Goal: Information Seeking & Learning: Find specific fact

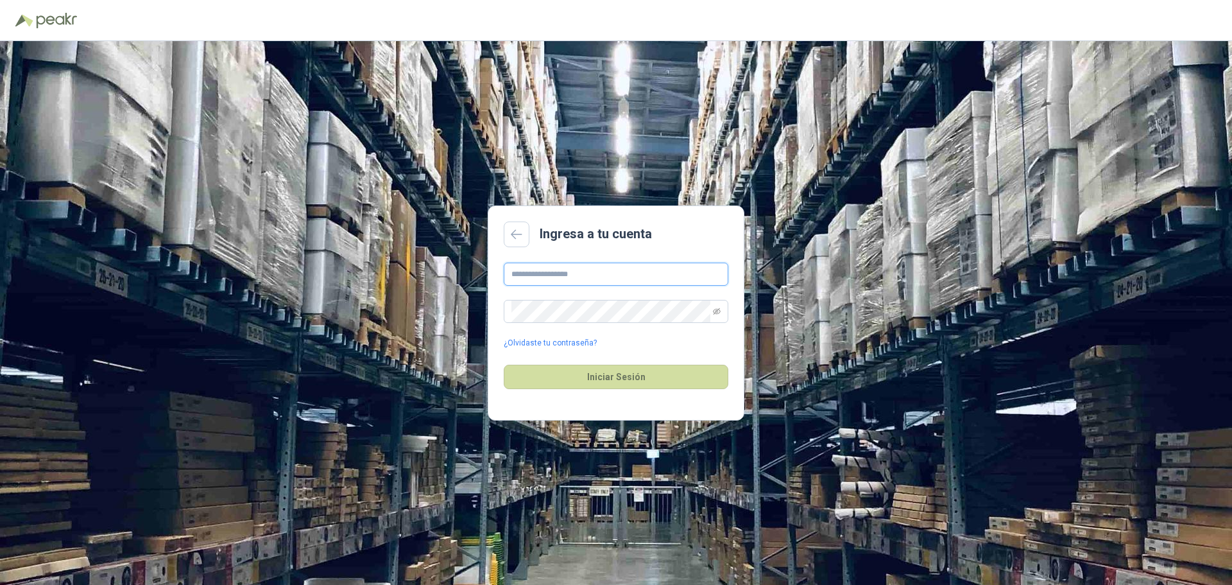
click at [560, 273] on input "text" at bounding box center [616, 273] width 225 height 23
click at [536, 275] on input "text" at bounding box center [616, 273] width 225 height 23
type input "**********"
click at [587, 306] on div "**********" at bounding box center [616, 305] width 225 height 87
click at [504, 364] on button "Iniciar Sesión" at bounding box center [616, 376] width 225 height 24
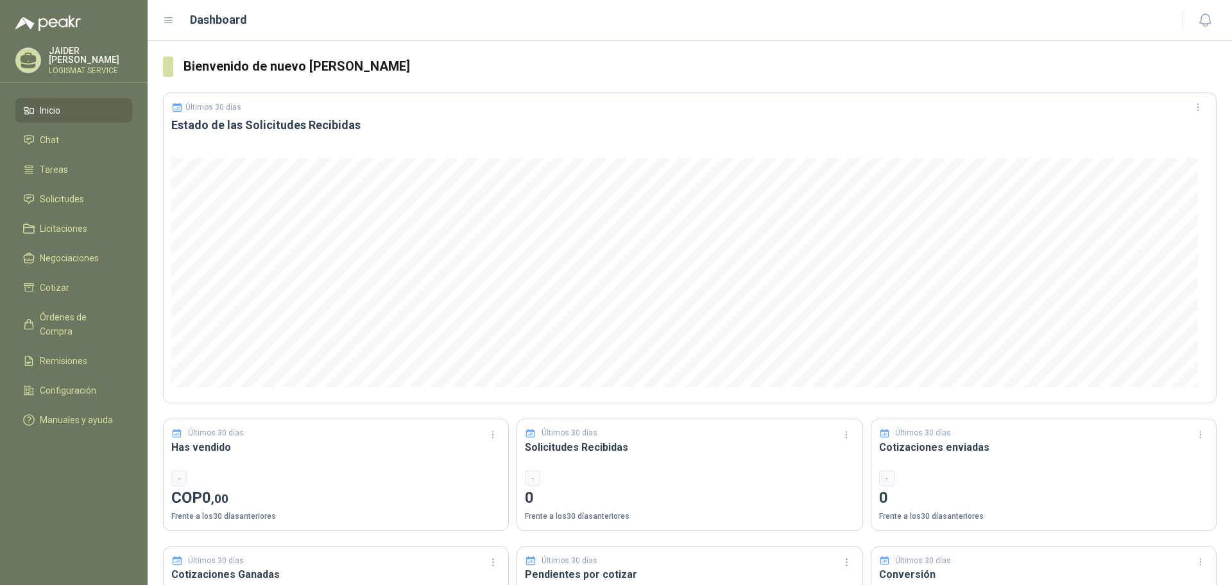
click at [68, 56] on p "JAIDER MARTINEZ" at bounding box center [90, 55] width 83 height 18
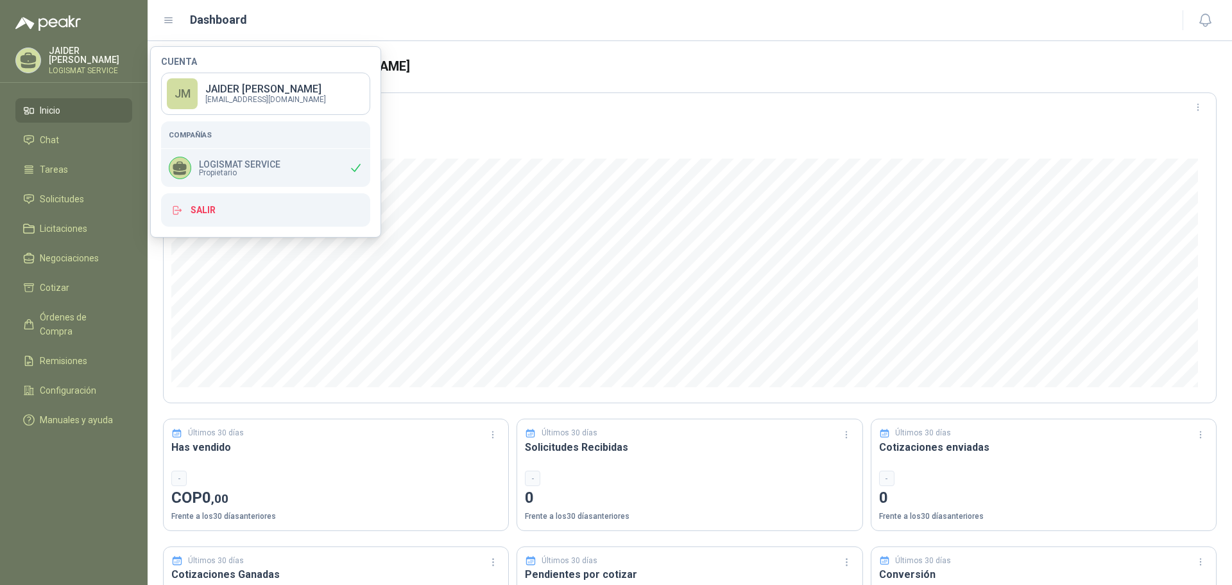
click at [186, 94] on div "JM" at bounding box center [182, 93] width 31 height 31
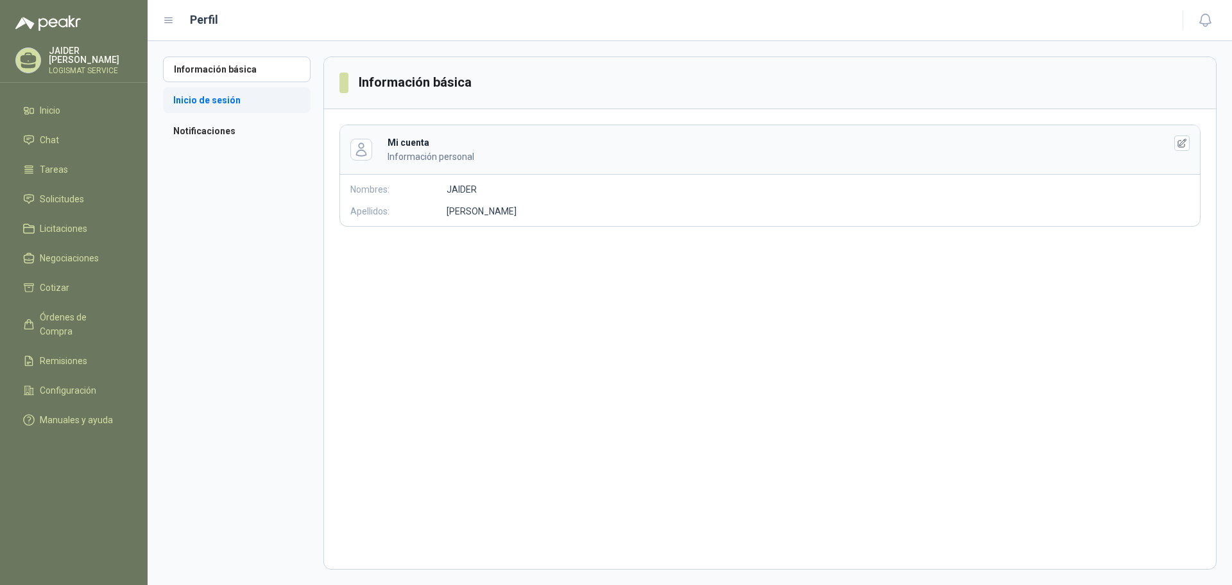
click at [216, 96] on li "Inicio de sesión" at bounding box center [237, 100] width 148 height 26
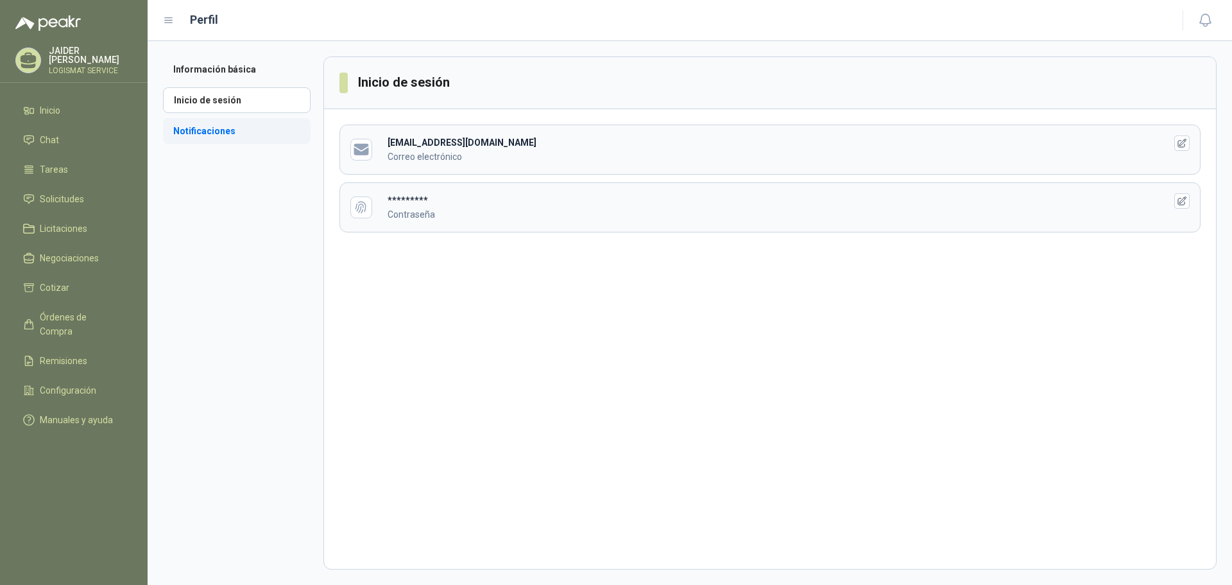
click at [231, 129] on li "Notificaciones" at bounding box center [237, 131] width 148 height 26
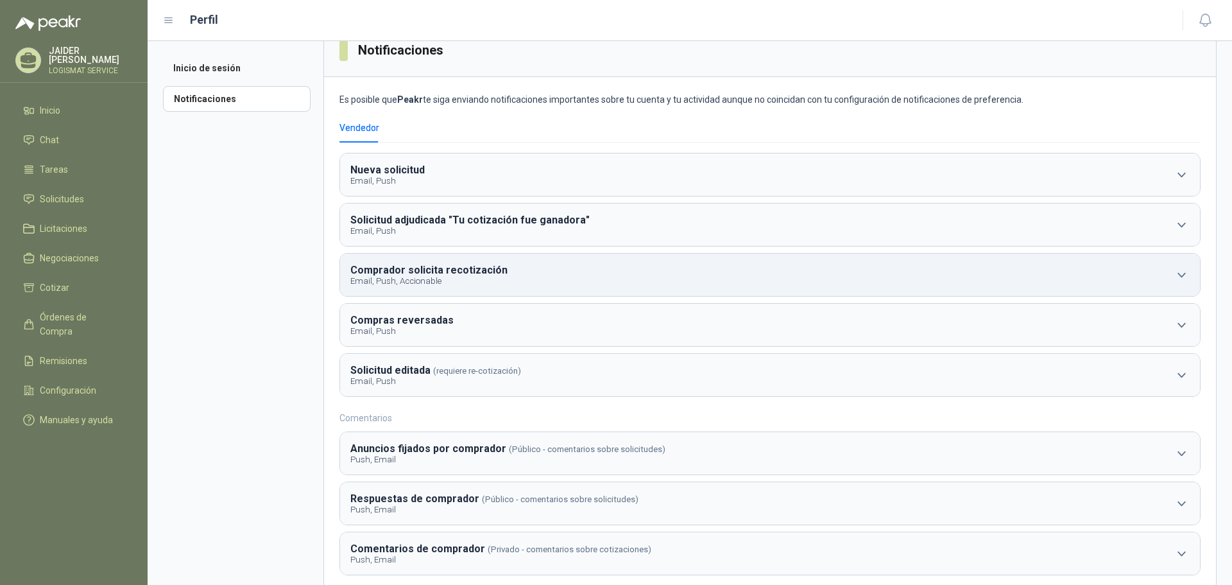
scroll to position [59, 0]
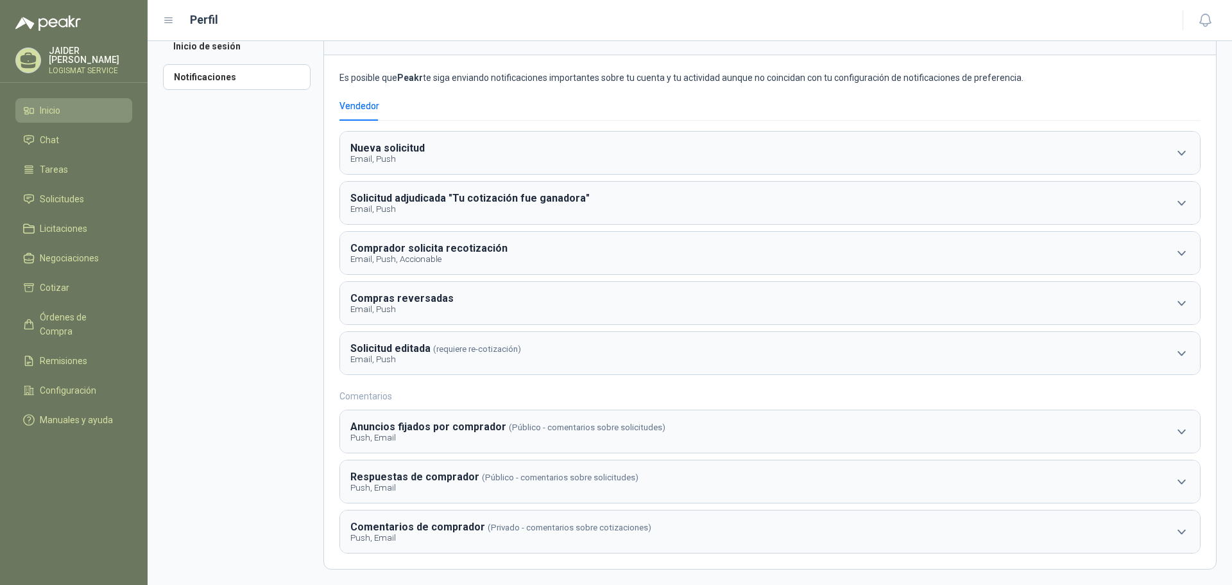
click at [60, 103] on span "Inicio" at bounding box center [50, 110] width 21 height 14
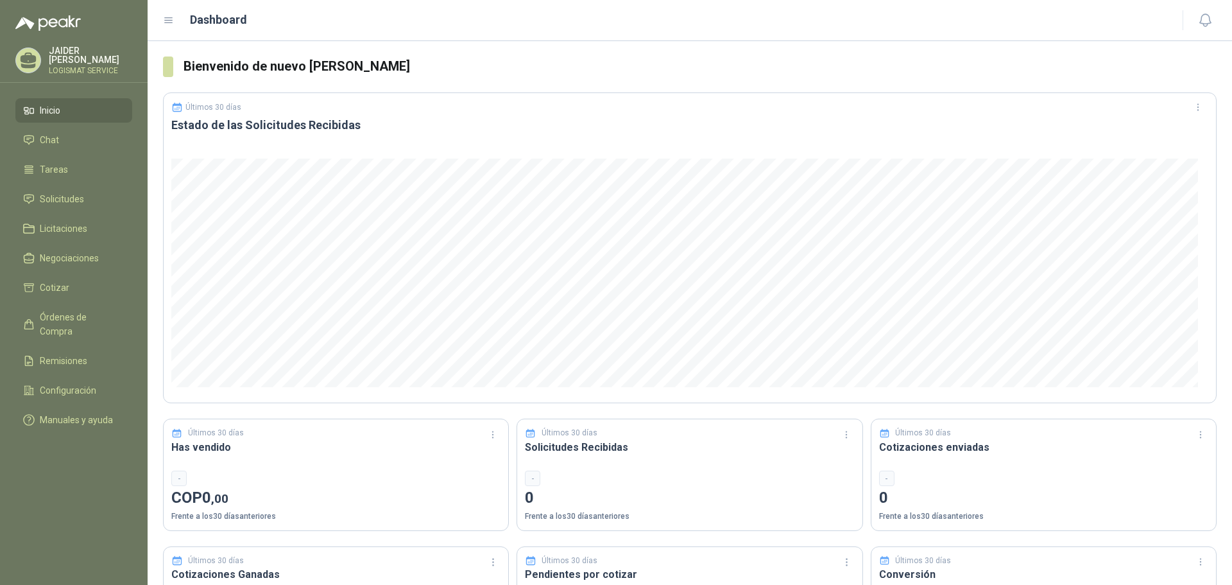
click at [169, 20] on icon at bounding box center [169, 20] width 8 height 5
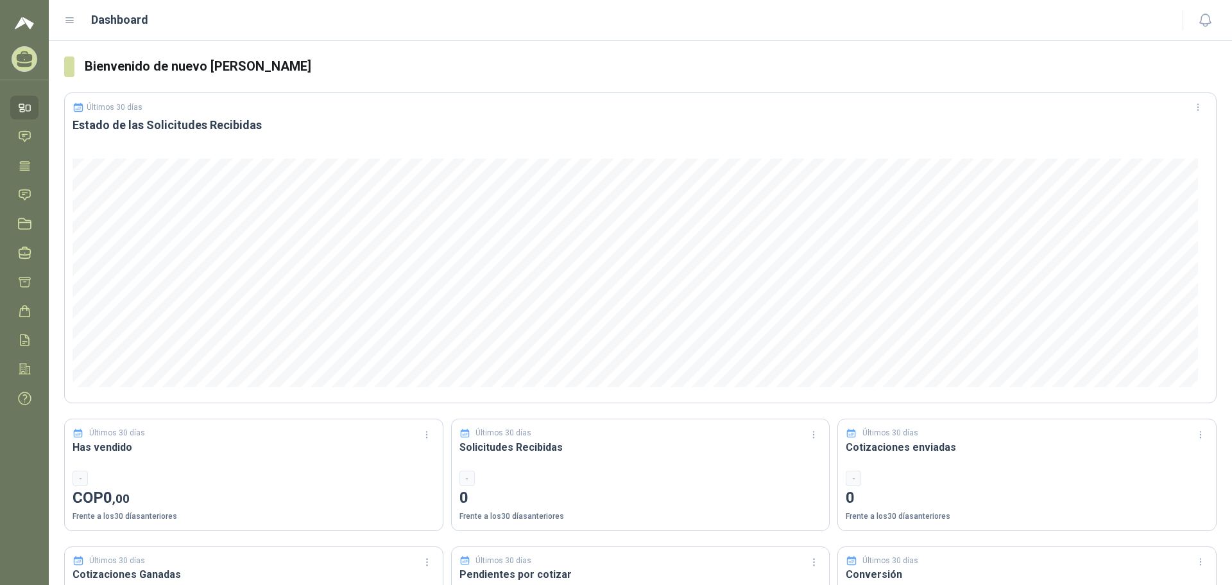
click at [73, 24] on icon at bounding box center [70, 21] width 12 height 12
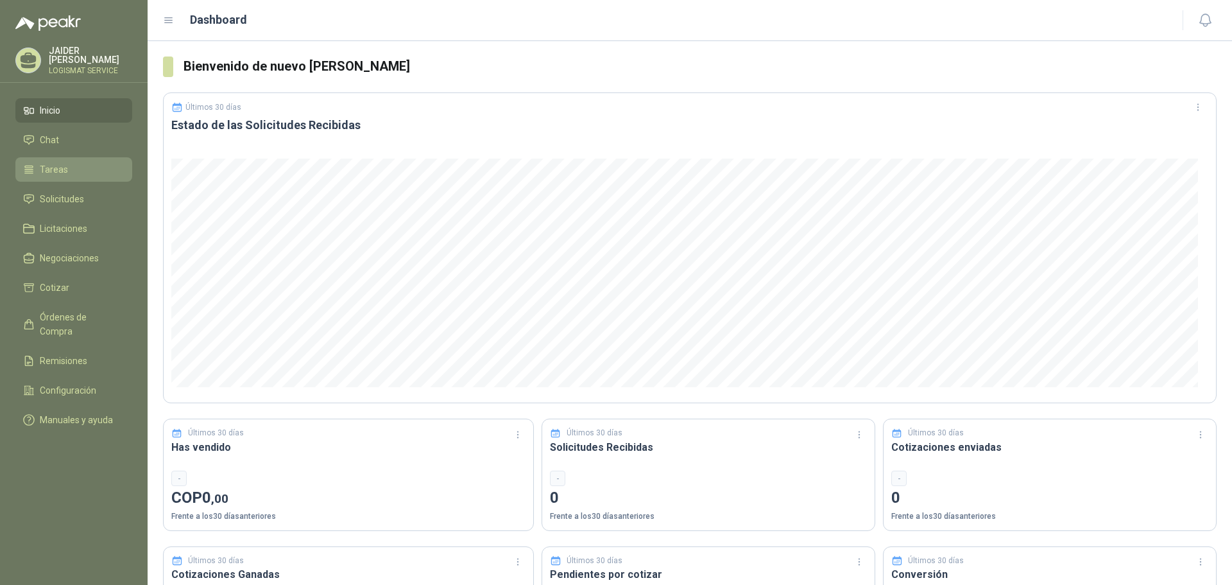
click at [65, 171] on span "Tareas" at bounding box center [54, 169] width 28 height 14
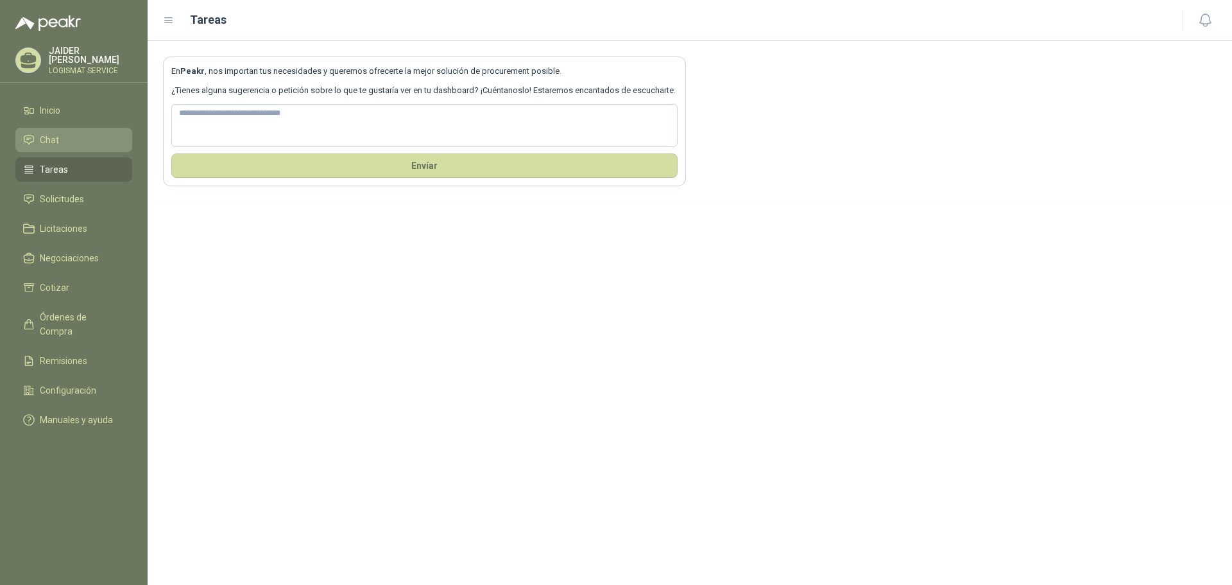
click at [47, 135] on span "Chat" at bounding box center [49, 140] width 19 height 14
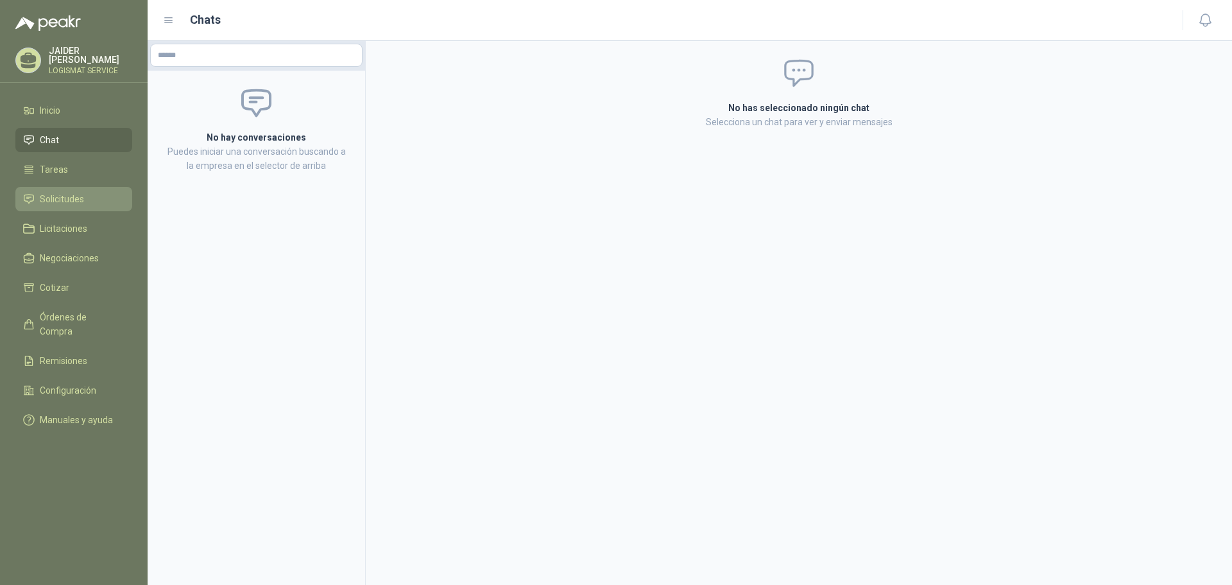
click at [67, 193] on span "Solicitudes" at bounding box center [62, 199] width 44 height 14
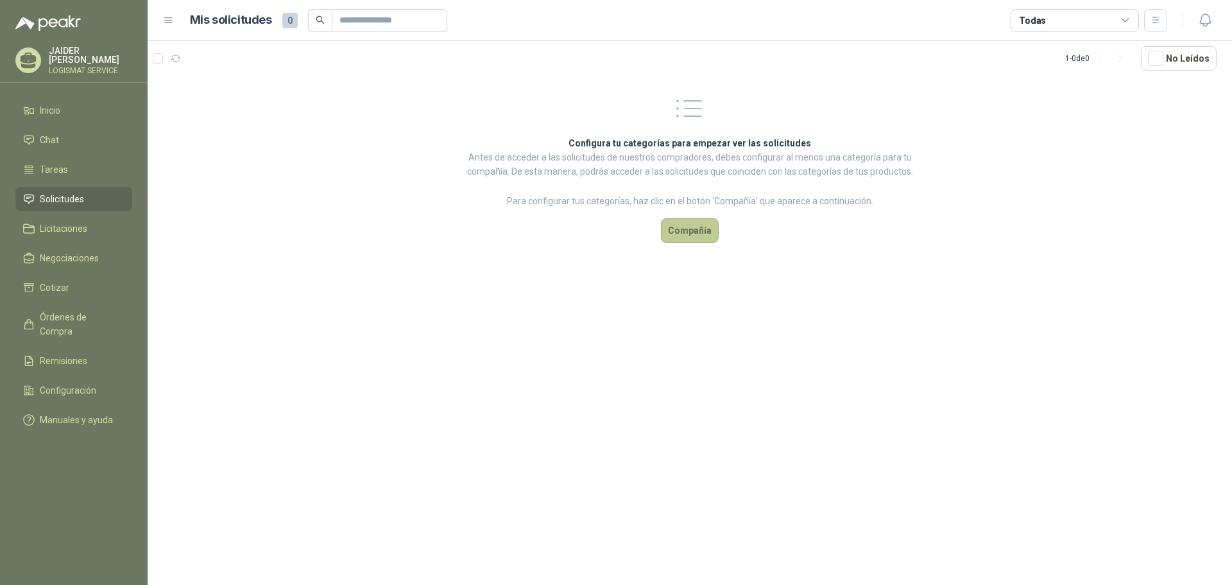
click at [694, 234] on button "Compañía" at bounding box center [690, 230] width 58 height 24
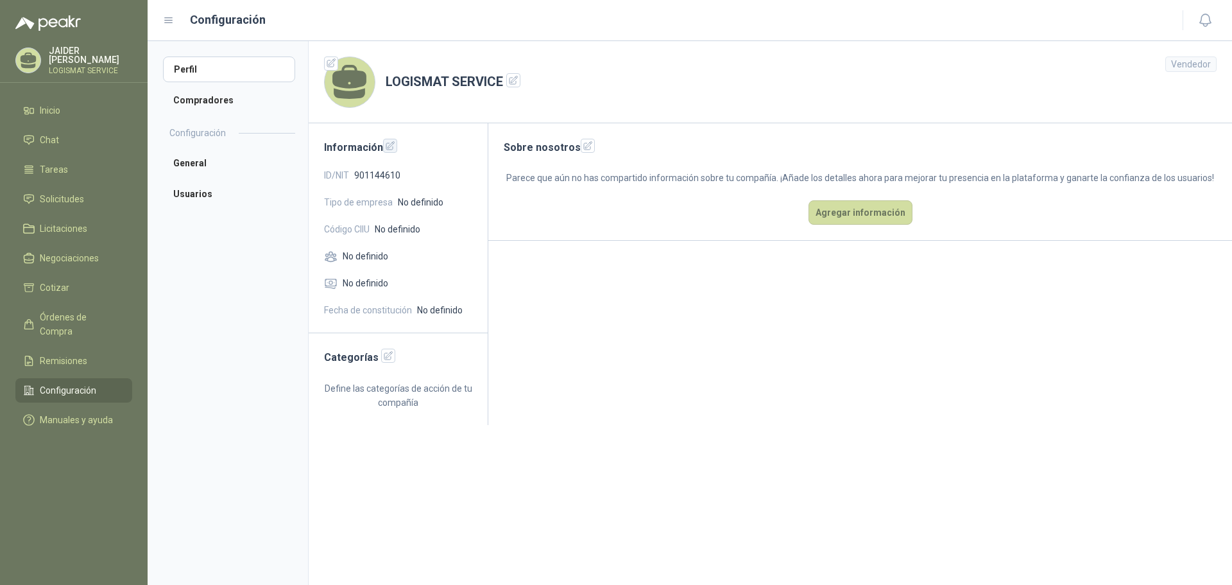
click at [386, 142] on icon "button" at bounding box center [390, 146] width 11 height 11
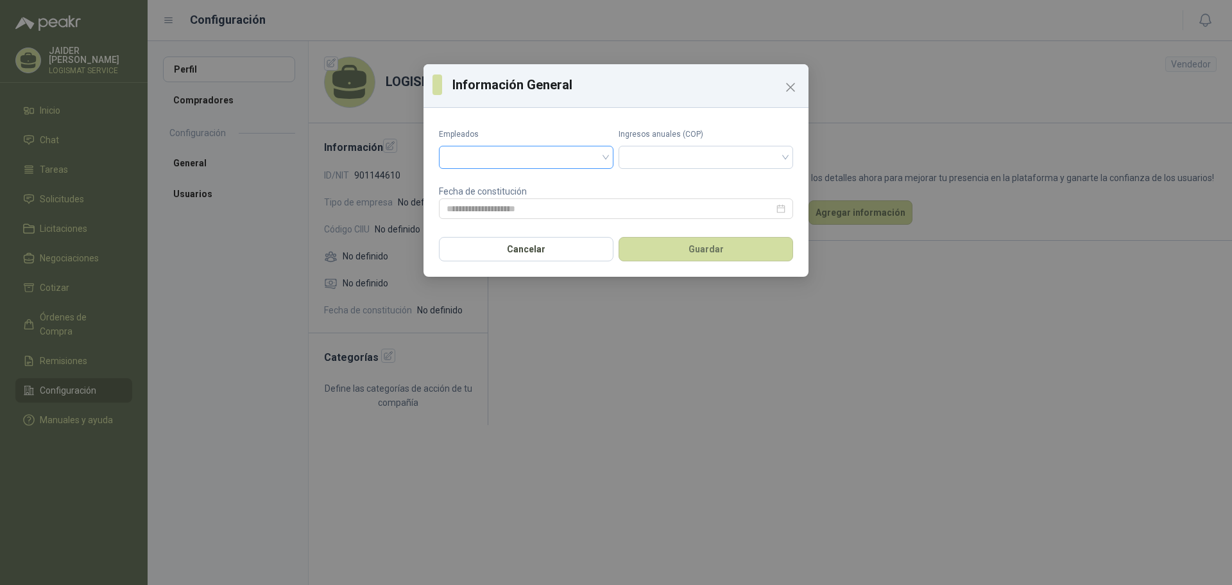
click at [523, 151] on input "search" at bounding box center [526, 155] width 159 height 19
click at [533, 148] on input "search" at bounding box center [526, 155] width 159 height 19
click at [660, 162] on input "search" at bounding box center [705, 155] width 159 height 19
click at [659, 162] on input "search" at bounding box center [705, 155] width 159 height 19
click at [668, 150] on input "search" at bounding box center [705, 155] width 159 height 19
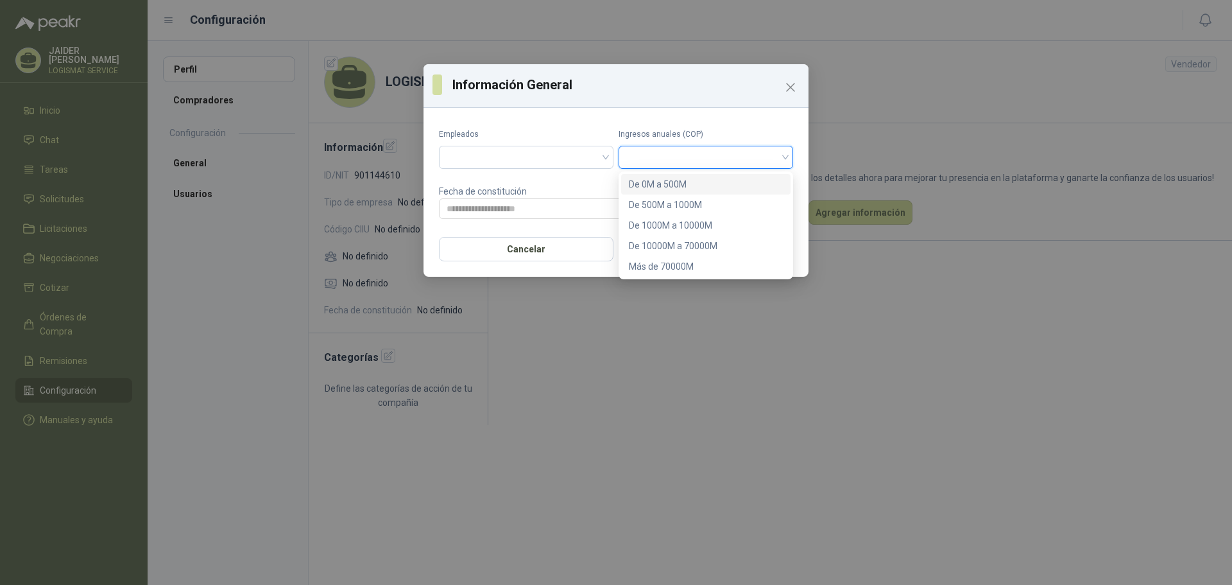
click at [649, 182] on div "De 0M a 500M" at bounding box center [706, 184] width 154 height 14
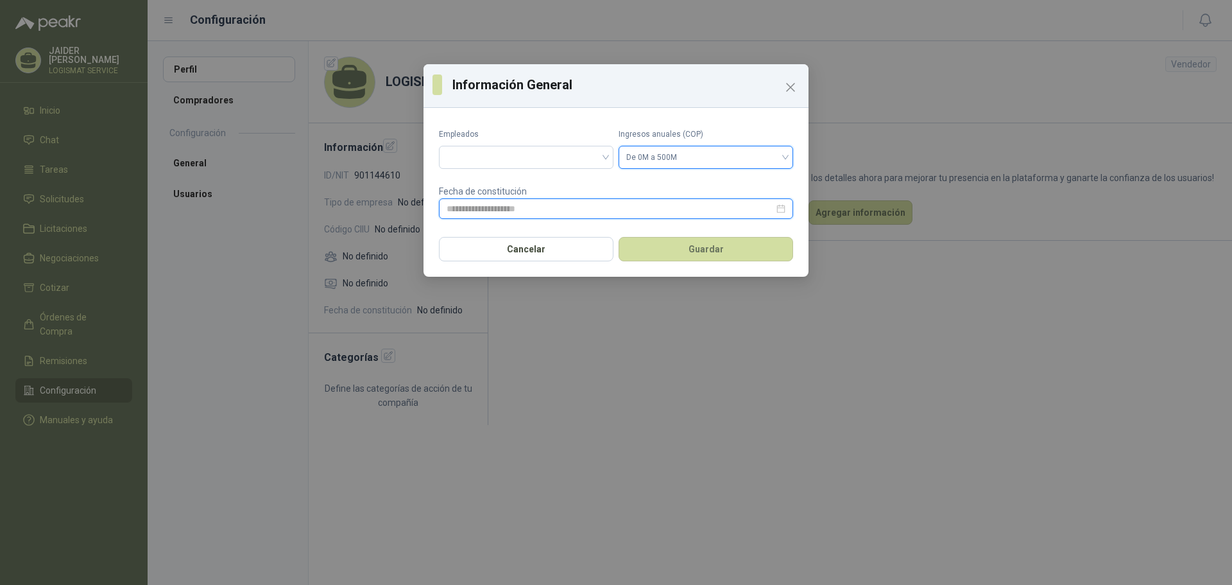
click at [511, 210] on input at bounding box center [610, 208] width 327 height 14
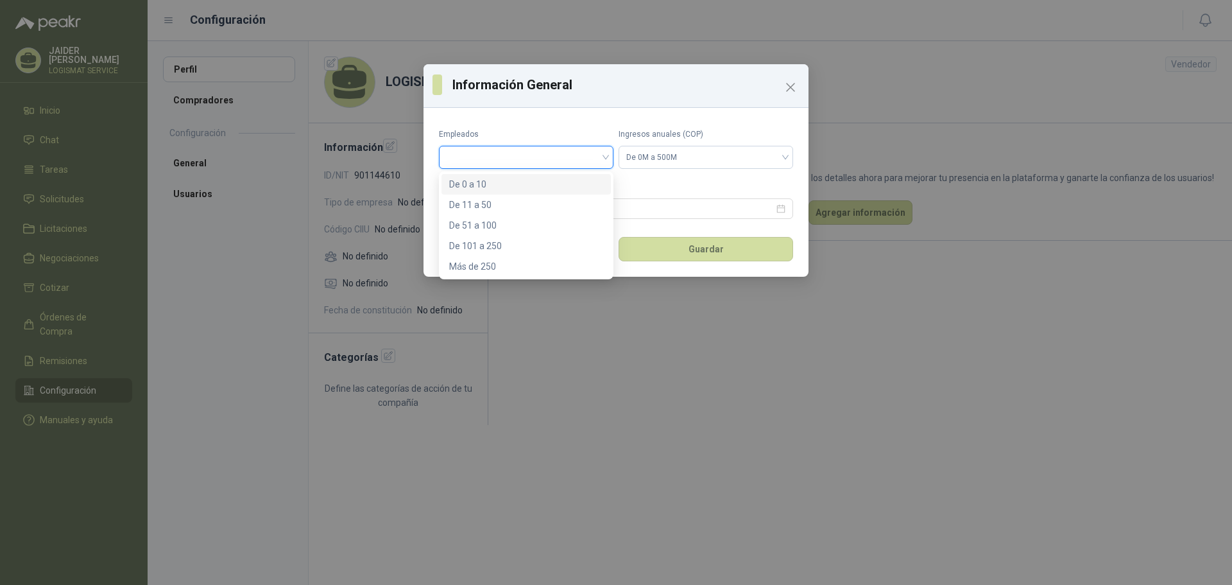
click at [502, 151] on input "search" at bounding box center [526, 155] width 159 height 19
click at [481, 185] on div "De 0 a 10" at bounding box center [526, 184] width 154 height 14
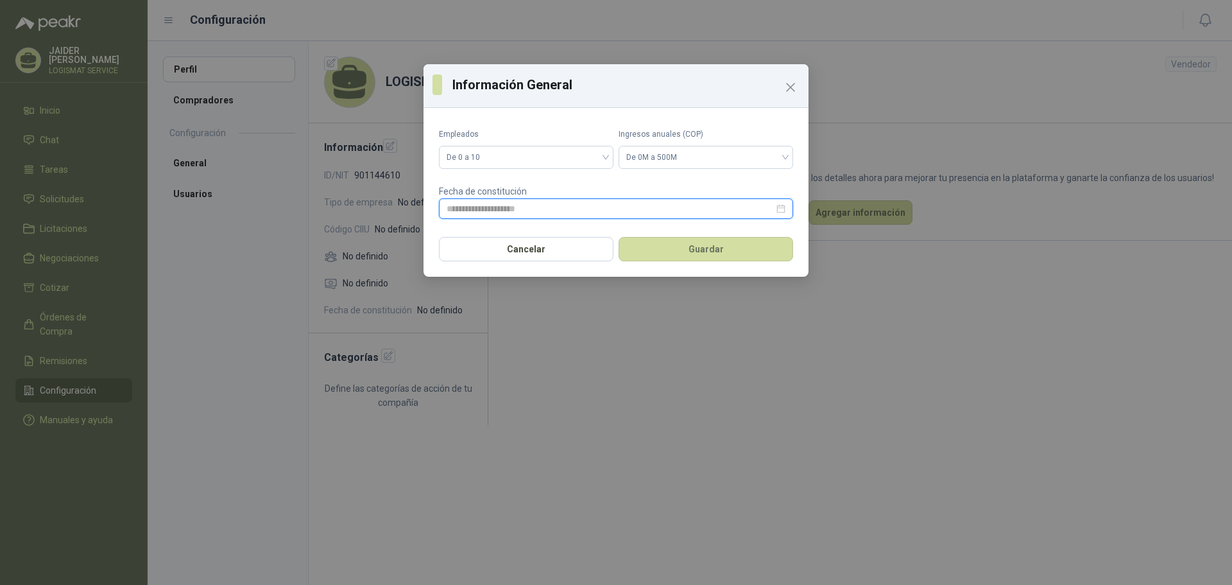
click at [498, 201] on input at bounding box center [610, 208] width 327 height 14
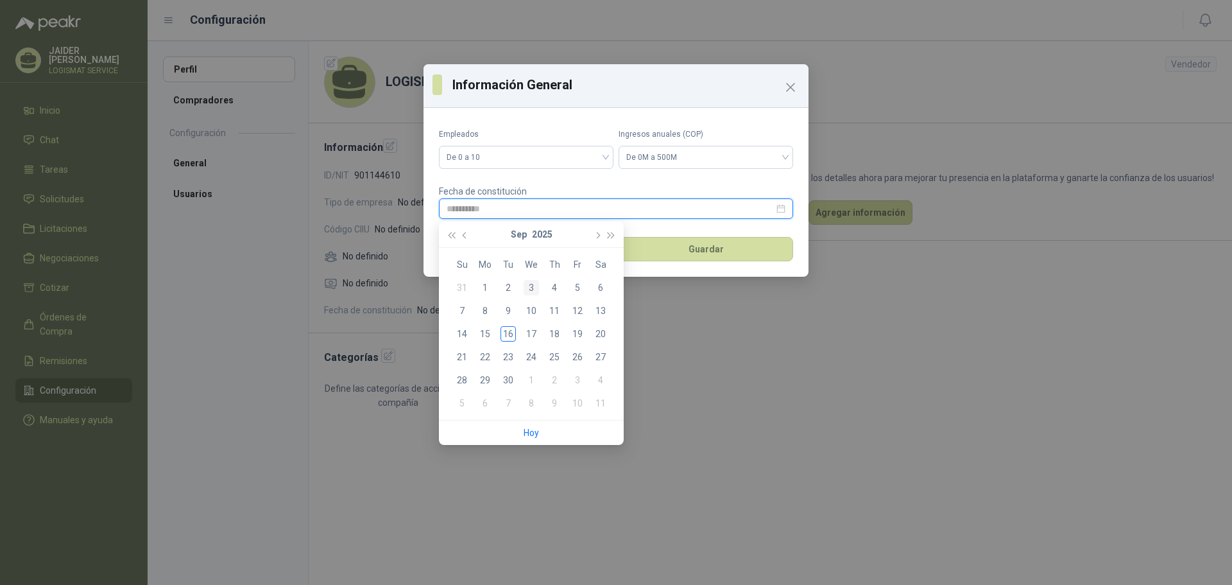
type input "**********"
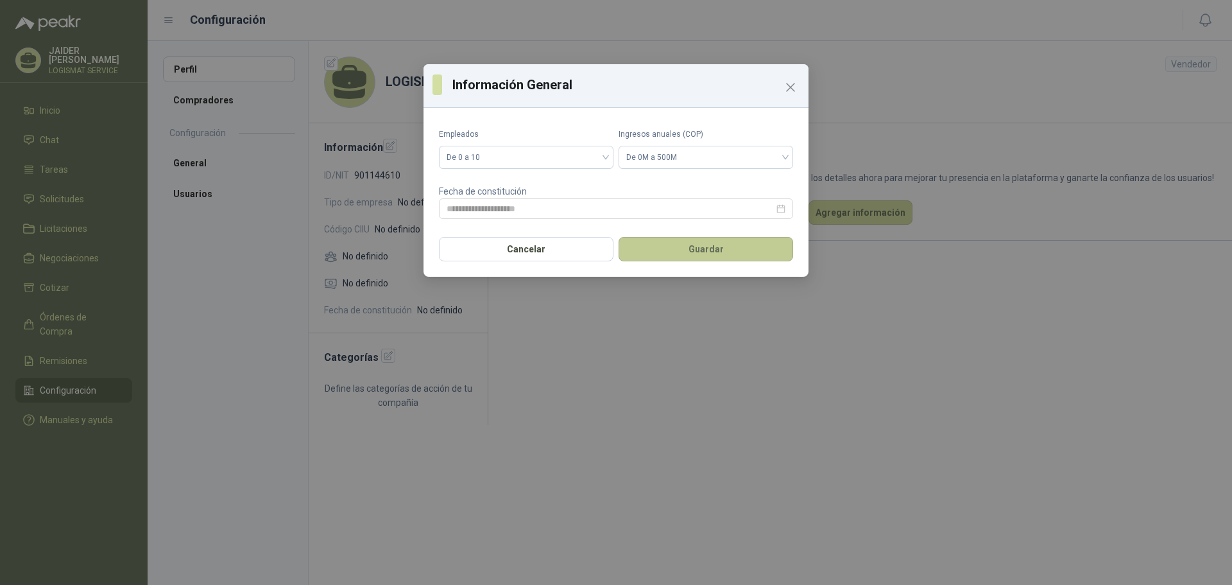
click at [676, 246] on button "Guardar" at bounding box center [706, 249] width 175 height 24
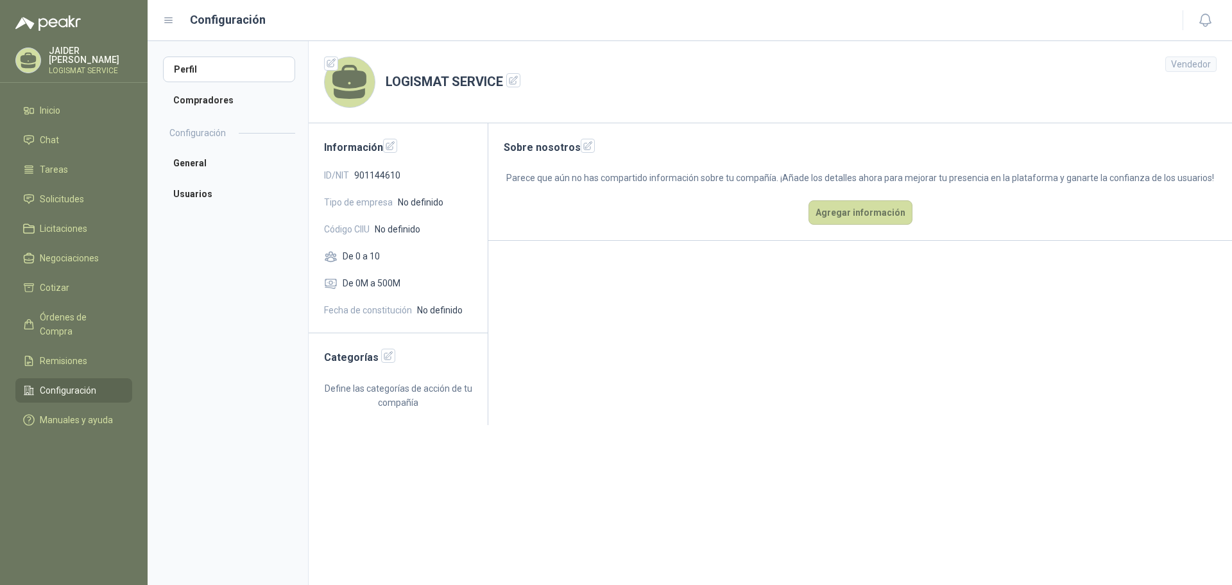
click at [415, 202] on span "No definido" at bounding box center [421, 202] width 46 height 14
click at [394, 148] on icon "button" at bounding box center [390, 146] width 11 height 11
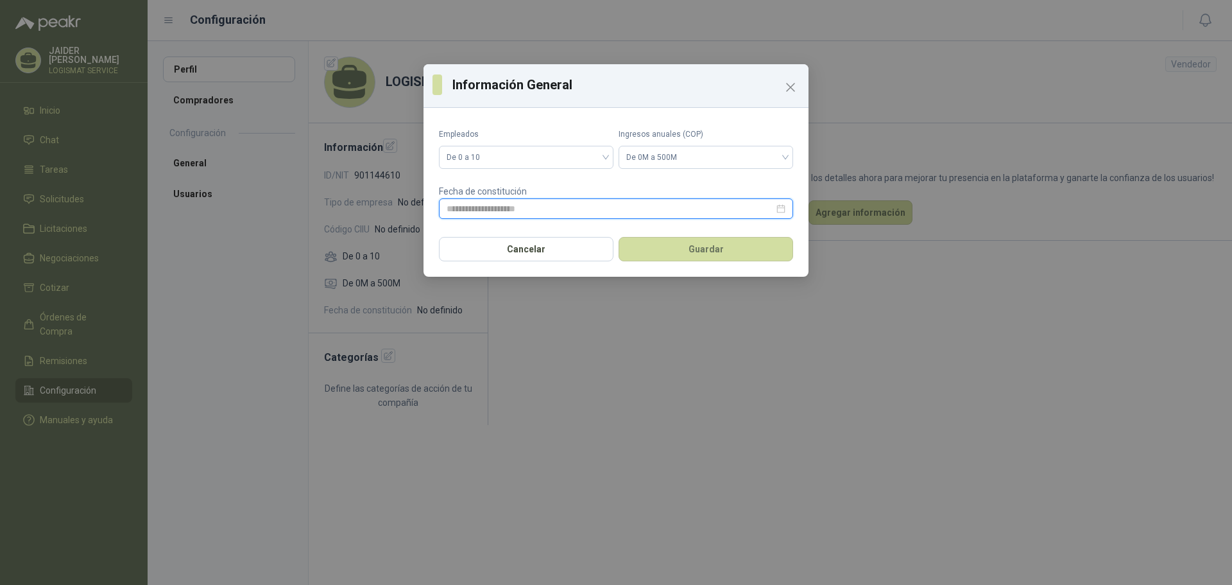
drag, startPoint x: 666, startPoint y: 214, endPoint x: 655, endPoint y: 212, distance: 11.7
click at [664, 213] on input at bounding box center [610, 208] width 327 height 14
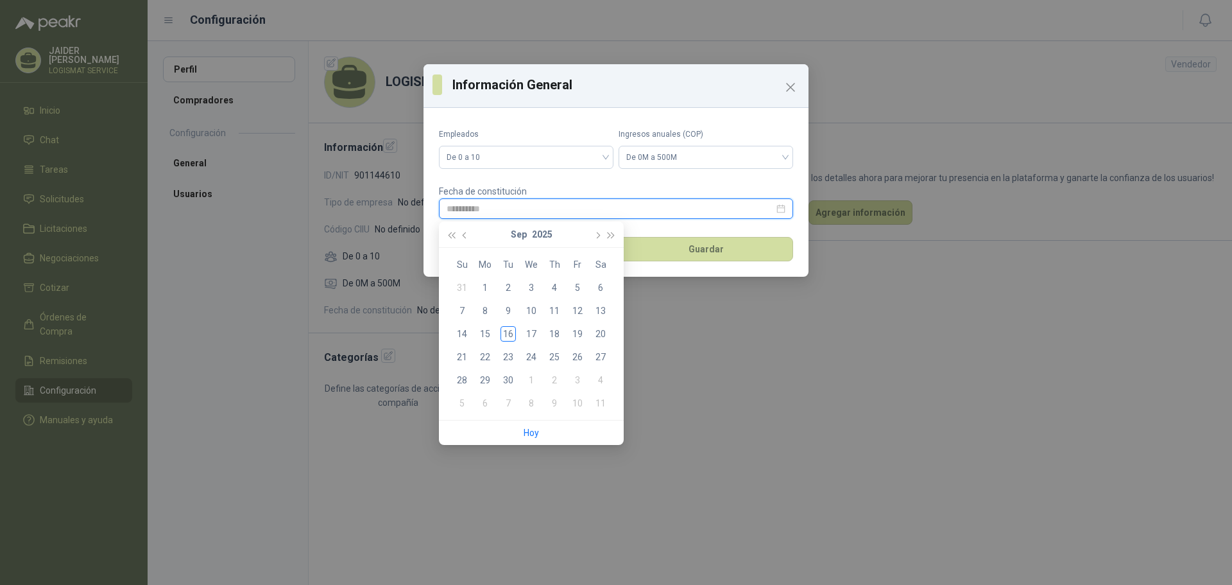
type input "**********"
click at [680, 248] on button "Guardar" at bounding box center [706, 249] width 175 height 24
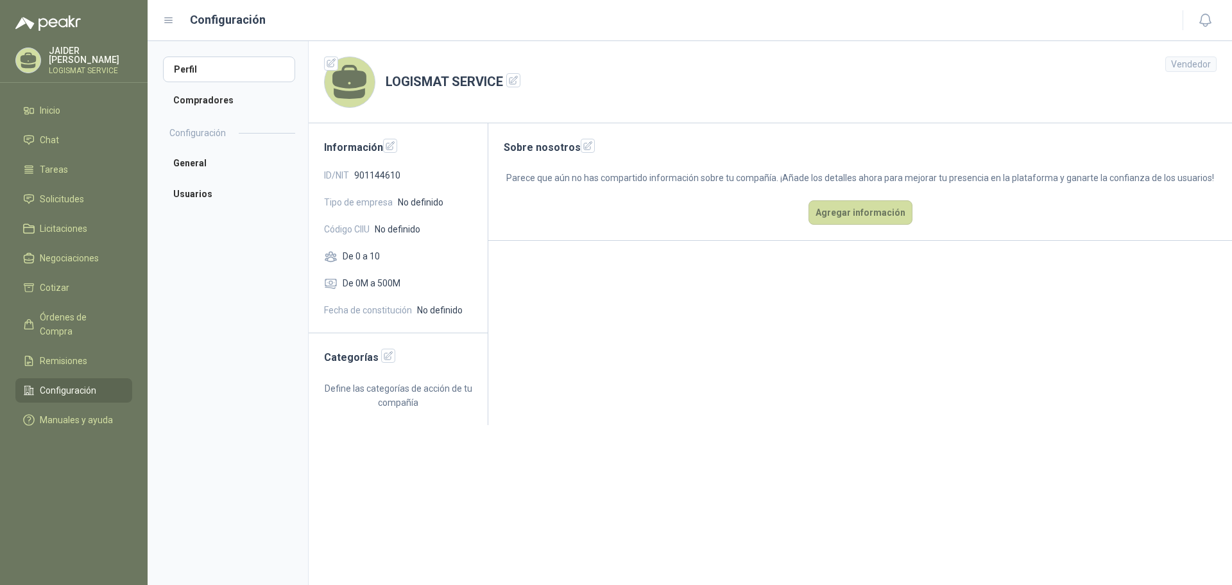
drag, startPoint x: 424, startPoint y: 207, endPoint x: 464, endPoint y: 207, distance: 39.8
click at [425, 208] on span "No definido" at bounding box center [421, 202] width 46 height 14
click at [851, 209] on button "Agregar información" at bounding box center [861, 212] width 104 height 24
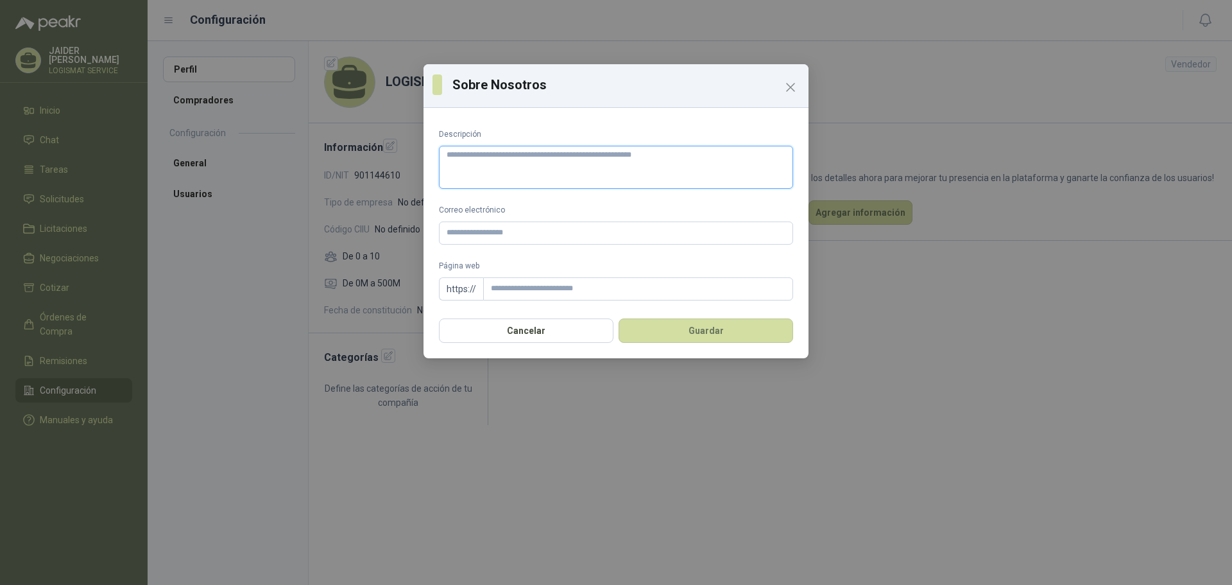
click at [546, 156] on textarea "Descripción" at bounding box center [616, 167] width 354 height 43
paste textarea "**********"
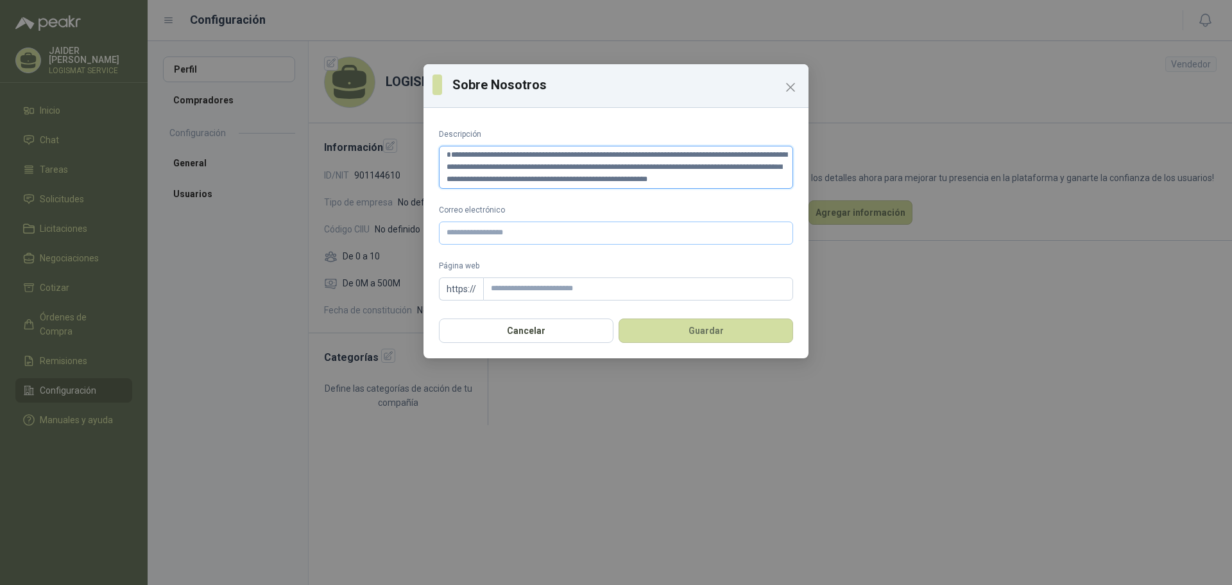
type textarea "**********"
click at [512, 237] on input "Correo electrónico" at bounding box center [616, 232] width 354 height 23
type input "**********"
click at [546, 278] on input "Página web" at bounding box center [638, 288] width 310 height 23
type input "**********"
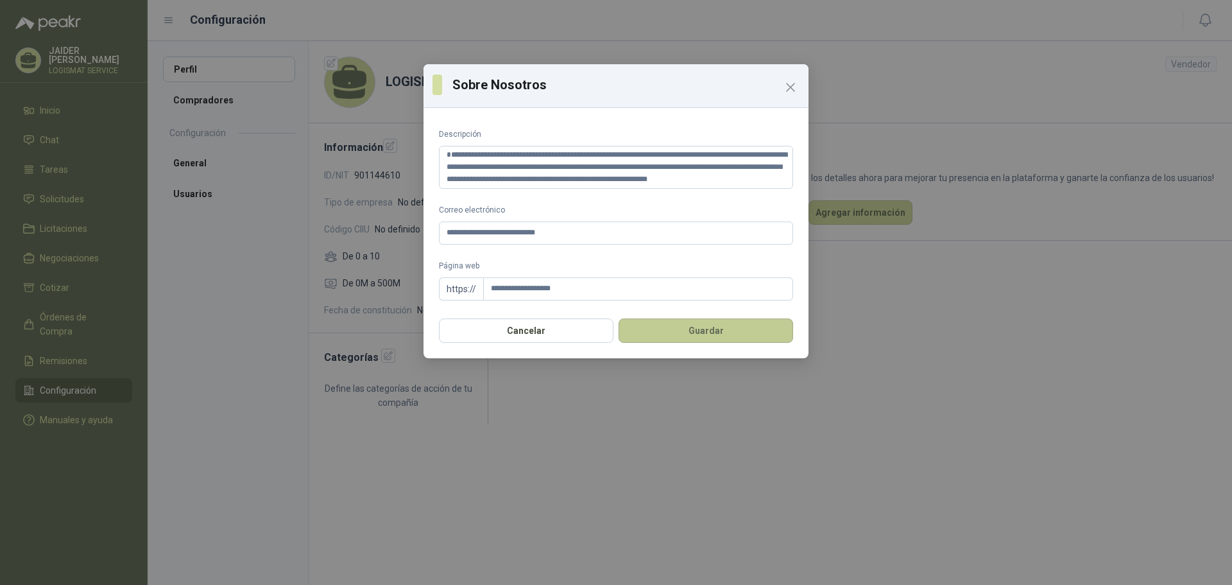
click at [660, 330] on button "Guardar" at bounding box center [706, 330] width 175 height 24
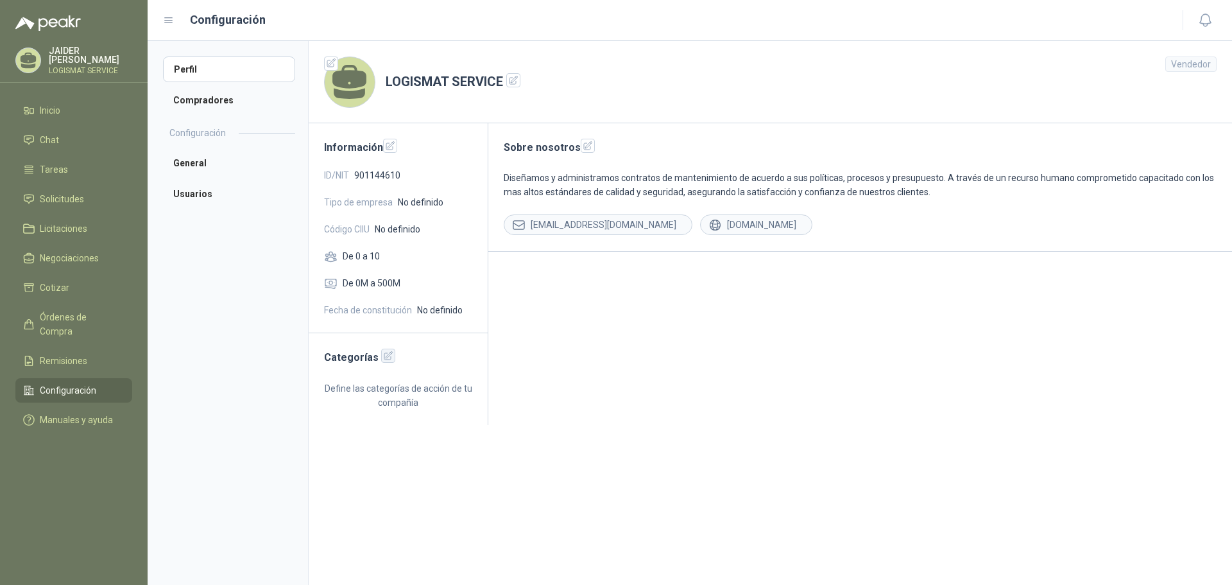
click at [383, 359] on icon "button" at bounding box center [388, 355] width 11 height 11
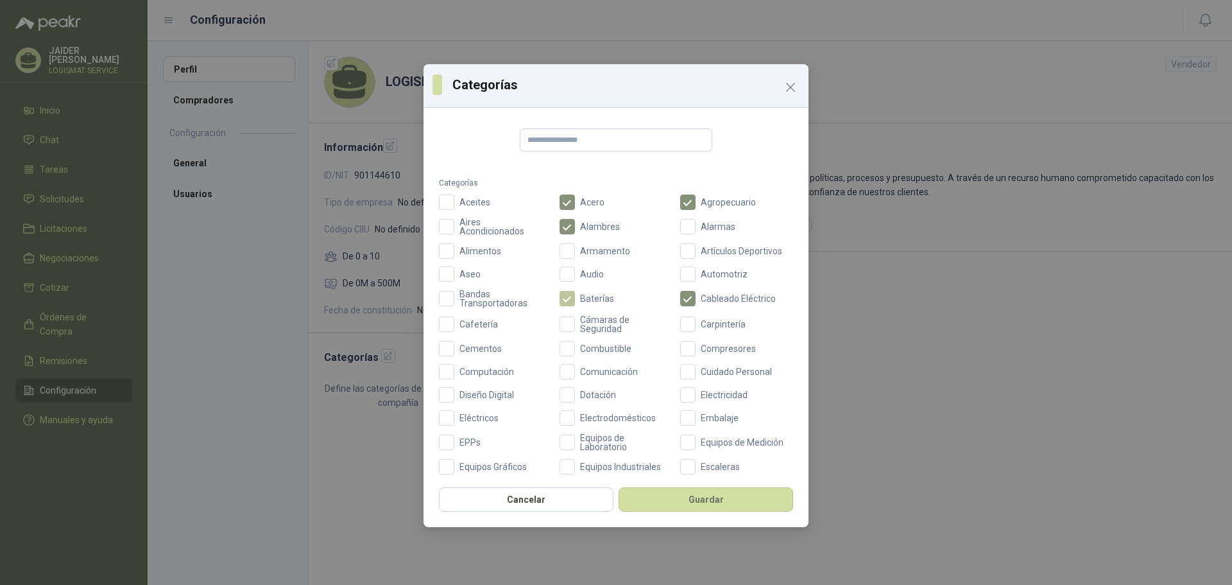
scroll to position [64, 0]
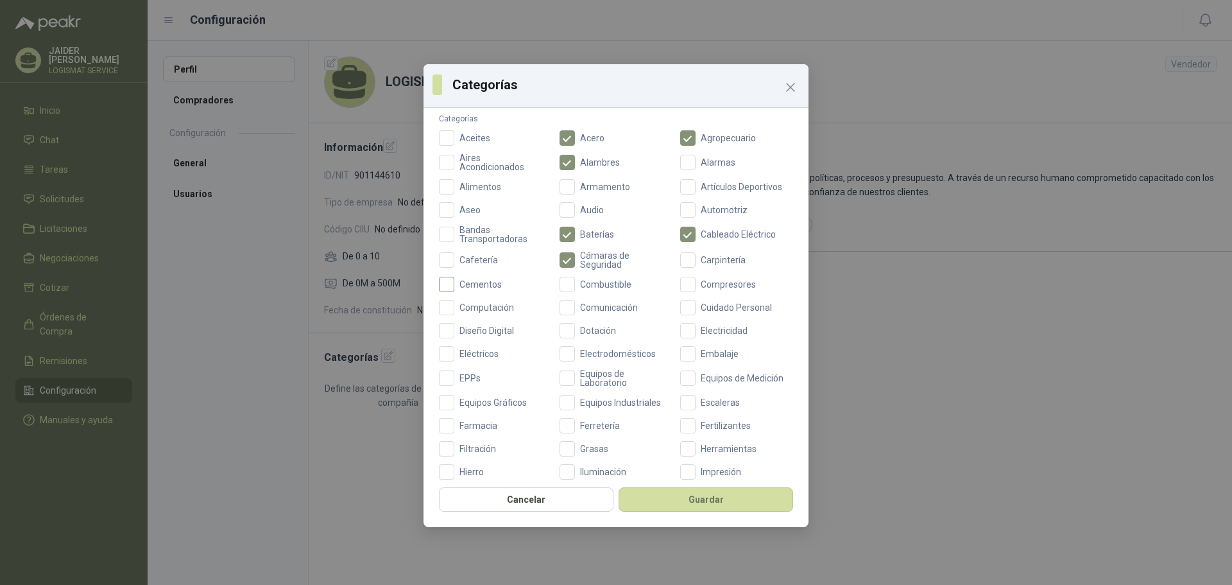
click at [455, 282] on span "Cementos" at bounding box center [480, 284] width 53 height 9
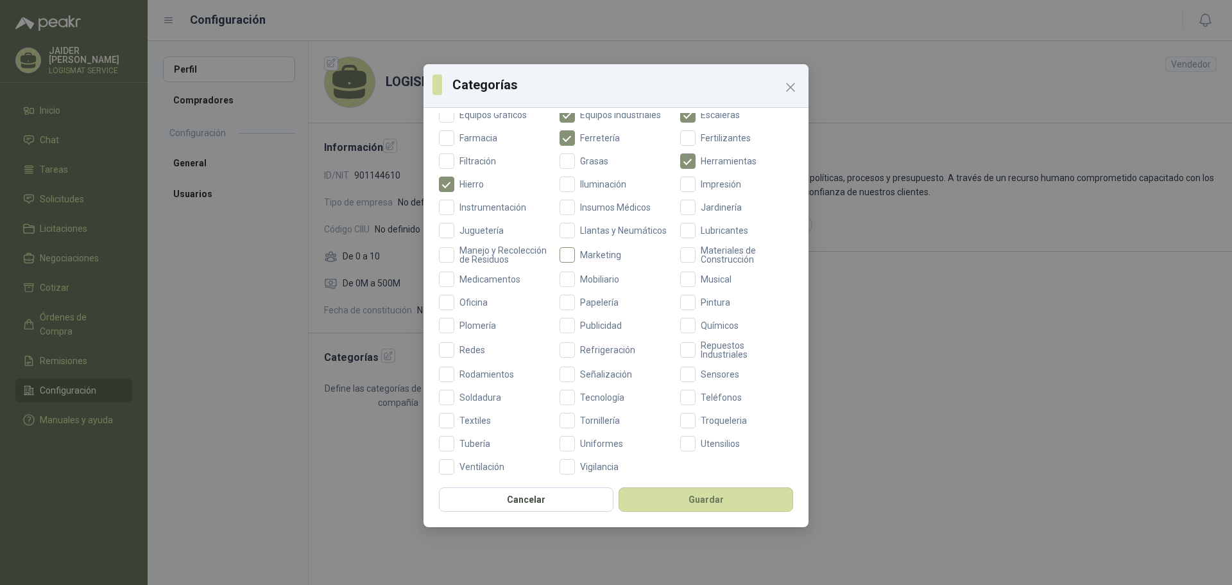
scroll to position [368, 0]
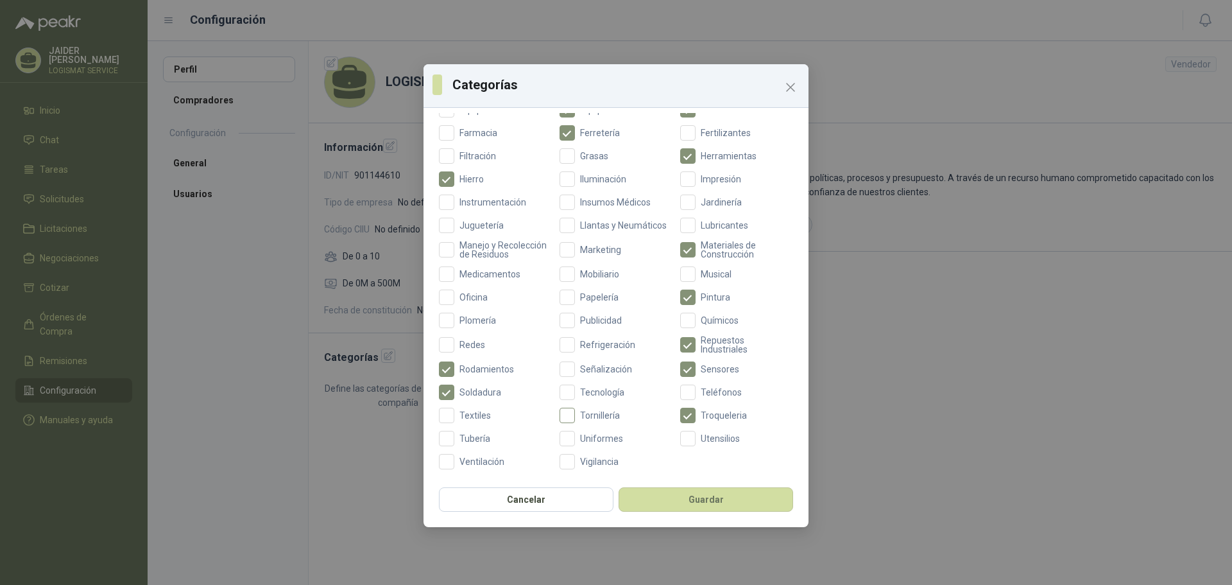
click at [575, 413] on span "Tornillería" at bounding box center [600, 415] width 50 height 9
click at [698, 503] on button "Guardar" at bounding box center [706, 499] width 175 height 24
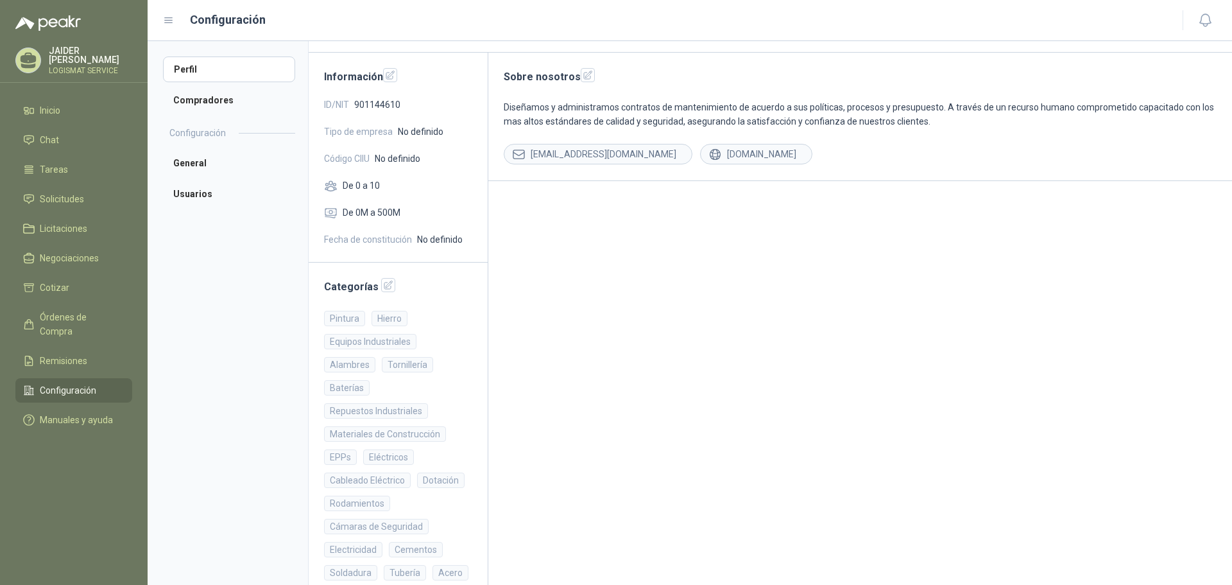
scroll to position [0, 0]
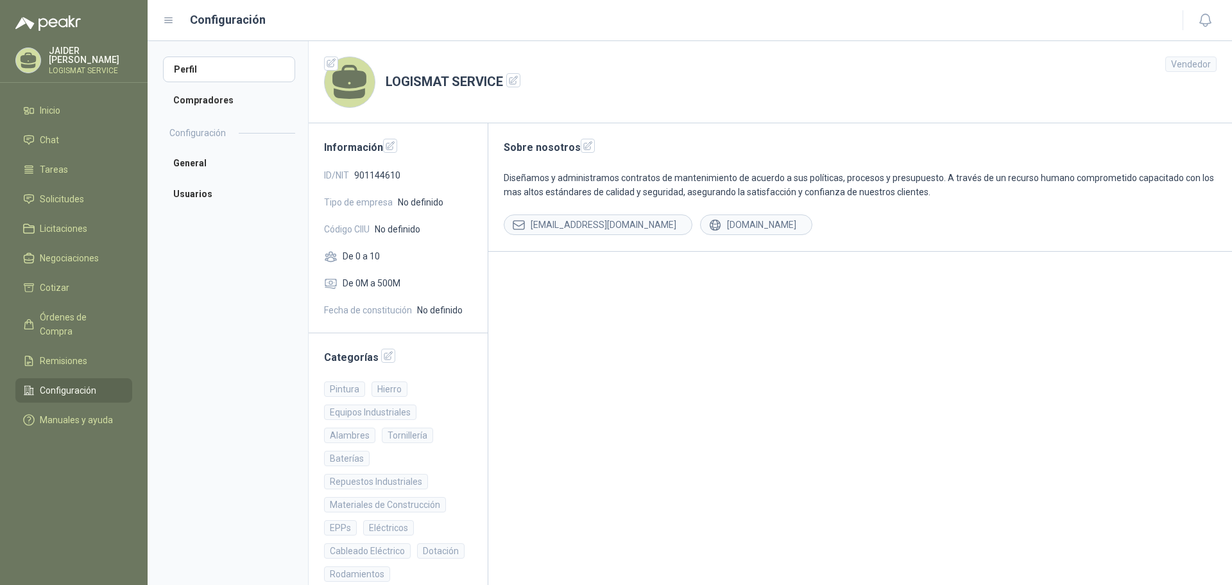
click at [407, 232] on span "No definido" at bounding box center [398, 229] width 46 height 14
click at [342, 264] on div "Información ID/NIT 901144610 Tipo de empresa No definido Código CIIU No definid…" at bounding box center [399, 228] width 180 height 210
click at [190, 193] on li "Usuarios" at bounding box center [229, 194] width 132 height 26
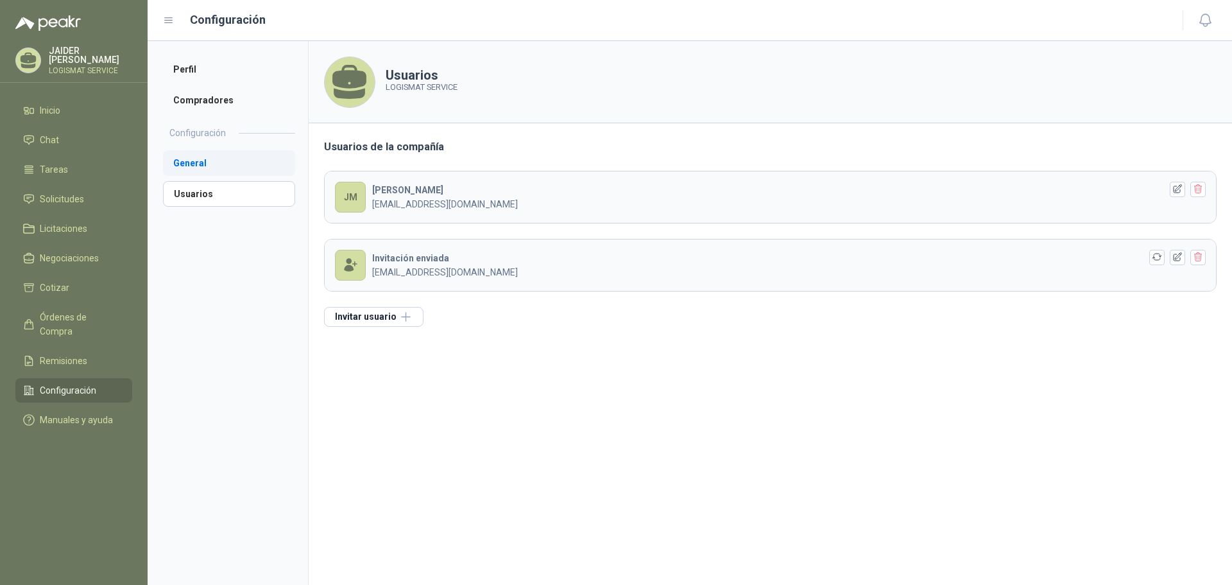
click at [199, 165] on li "General" at bounding box center [229, 163] width 132 height 26
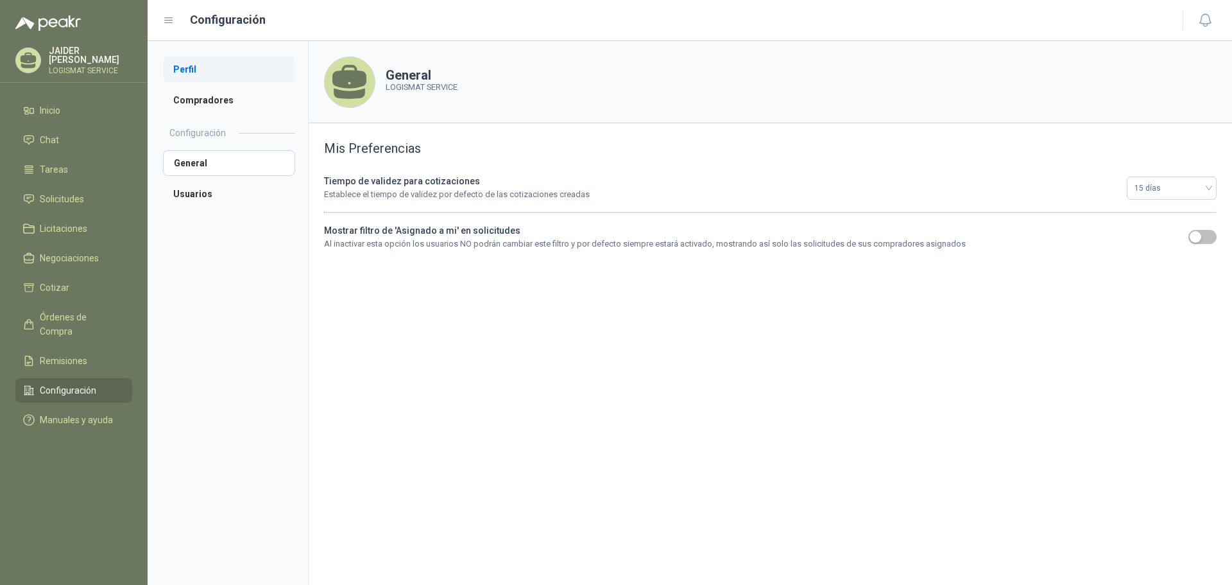
click at [187, 74] on li "Perfil" at bounding box center [229, 69] width 132 height 26
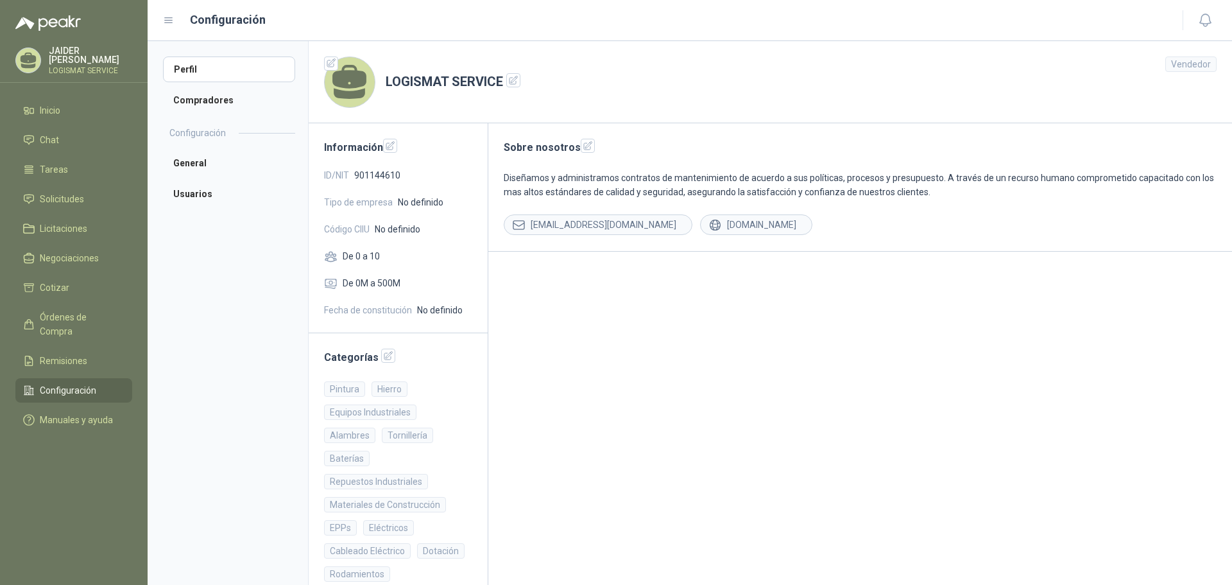
click at [414, 209] on span "No definido" at bounding box center [421, 202] width 46 height 14
click at [436, 204] on span "No definido" at bounding box center [421, 202] width 46 height 14
click at [584, 146] on icon "button" at bounding box center [588, 145] width 8 height 8
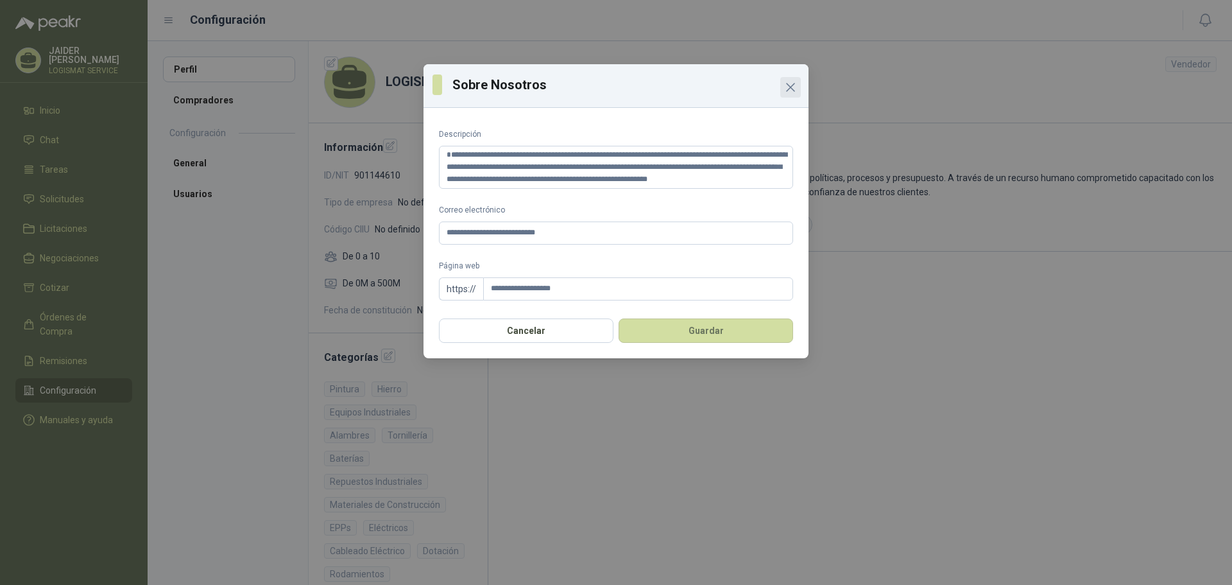
click at [788, 95] on button "Close" at bounding box center [790, 87] width 21 height 21
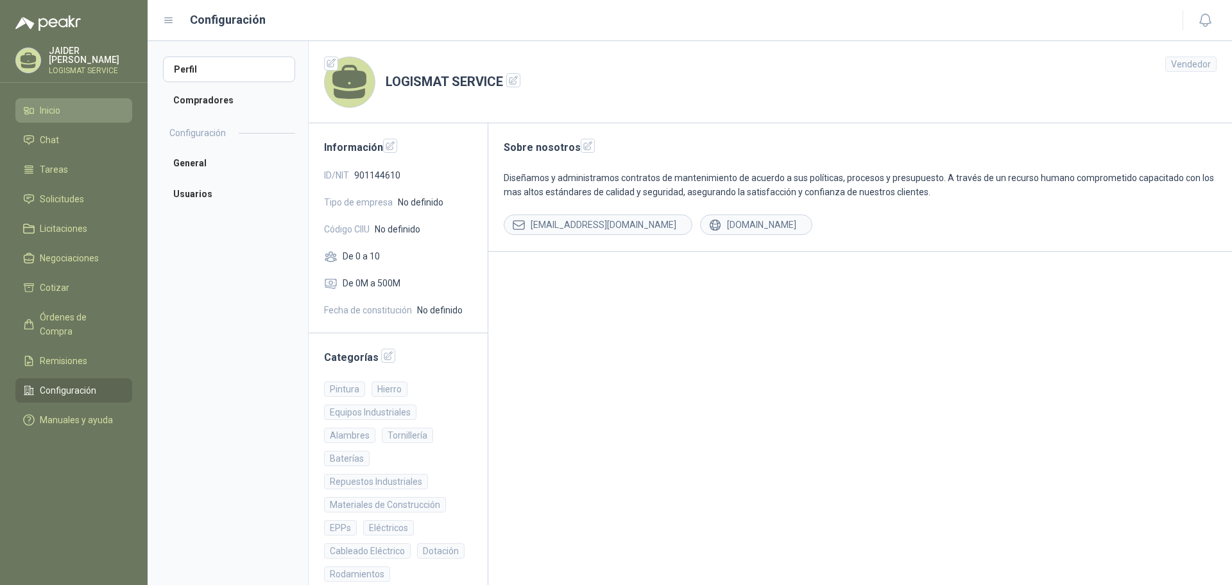
click at [49, 103] on span "Inicio" at bounding box center [50, 110] width 21 height 14
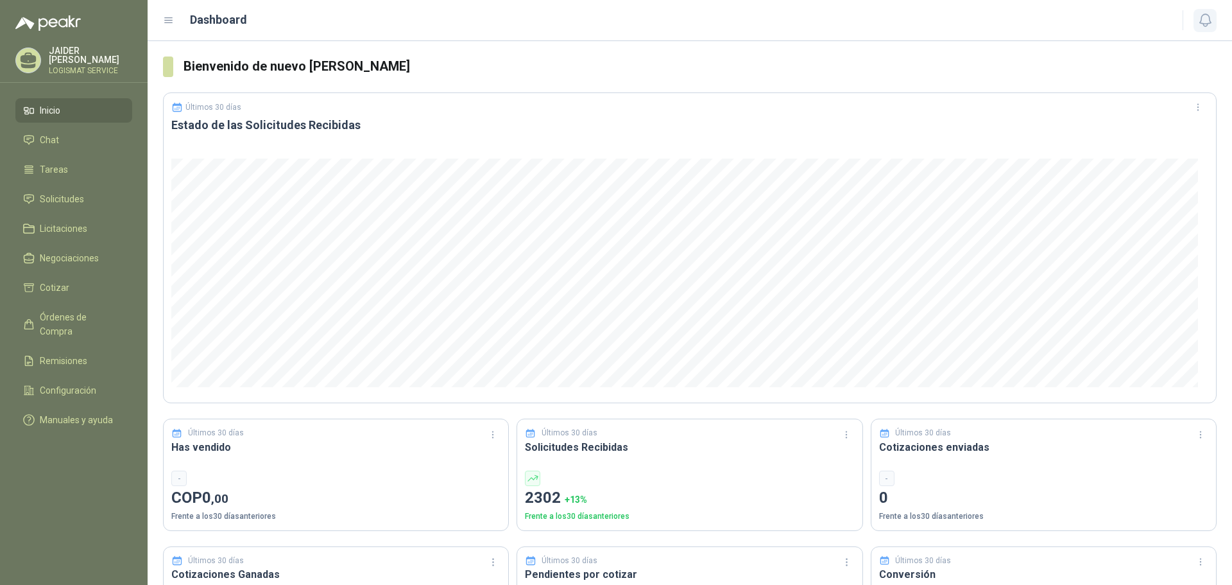
click at [1204, 22] on icon "button" at bounding box center [1205, 20] width 16 height 16
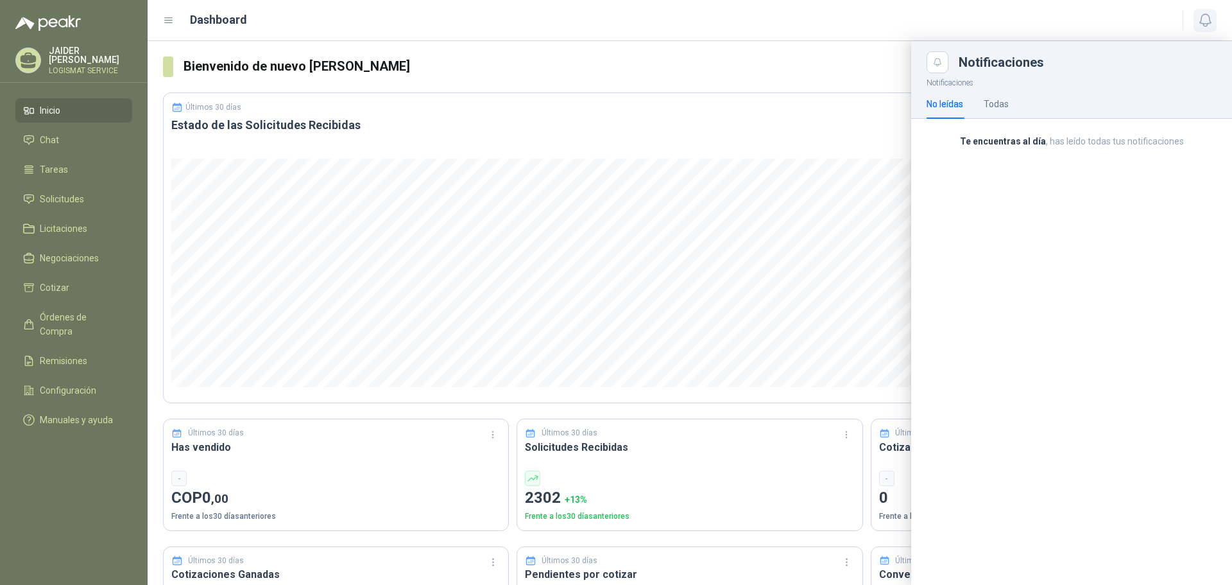
click at [1203, 18] on icon "button" at bounding box center [1205, 20] width 16 height 16
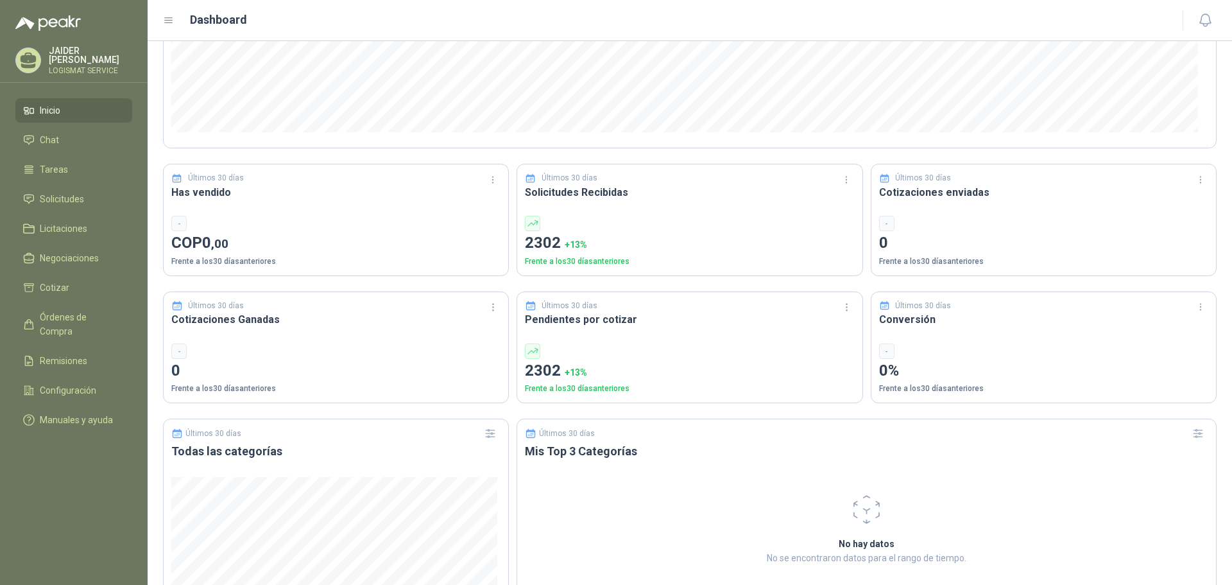
scroll to position [257, 0]
click at [79, 134] on li "Chat" at bounding box center [73, 140] width 101 height 14
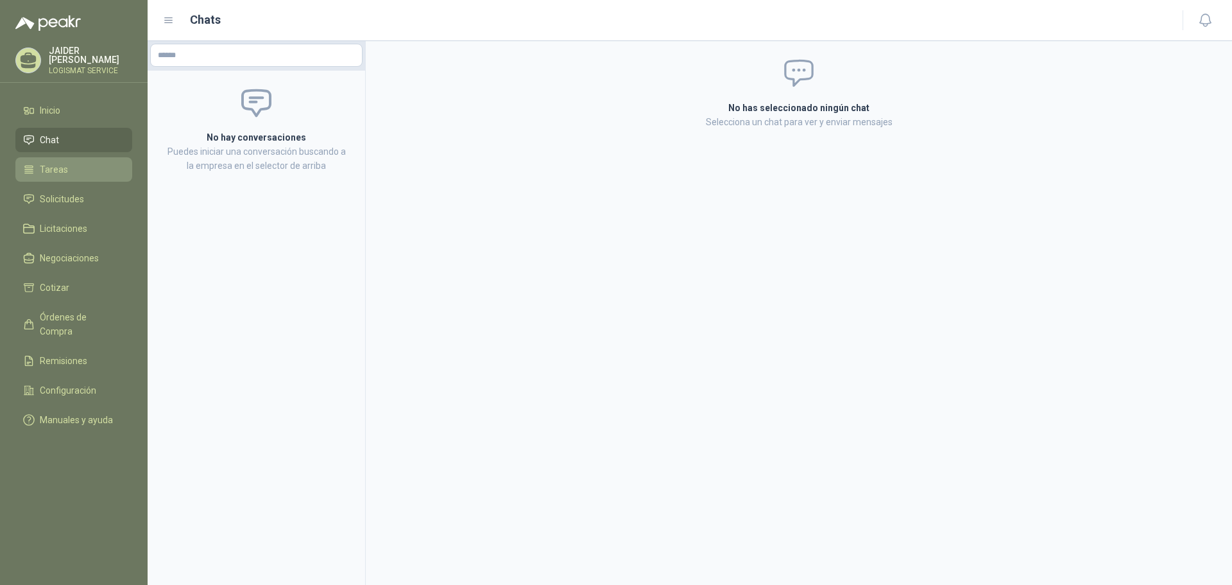
click at [65, 159] on link "Tareas" at bounding box center [73, 169] width 117 height 24
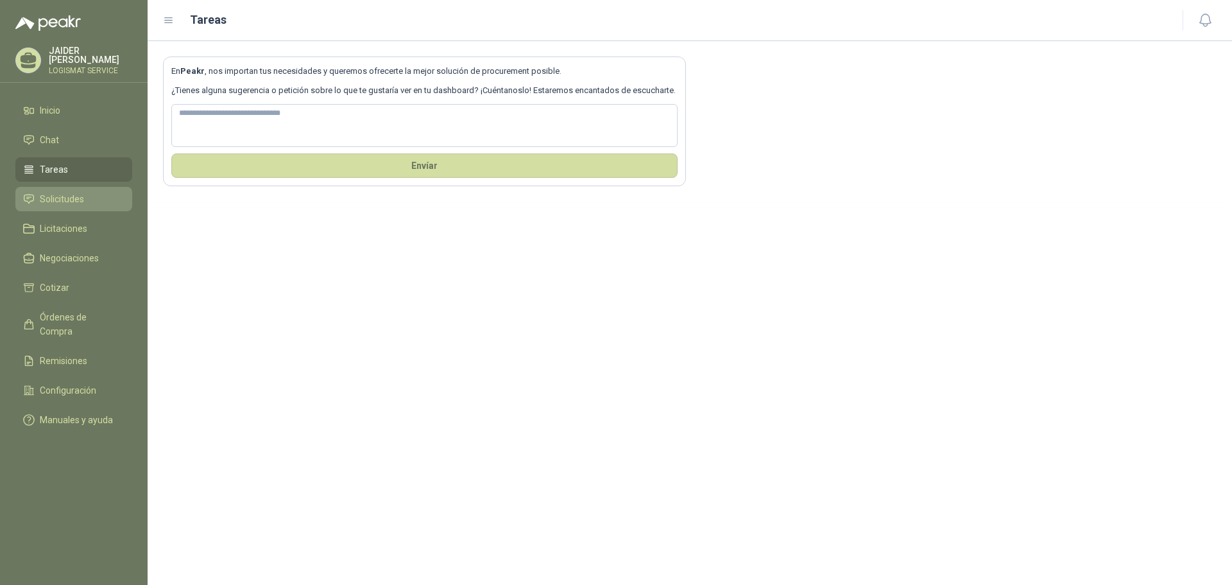
click at [55, 194] on span "Solicitudes" at bounding box center [62, 199] width 44 height 14
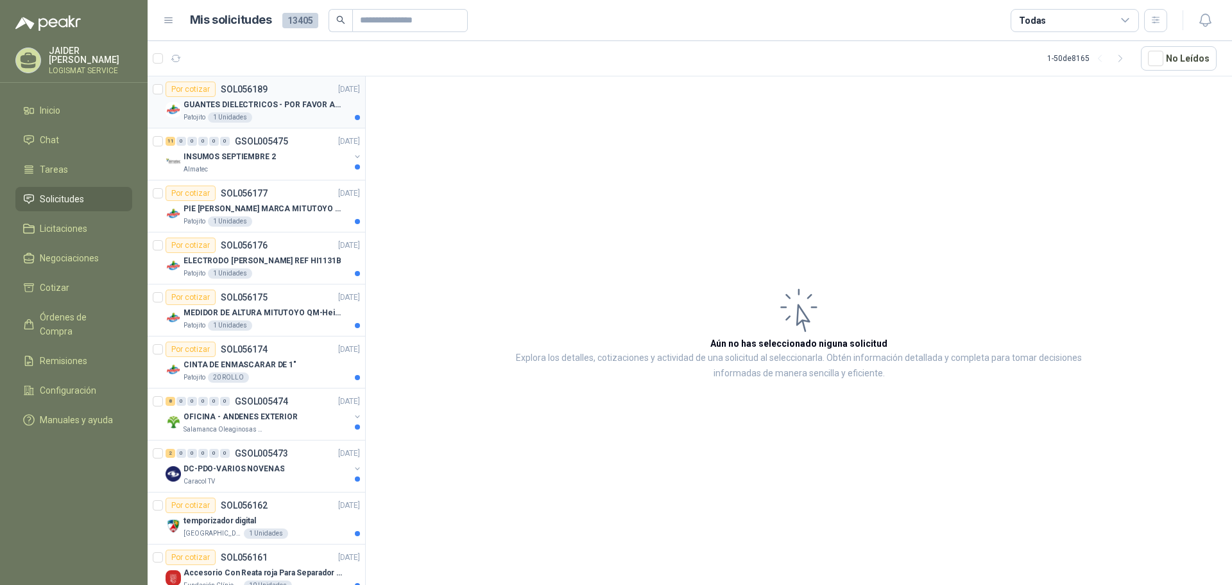
click at [268, 112] on div "GUANTES DIELECTRICOS - POR FAVOR ADJUNTAR SU FICHA TECNICA" at bounding box center [272, 104] width 176 height 15
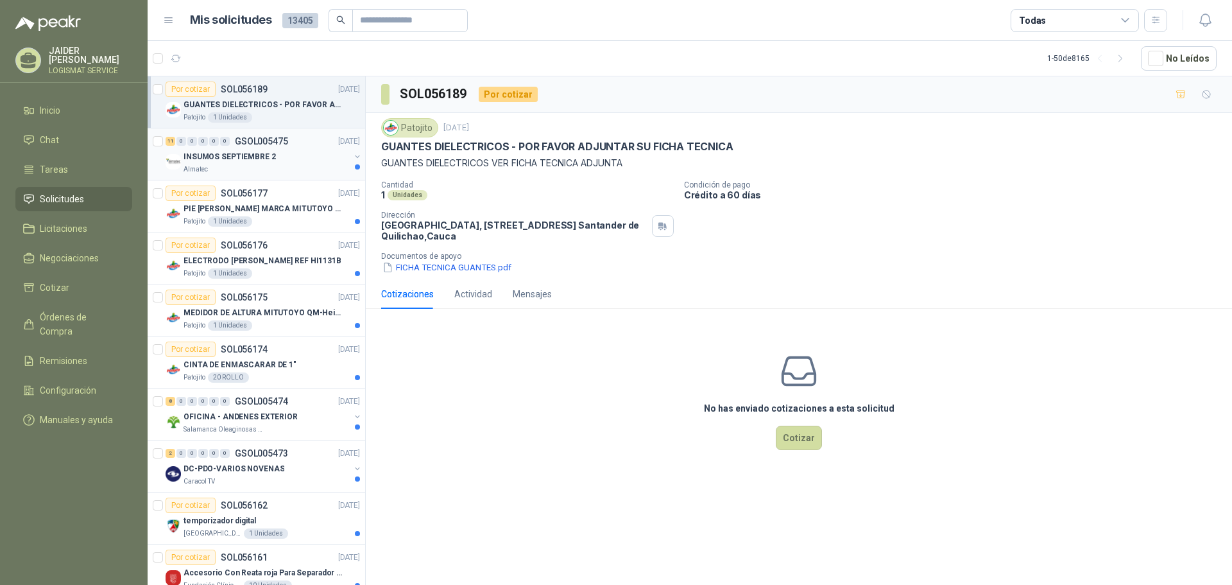
click at [292, 171] on div "Almatec" at bounding box center [267, 169] width 166 height 10
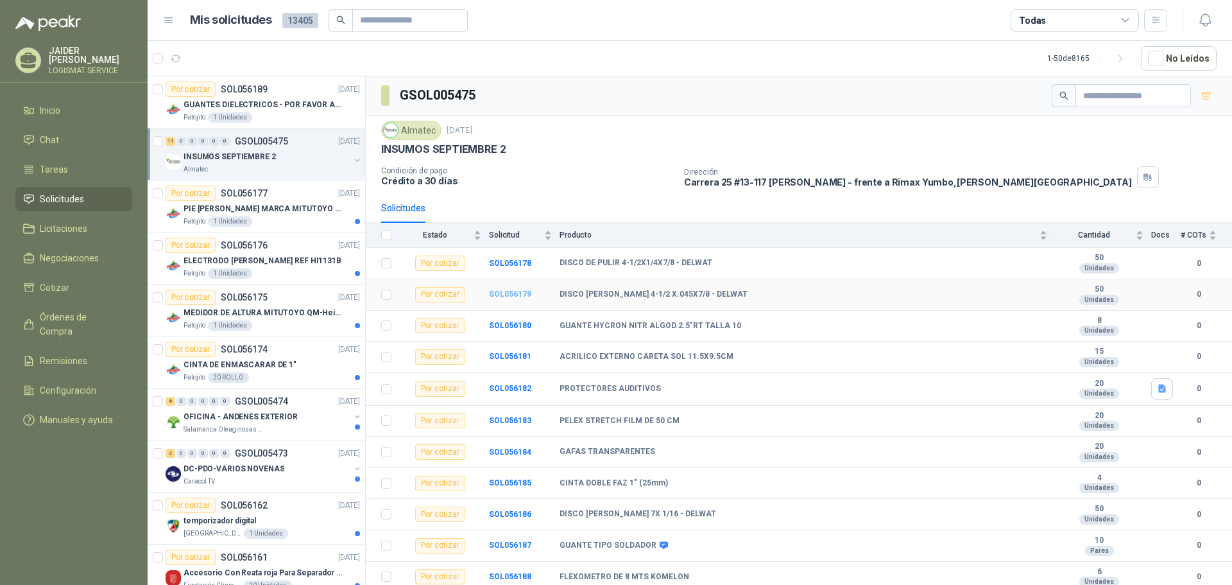
click at [501, 296] on b "SOL056179" at bounding box center [510, 293] width 42 height 9
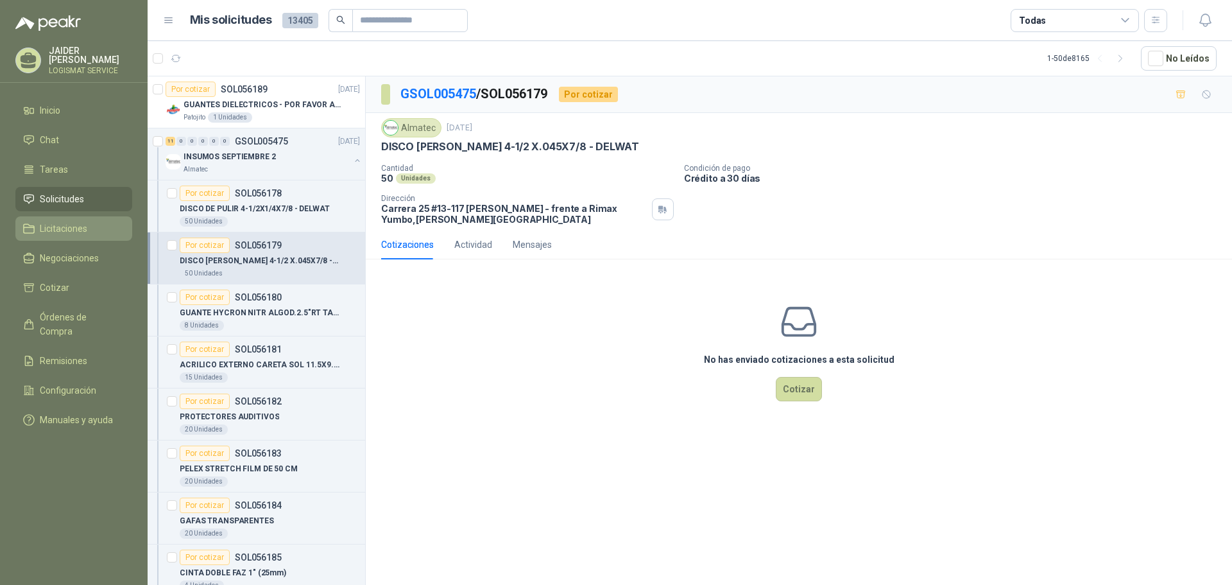
click at [85, 230] on span "Licitaciones" at bounding box center [63, 228] width 47 height 14
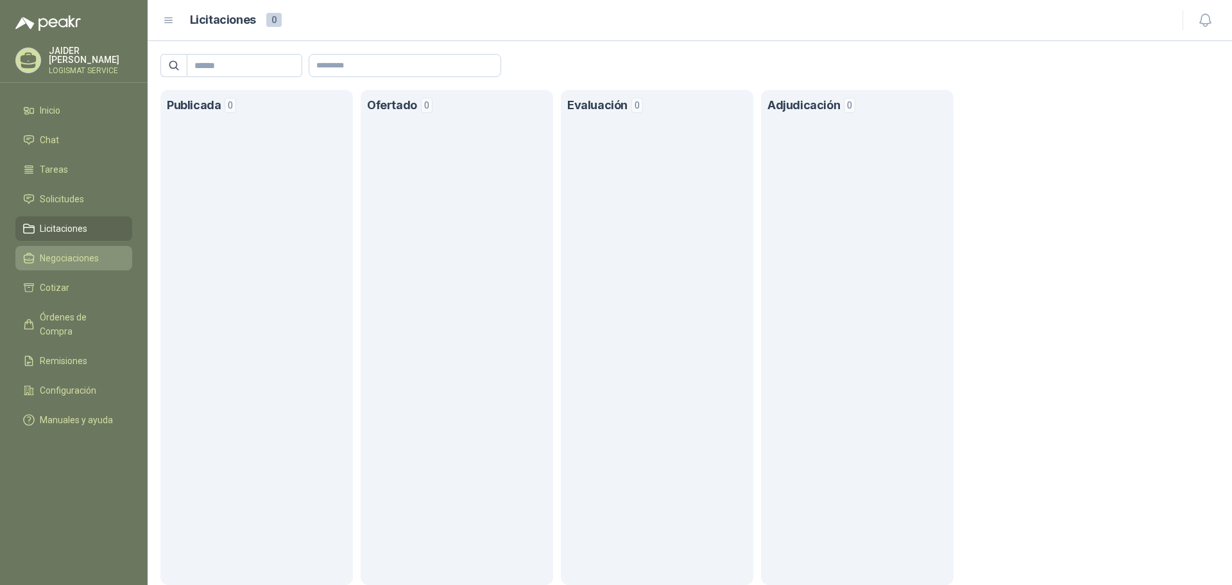
click at [92, 251] on span "Negociaciones" at bounding box center [69, 258] width 59 height 14
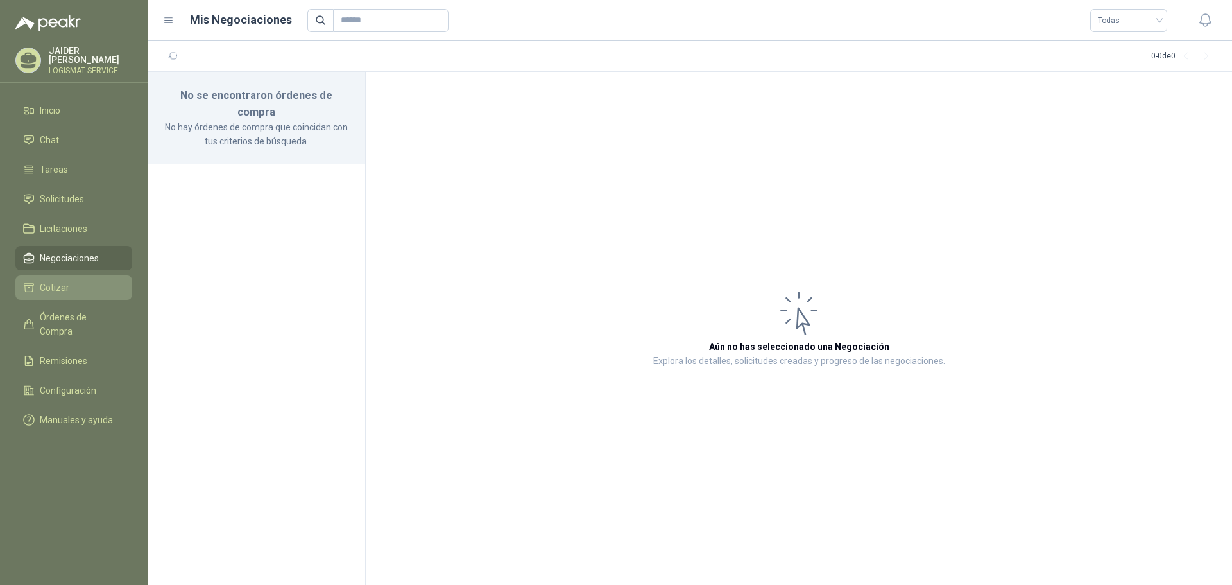
click at [66, 285] on span "Cotizar" at bounding box center [55, 287] width 30 height 14
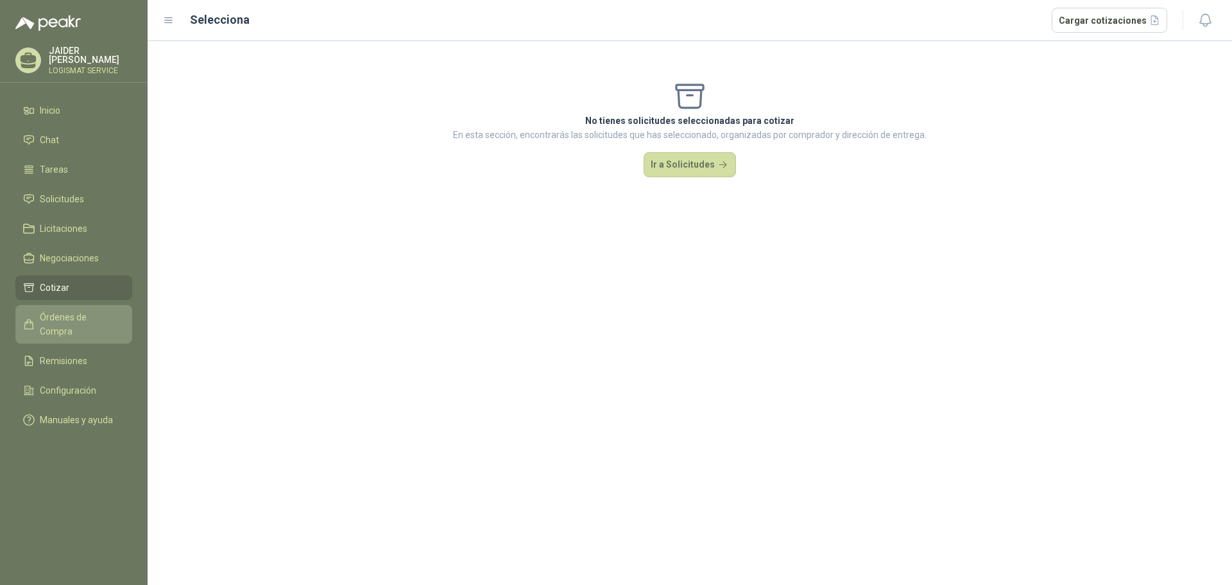
click at [81, 314] on span "Órdenes de Compra" at bounding box center [80, 324] width 80 height 28
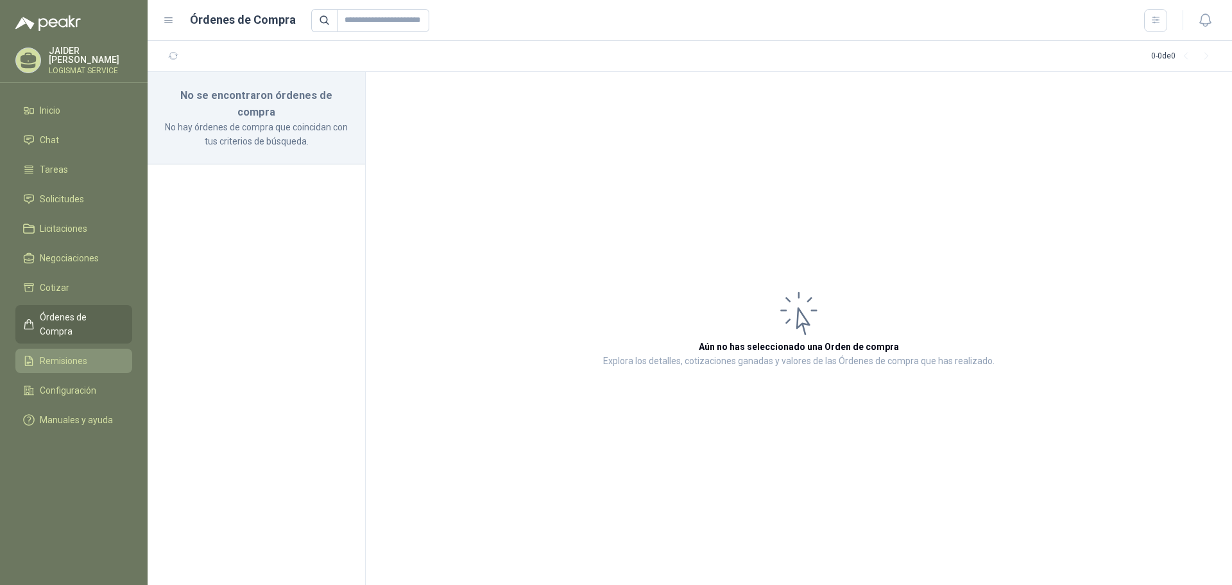
click at [69, 354] on span "Remisiones" at bounding box center [63, 361] width 47 height 14
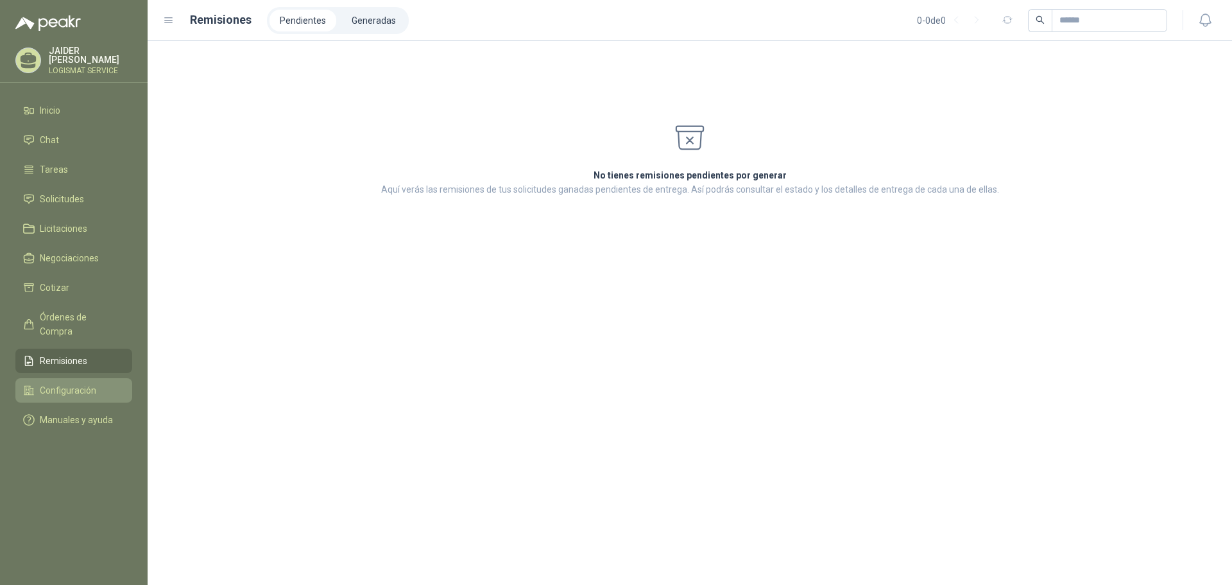
click at [78, 383] on span "Configuración" at bounding box center [68, 390] width 56 height 14
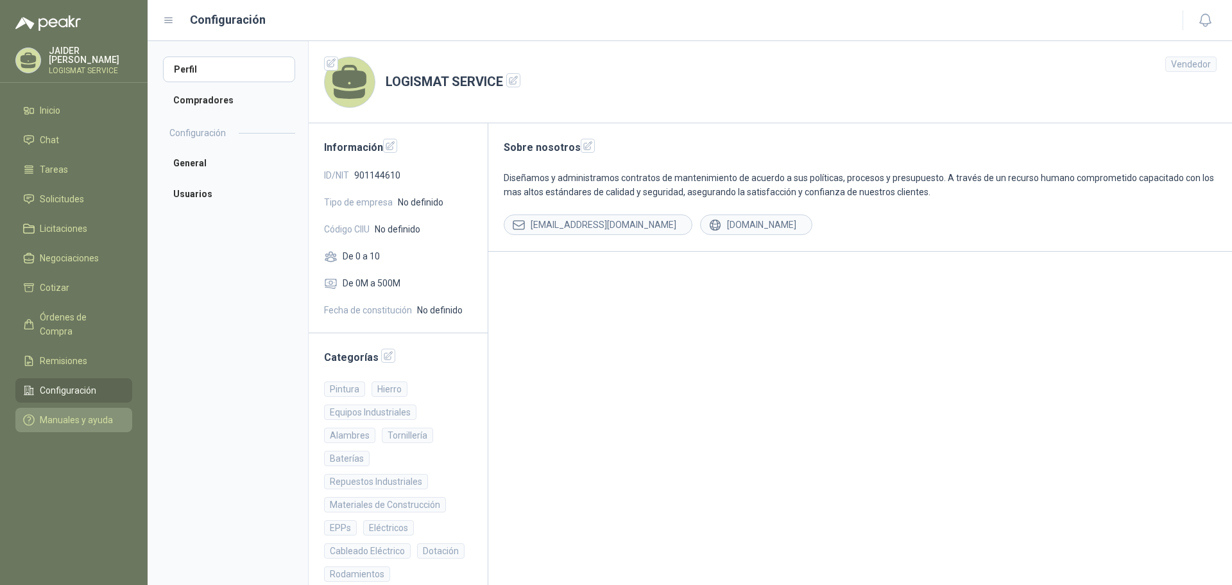
click at [76, 413] on span "Manuales y ayuda" at bounding box center [76, 420] width 73 height 14
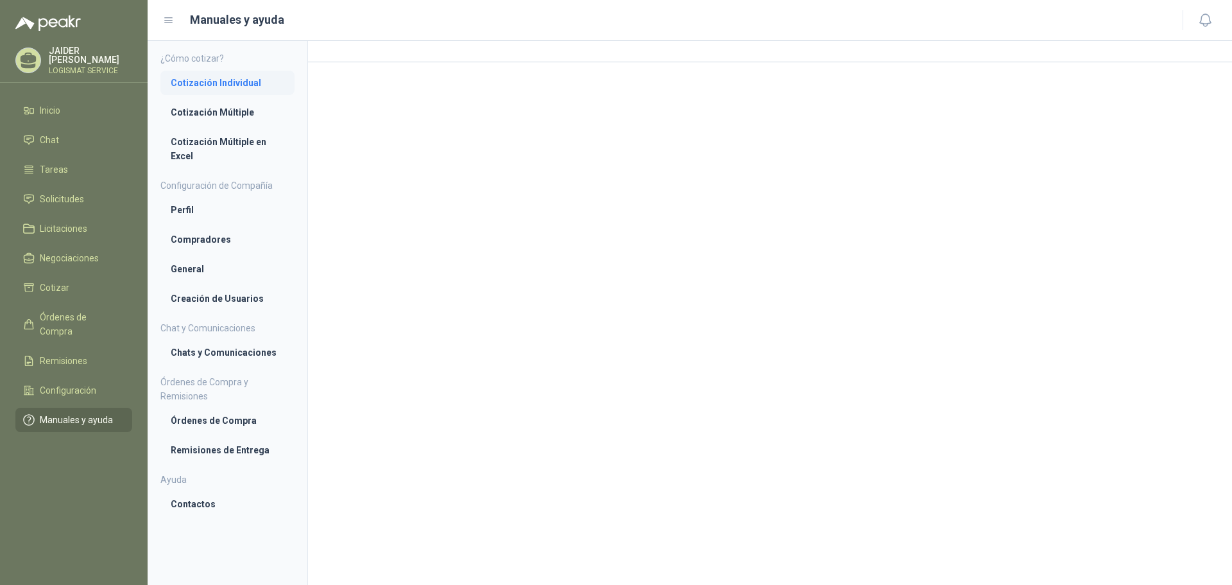
click at [241, 81] on li "Cotización Individual" at bounding box center [228, 83] width 114 height 14
click at [227, 78] on li "Cotización Individual" at bounding box center [227, 83] width 112 height 14
click at [232, 105] on link "Cotización Múltiple" at bounding box center [227, 113] width 134 height 24
click at [219, 138] on li "Cotización Múltiple en Excel" at bounding box center [228, 150] width 114 height 28
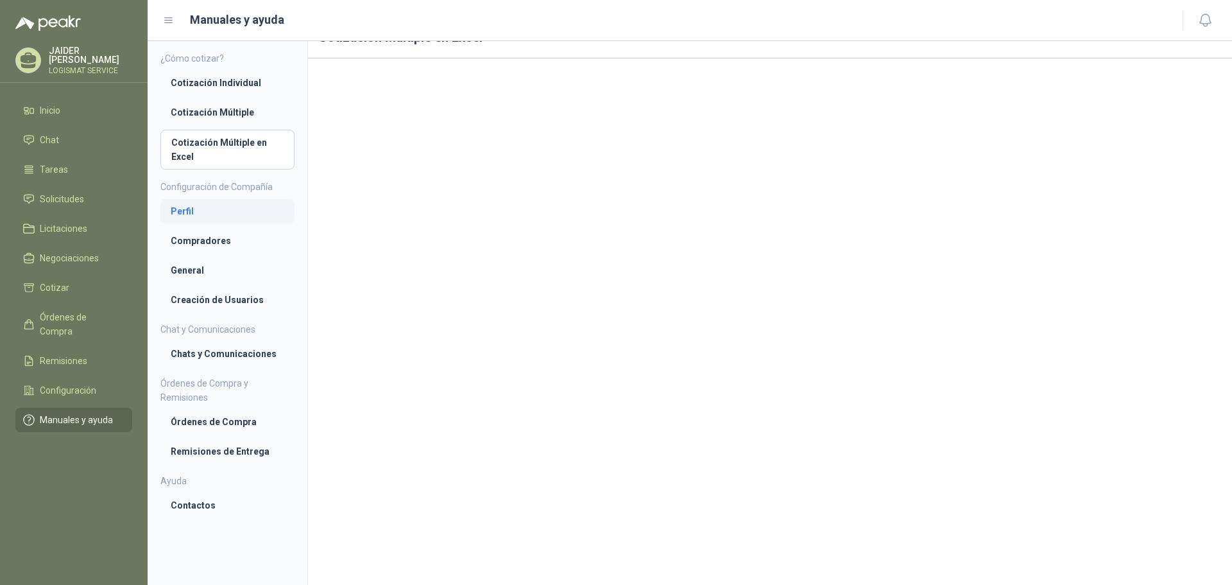
click at [191, 200] on link "Perfil" at bounding box center [227, 211] width 134 height 24
click at [26, 64] on icon at bounding box center [29, 61] width 20 height 20
click at [249, 529] on aside "¿Cómo cotizar? Cotización Individual Cotización Múltiple Cotización Múltiple en…" at bounding box center [228, 313] width 160 height 544
click at [211, 241] on li "Compradores" at bounding box center [228, 241] width 114 height 14
click at [236, 305] on li "Creación de Usuarios" at bounding box center [228, 300] width 114 height 14
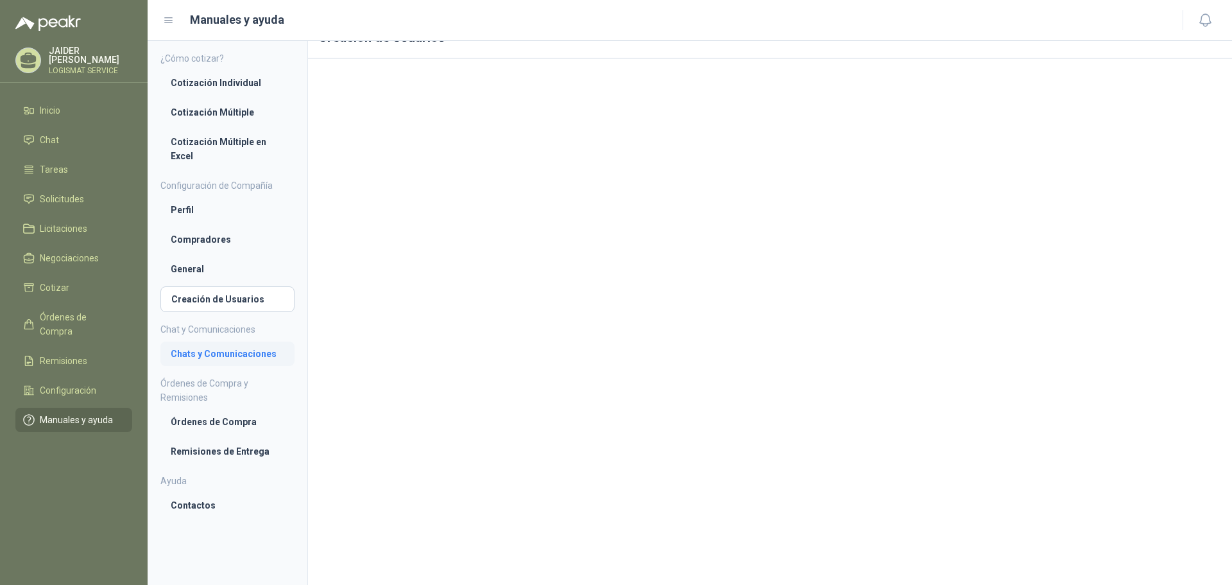
click at [232, 359] on li "Chats y Comunicaciones" at bounding box center [228, 354] width 114 height 14
click at [71, 103] on li "Inicio" at bounding box center [73, 110] width 101 height 14
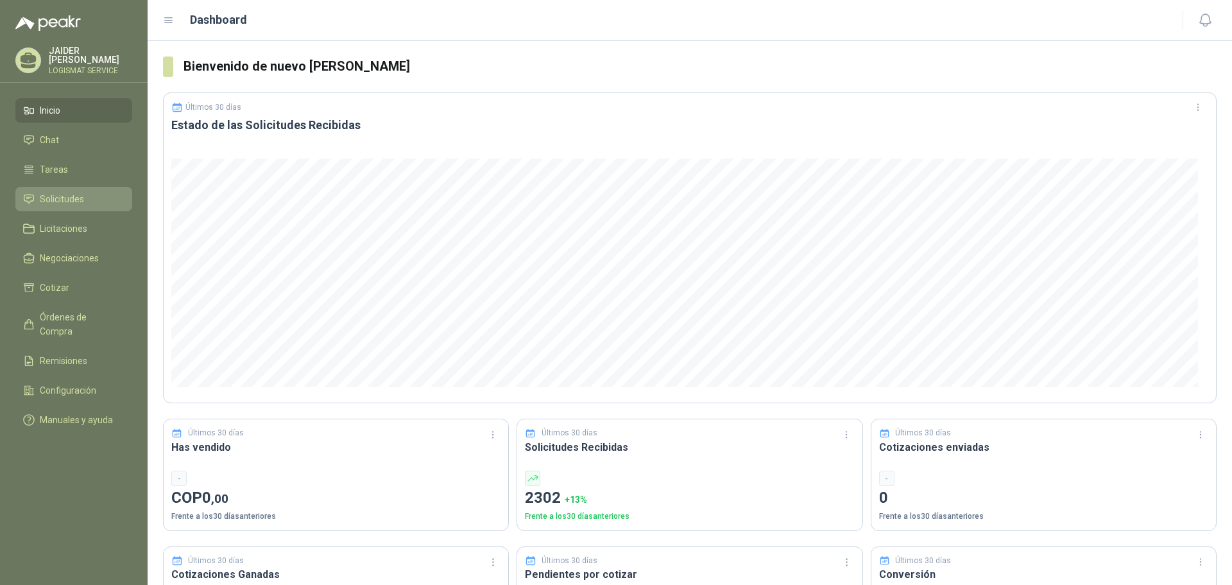
click at [85, 193] on li "Solicitudes" at bounding box center [73, 199] width 101 height 14
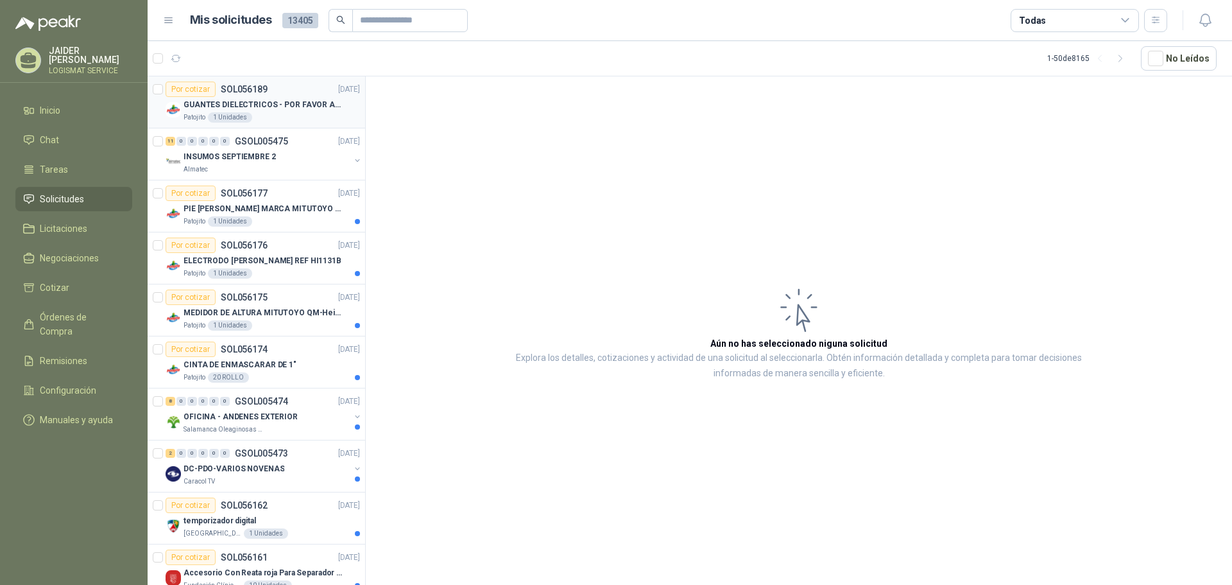
click at [283, 114] on div "Patojito 1 Unidades" at bounding box center [272, 117] width 176 height 10
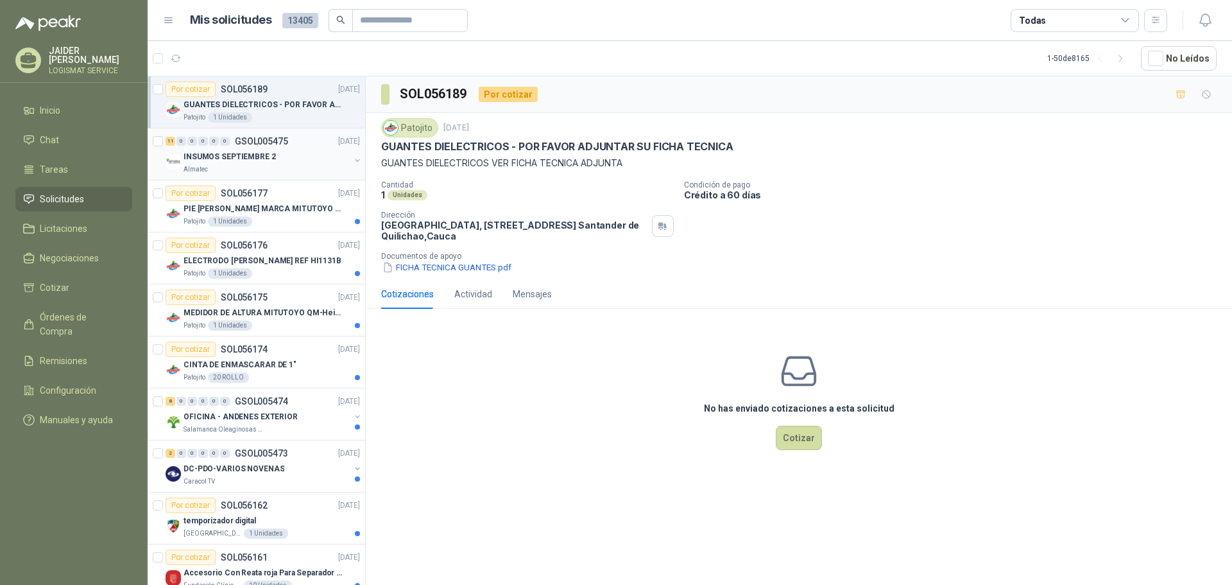
click at [294, 162] on div "INSUMOS SEPTIEMBRE 2" at bounding box center [267, 156] width 166 height 15
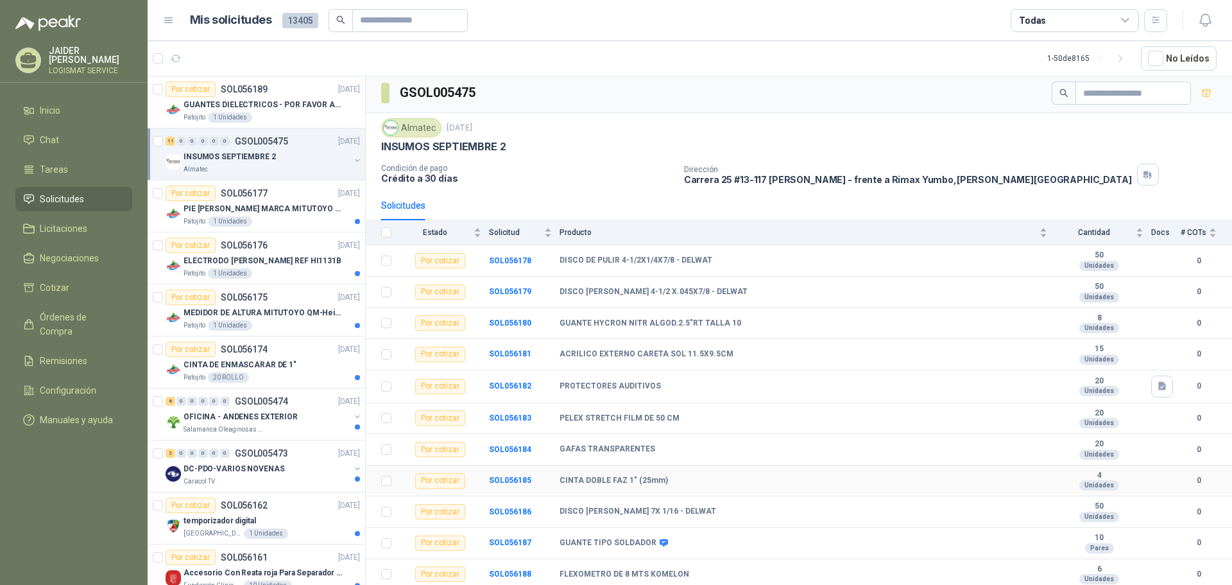
scroll to position [3, 0]
click at [264, 228] on article "Por cotizar SOL056177 16/09/25 PIE DE REY MARCA MITUTOYO REF 500-196-30 Patojit…" at bounding box center [257, 206] width 218 height 52
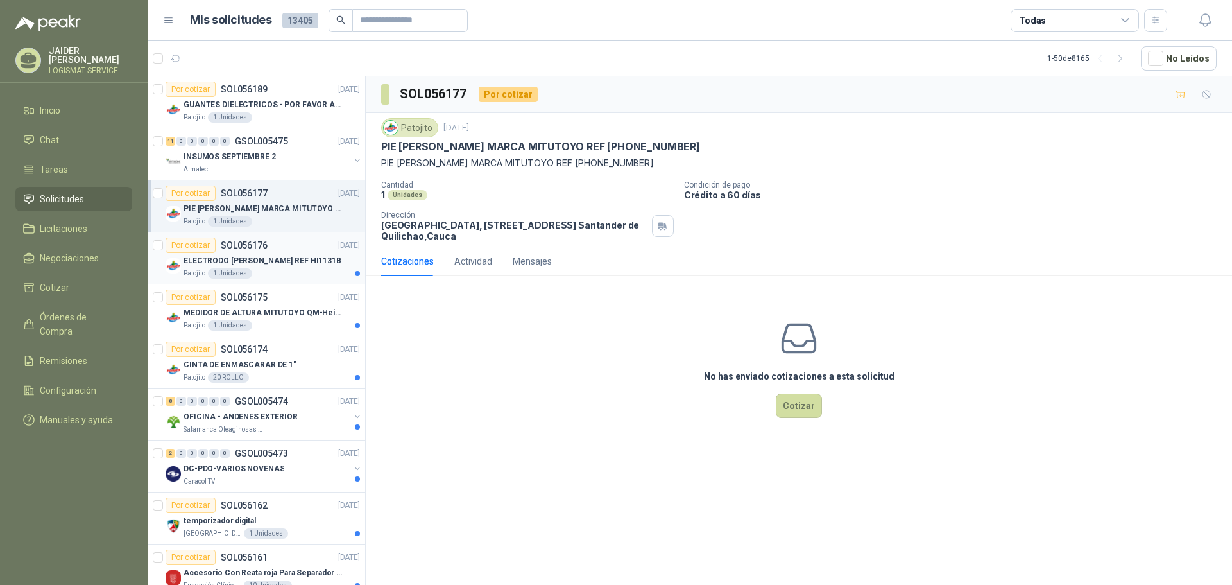
click at [266, 266] on p "ELECTRODO [PERSON_NAME] REF HI1131B" at bounding box center [263, 261] width 158 height 12
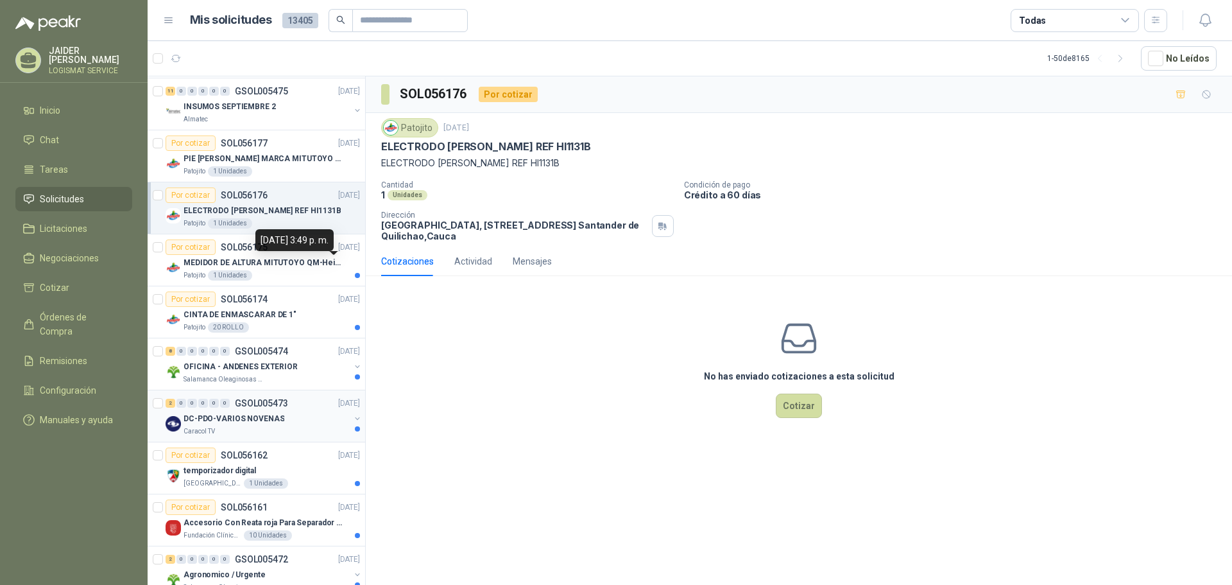
scroll to position [128, 0]
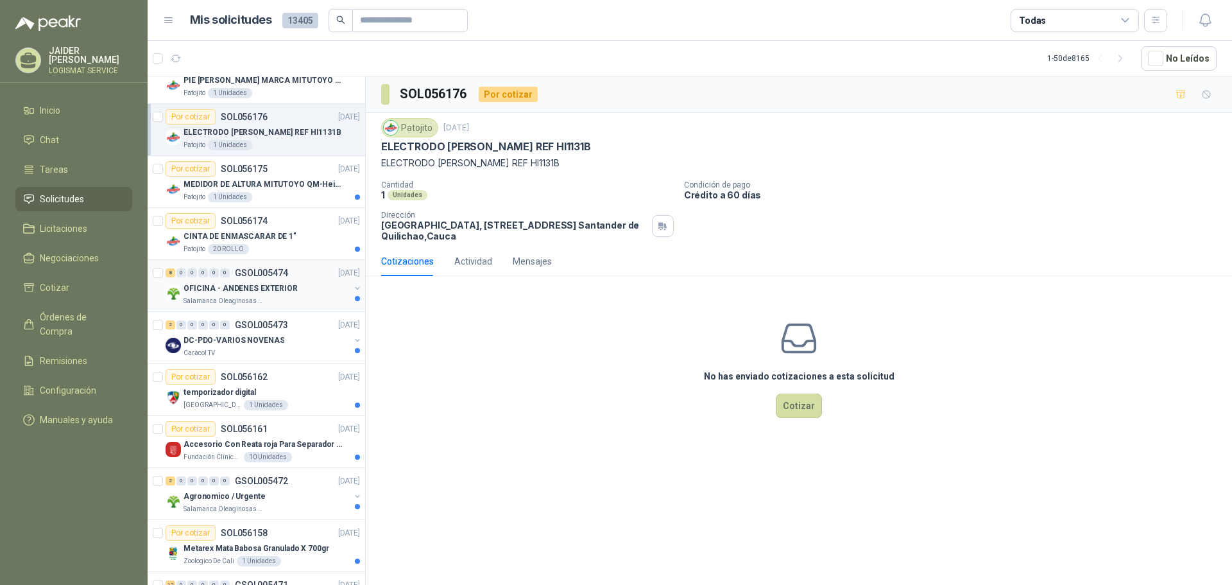
click at [289, 300] on div "Salamanca Oleaginosas SAS" at bounding box center [267, 301] width 166 height 10
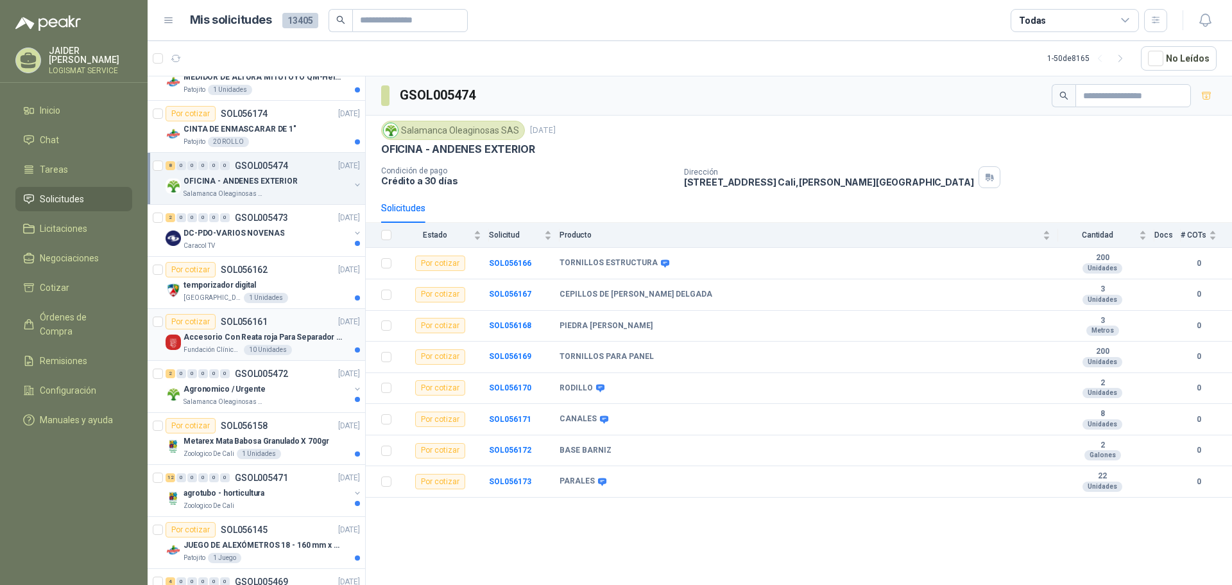
scroll to position [257, 0]
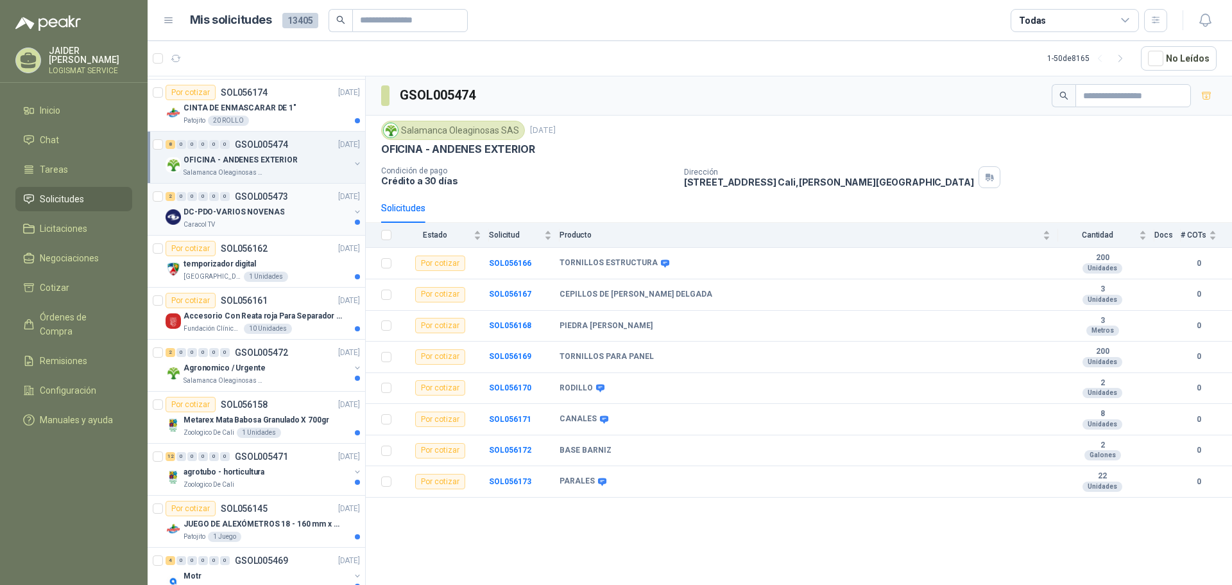
click at [278, 220] on div "Caracol TV" at bounding box center [267, 224] width 166 height 10
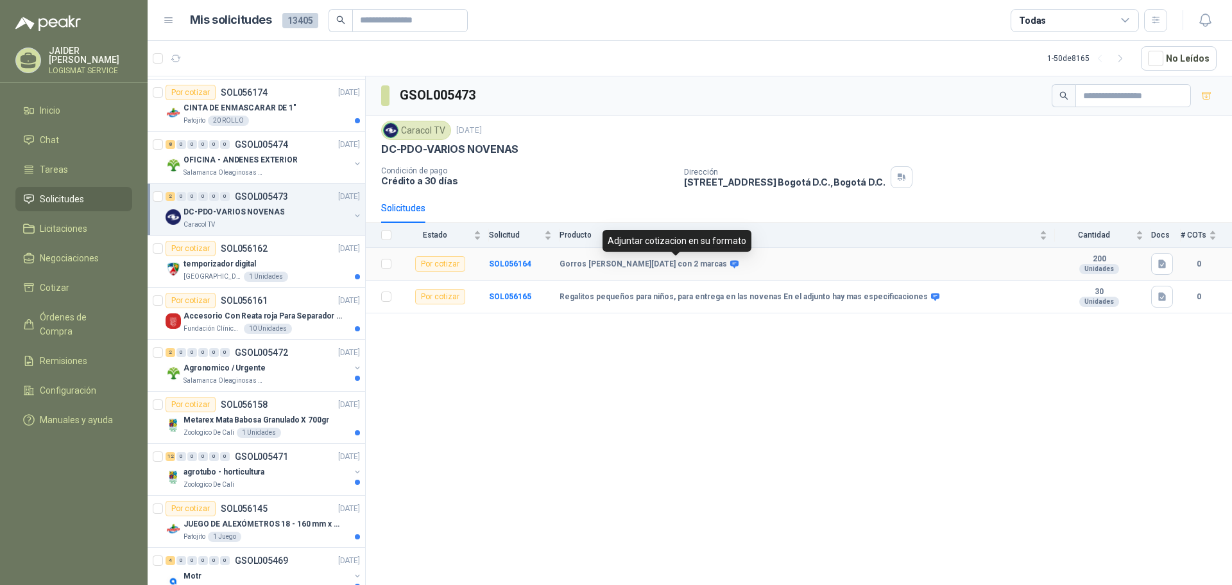
click at [730, 264] on icon at bounding box center [735, 264] width 10 height 10
click at [300, 268] on div "temporizador digital" at bounding box center [272, 263] width 176 height 15
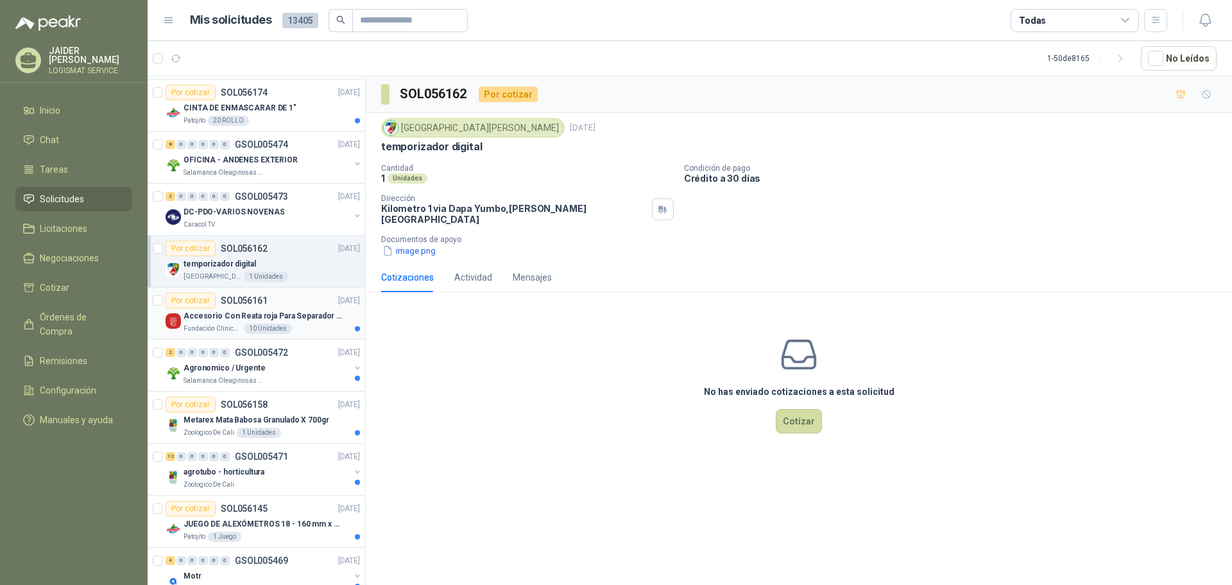
click at [309, 330] on div "Fundación Clínica Shaio 10 Unidades" at bounding box center [272, 328] width 176 height 10
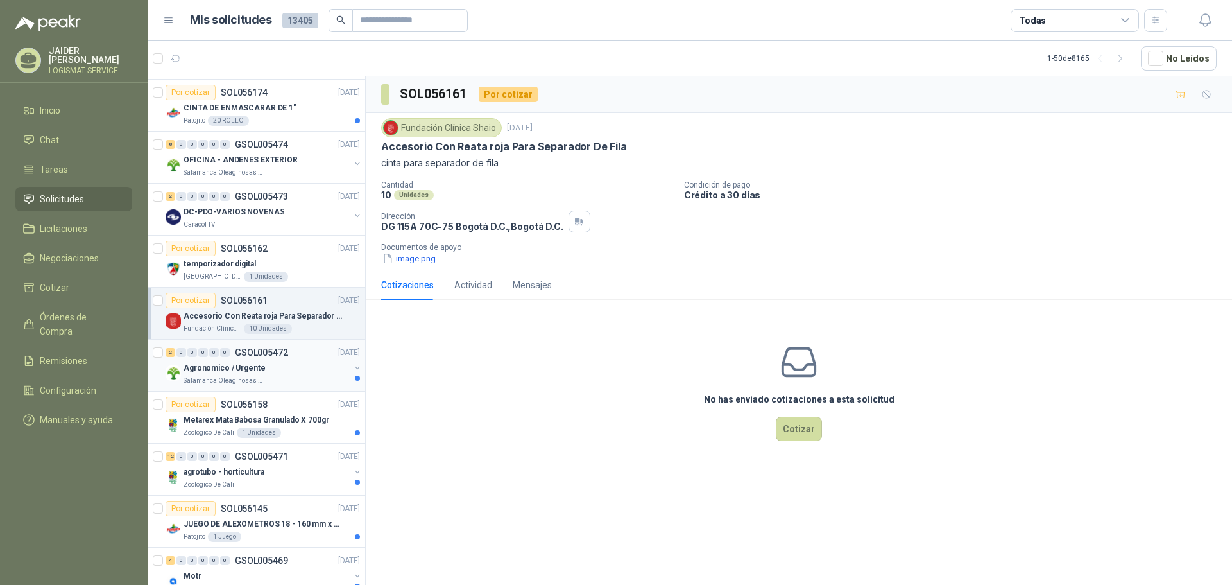
click at [296, 363] on div "Agronomico / Urgente" at bounding box center [267, 367] width 166 height 15
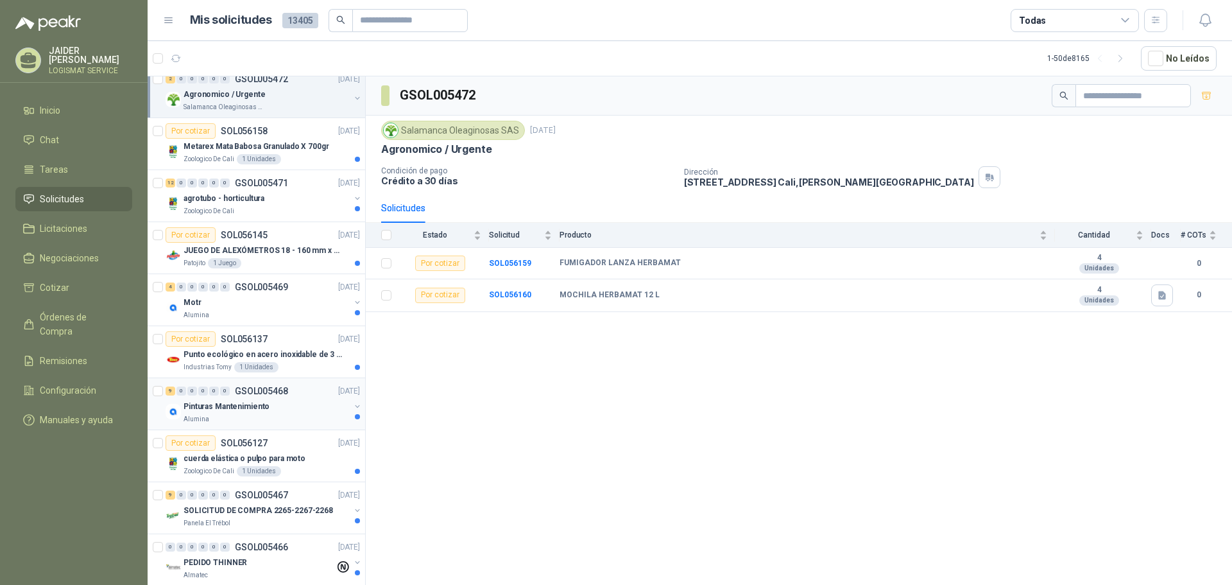
scroll to position [578, 0]
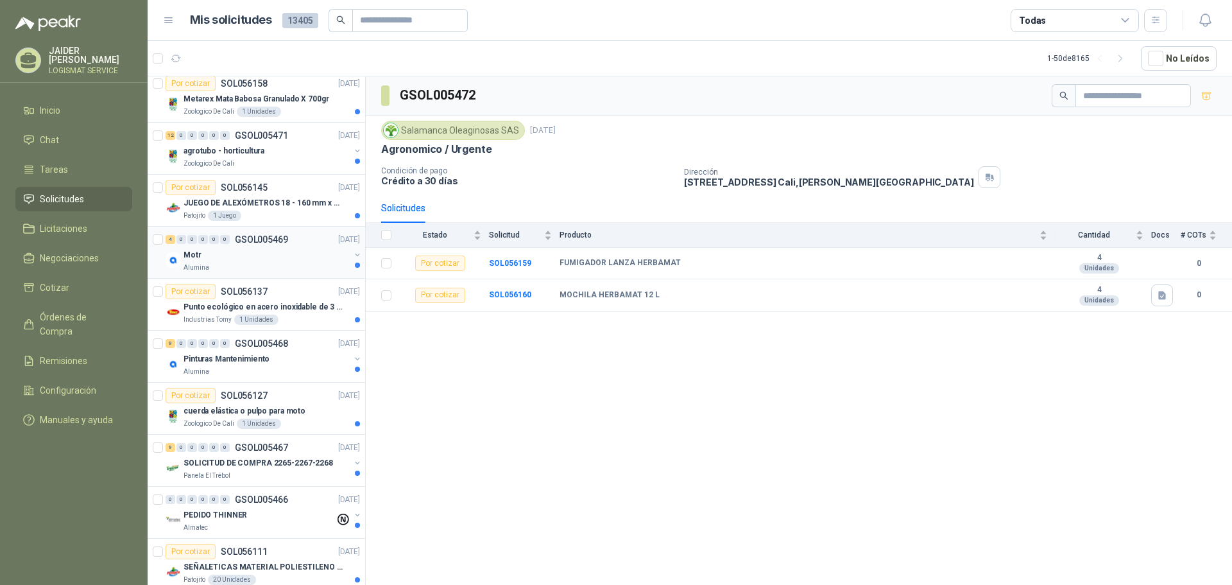
click at [266, 261] on div "Motr" at bounding box center [267, 254] width 166 height 15
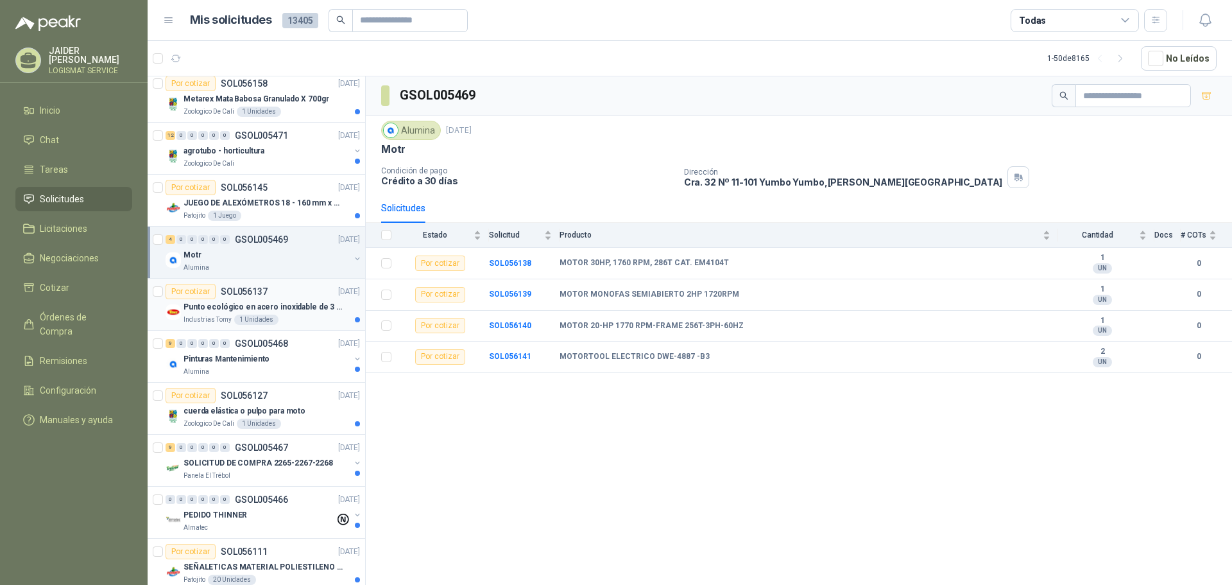
click at [300, 322] on div "Industrias Tomy 1 Unidades" at bounding box center [272, 319] width 176 height 10
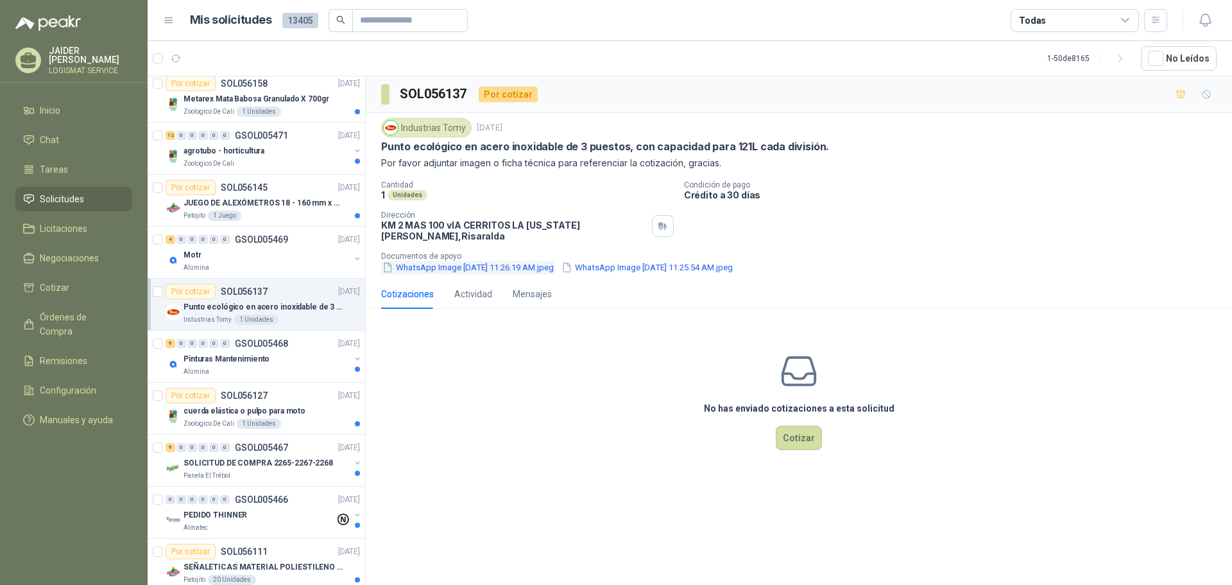
click at [477, 261] on button "WhatsApp Image 2025-09-16 at 11.26.19 AM.jpeg" at bounding box center [468, 267] width 174 height 13
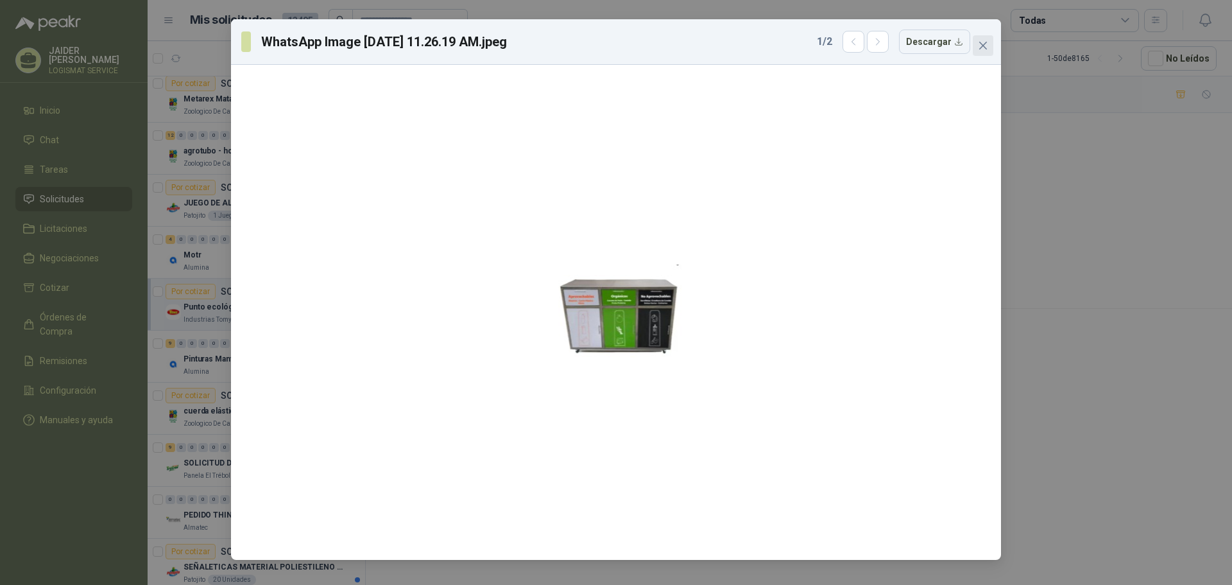
click at [984, 46] on icon "close" at bounding box center [983, 46] width 8 height 8
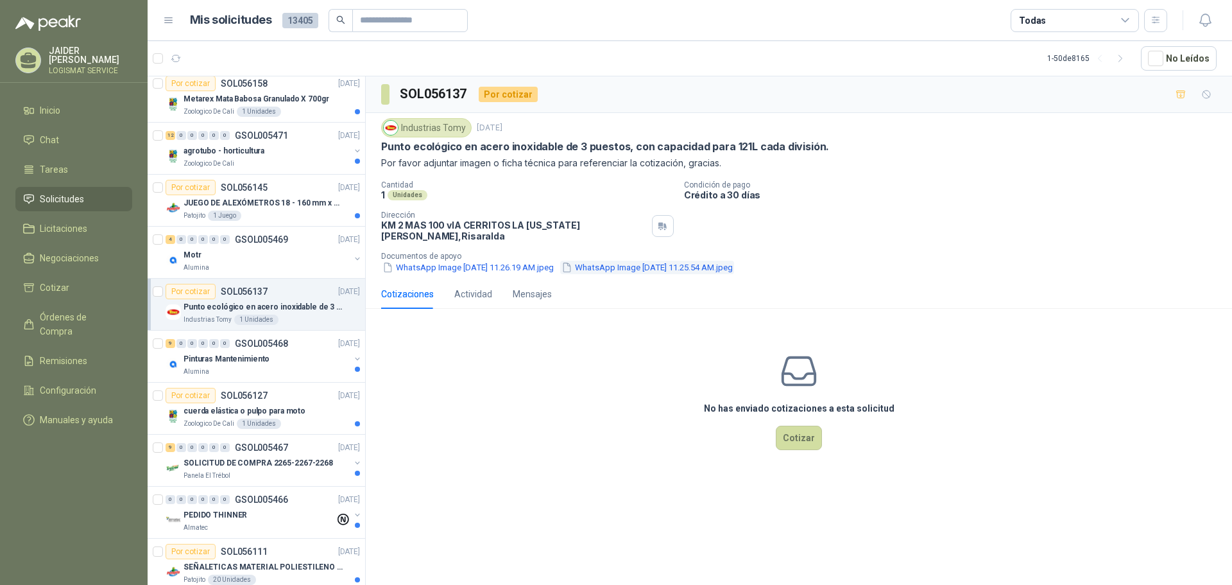
click at [719, 261] on button "WhatsApp Image 2025-09-16 at 11.25.54 AM.jpeg" at bounding box center [647, 267] width 174 height 13
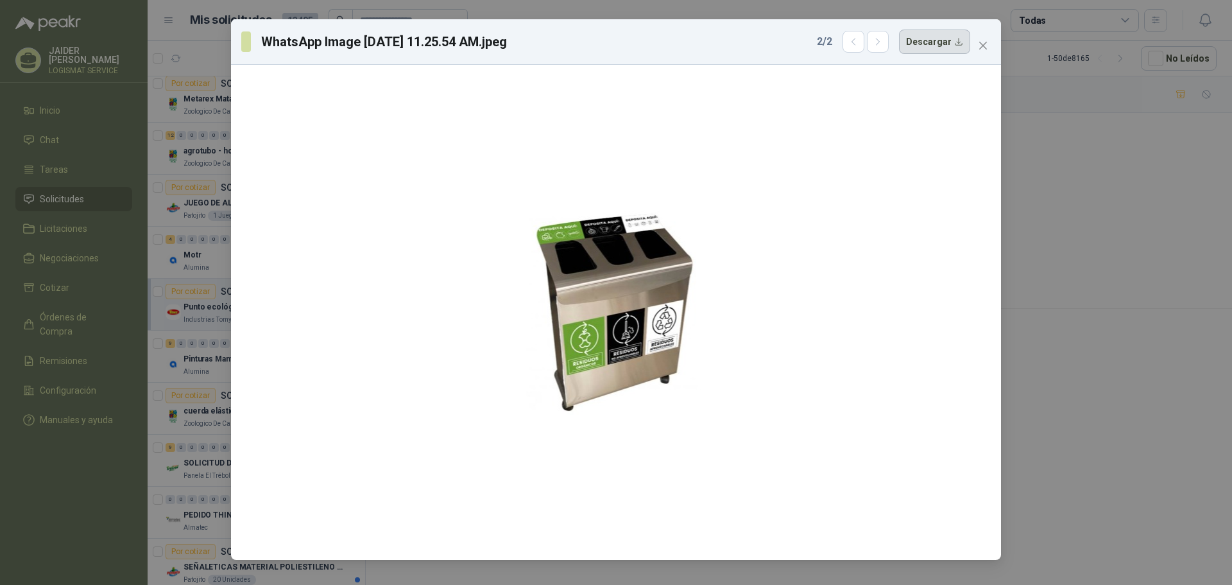
click at [934, 48] on button "Descargar" at bounding box center [934, 42] width 71 height 24
click at [986, 45] on icon "close" at bounding box center [983, 45] width 10 height 10
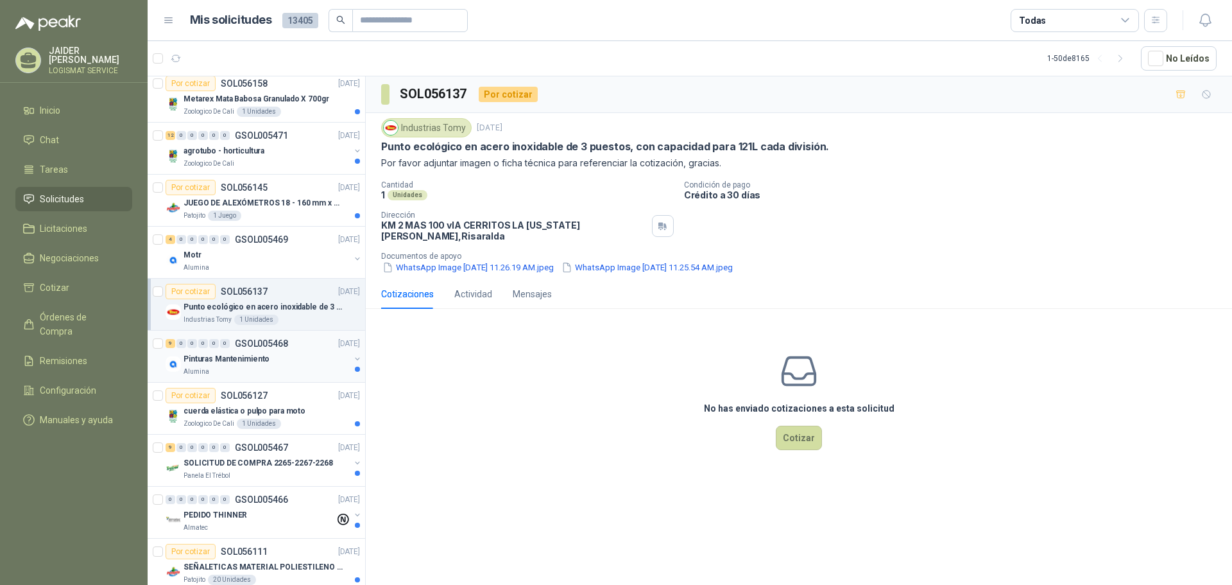
click at [248, 353] on p "Pinturas Mantenimiento" at bounding box center [227, 359] width 86 height 12
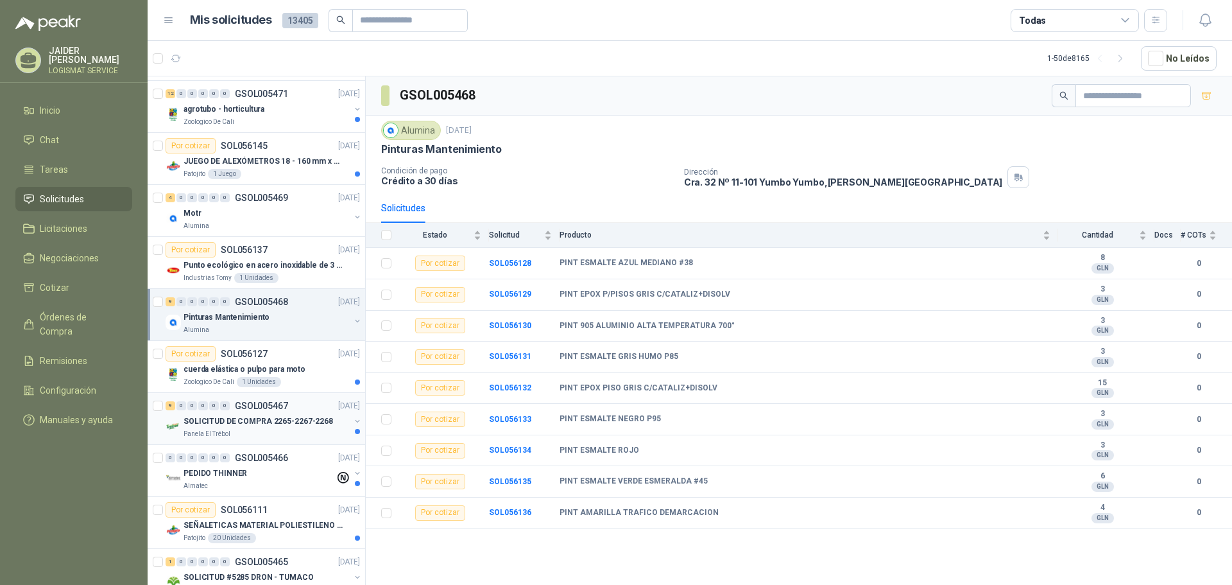
scroll to position [642, 0]
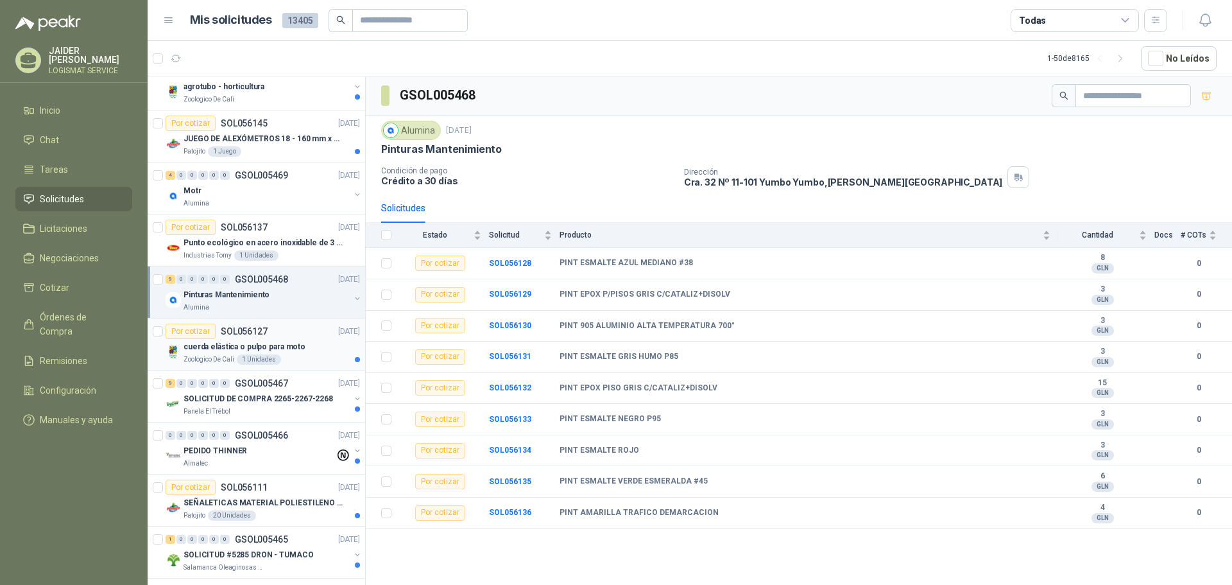
click at [316, 339] on div "cuerda elástica o pulpo para moto" at bounding box center [272, 346] width 176 height 15
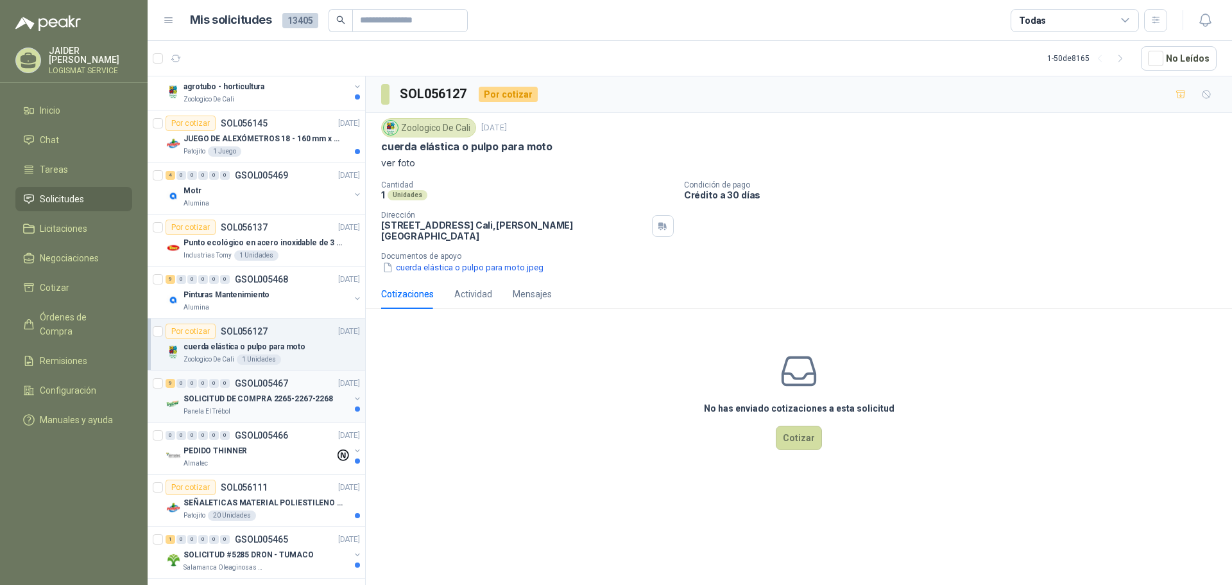
click at [285, 406] on div "SOLICITUD DE COMPRA 2265-2267-2268" at bounding box center [267, 398] width 166 height 15
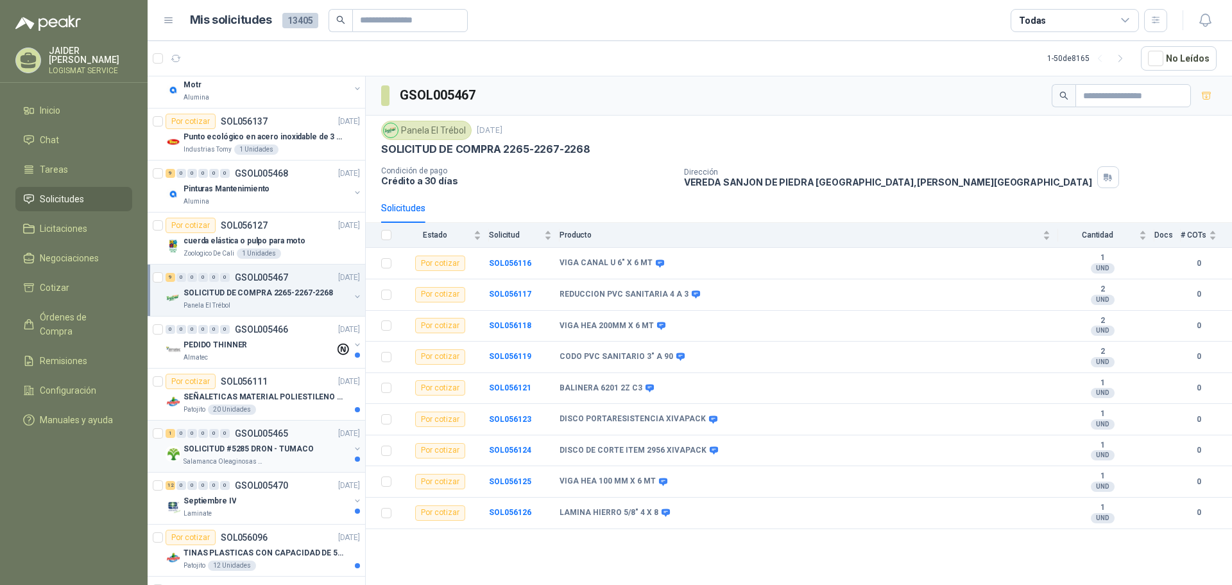
scroll to position [770, 0]
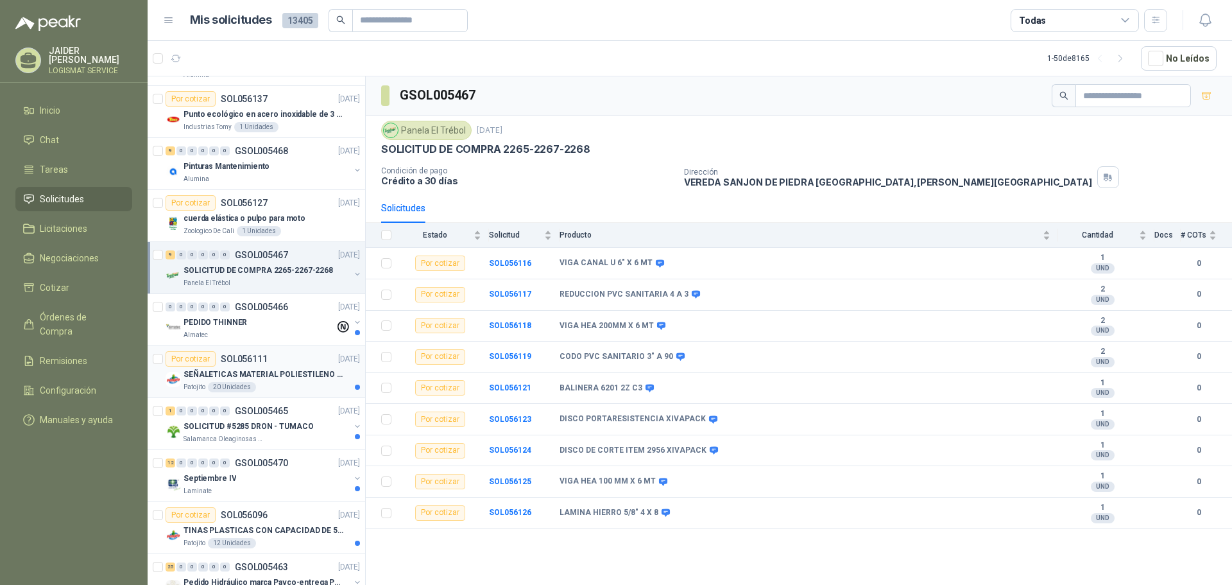
click at [298, 382] on div "Patojito 20 Unidades" at bounding box center [272, 387] width 176 height 10
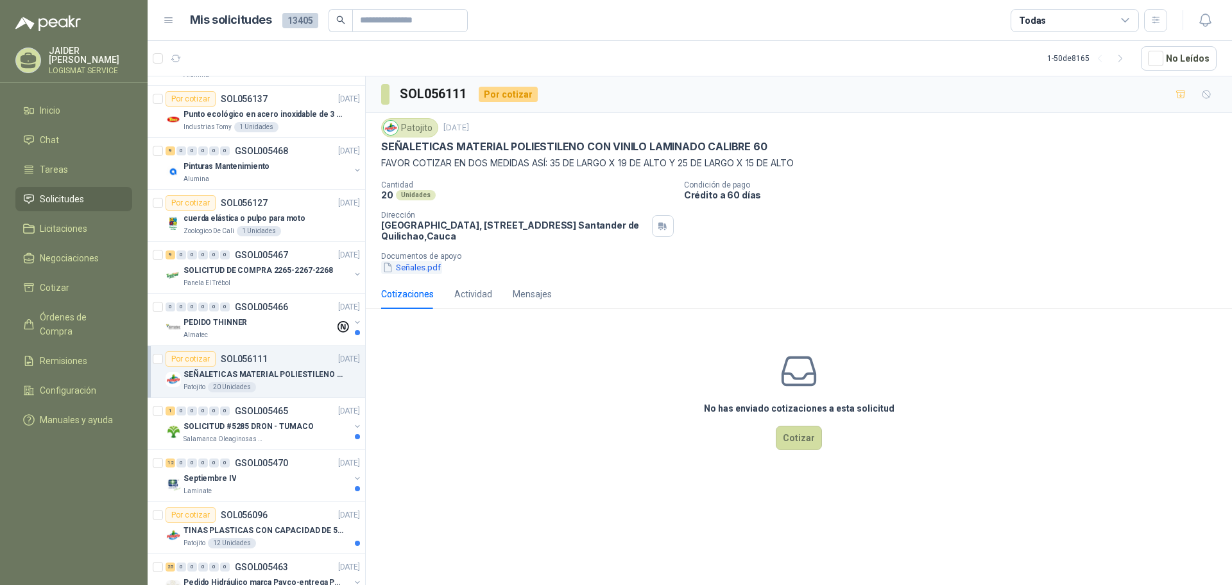
click at [411, 267] on button "Señales.pdf" at bounding box center [411, 267] width 61 height 13
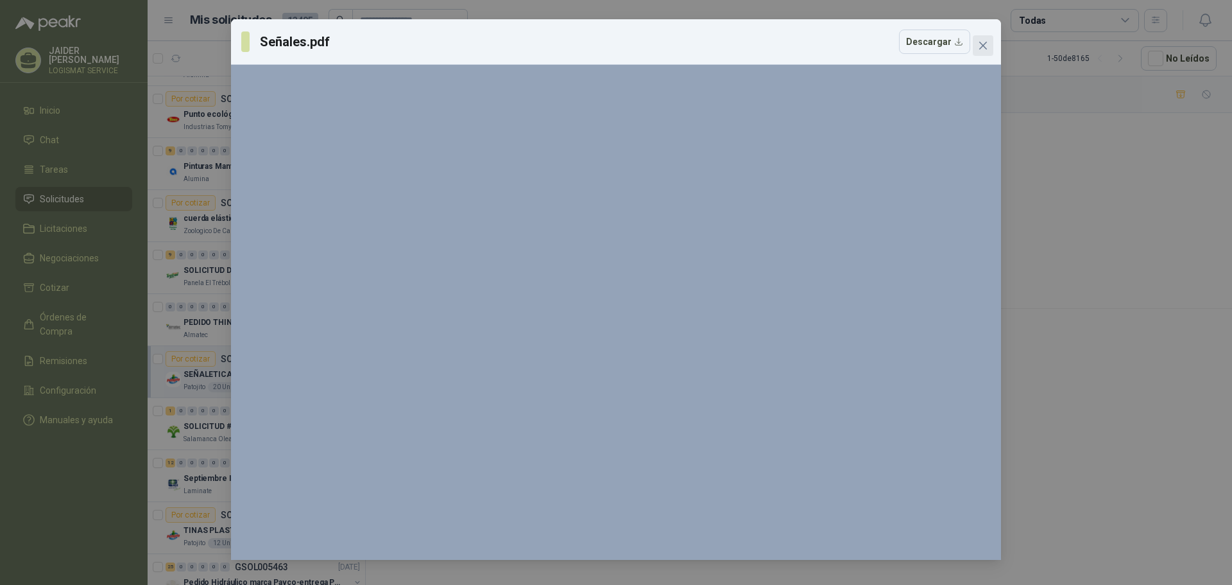
click at [985, 47] on icon "close" at bounding box center [983, 46] width 8 height 8
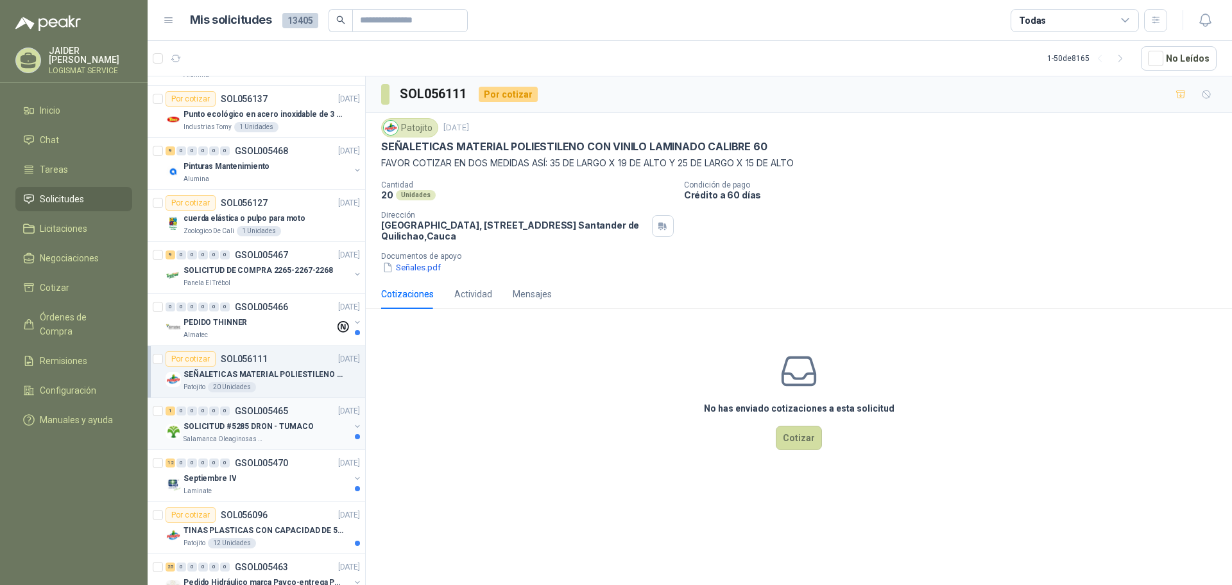
click at [298, 428] on p "SOLICITUD #5285 DRON - TUMACO" at bounding box center [249, 426] width 130 height 12
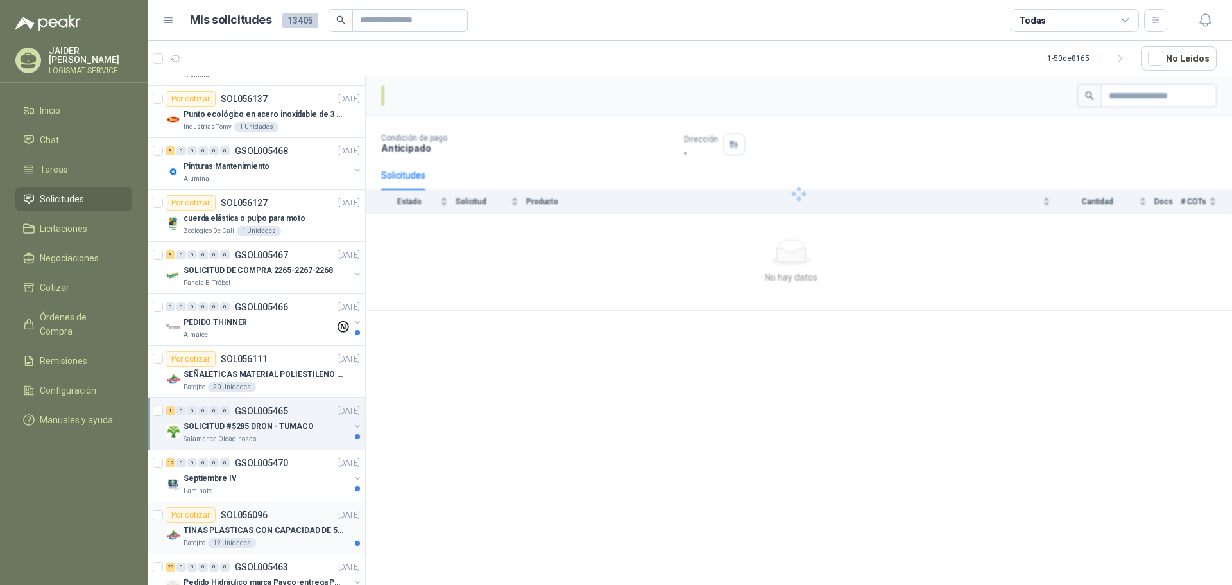
scroll to position [963, 0]
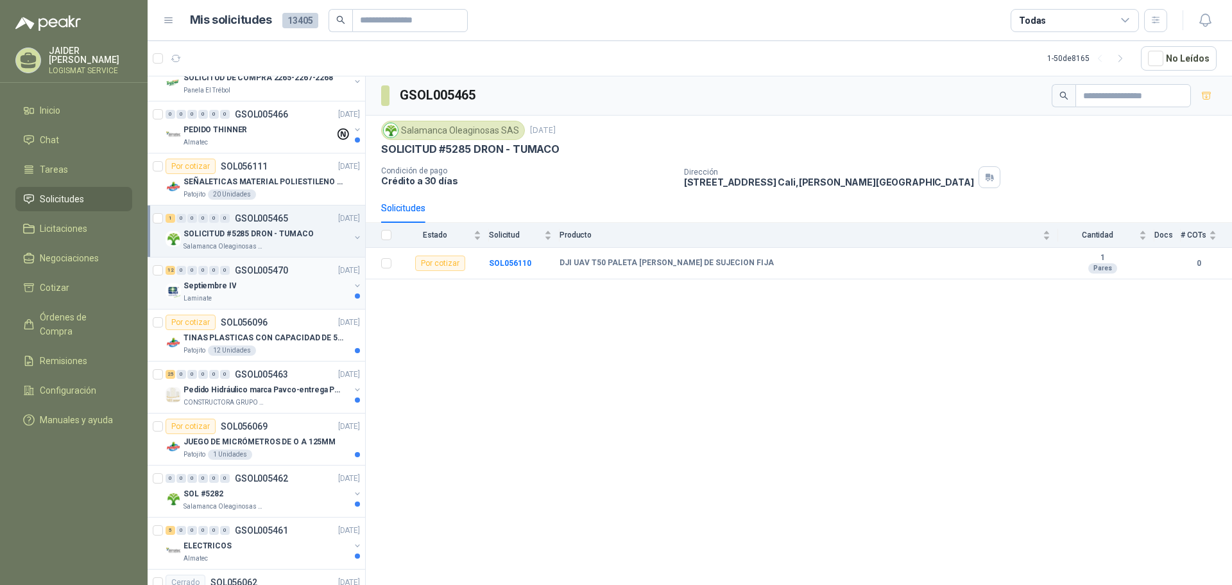
click at [281, 279] on div "Septiembre IV" at bounding box center [267, 285] width 166 height 15
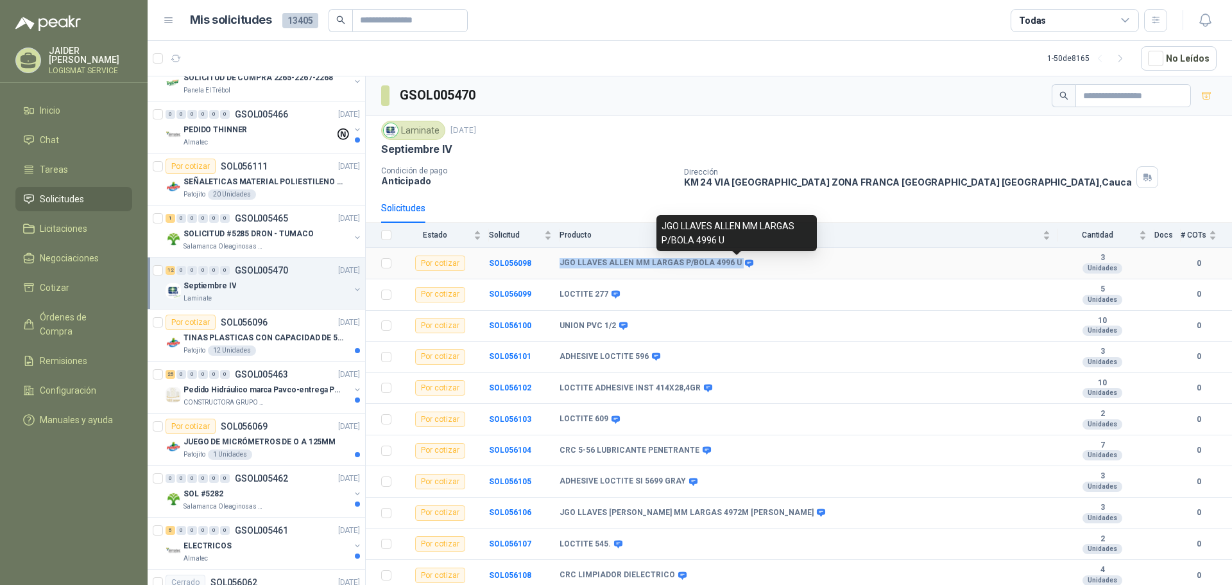
drag, startPoint x: 553, startPoint y: 261, endPoint x: 721, endPoint y: 272, distance: 168.5
click at [726, 268] on tr "Por cotizar SOL056098 JGO LLAVES ALLEN MM LARGAS P/BOLA 4996 U 3 Unidades 0" at bounding box center [799, 263] width 866 height 31
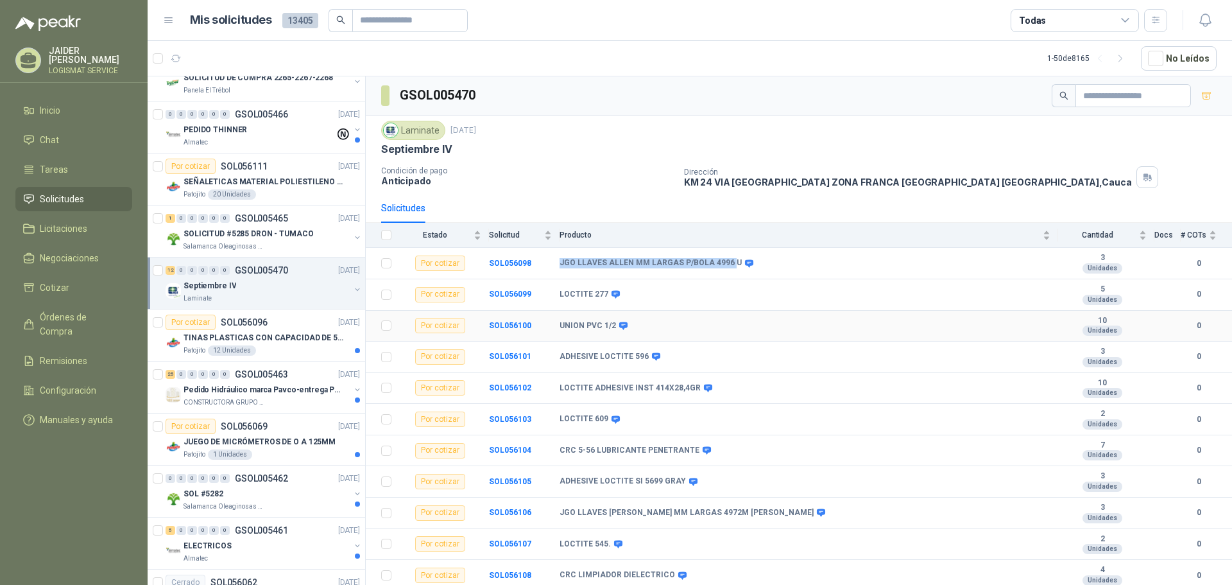
copy tr "JGO LLAVES ALLEN MM LARGAS P/BOLA 4996"
click at [299, 347] on div "Patojito 12 Unidades" at bounding box center [272, 350] width 176 height 10
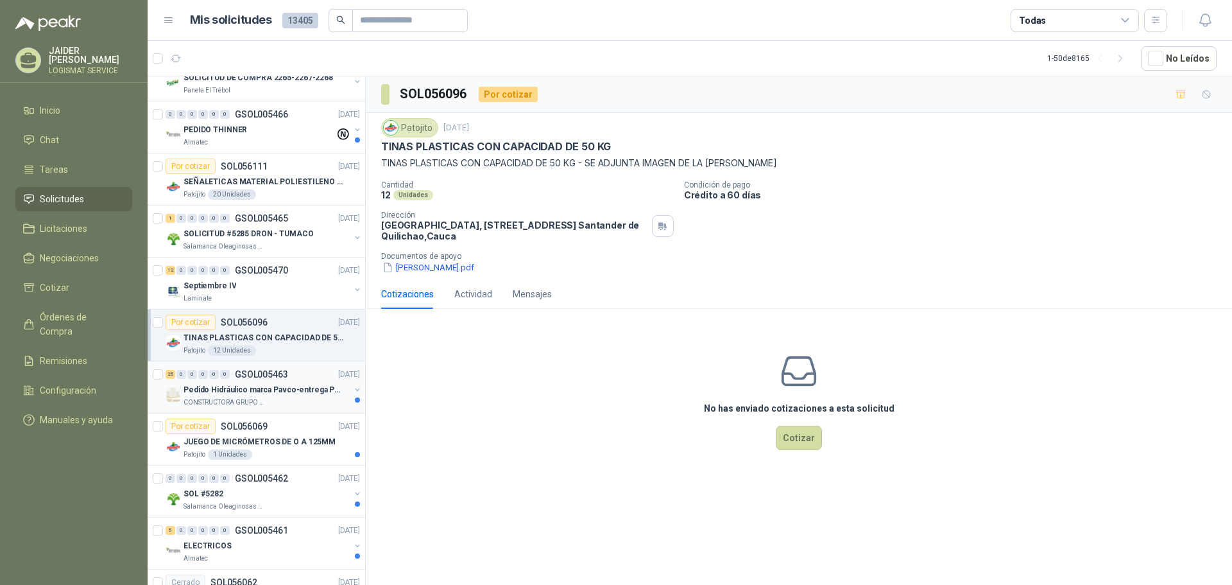
click at [278, 390] on p "Pedido Hidráulico marca Pavco-entrega Popayán" at bounding box center [264, 390] width 160 height 12
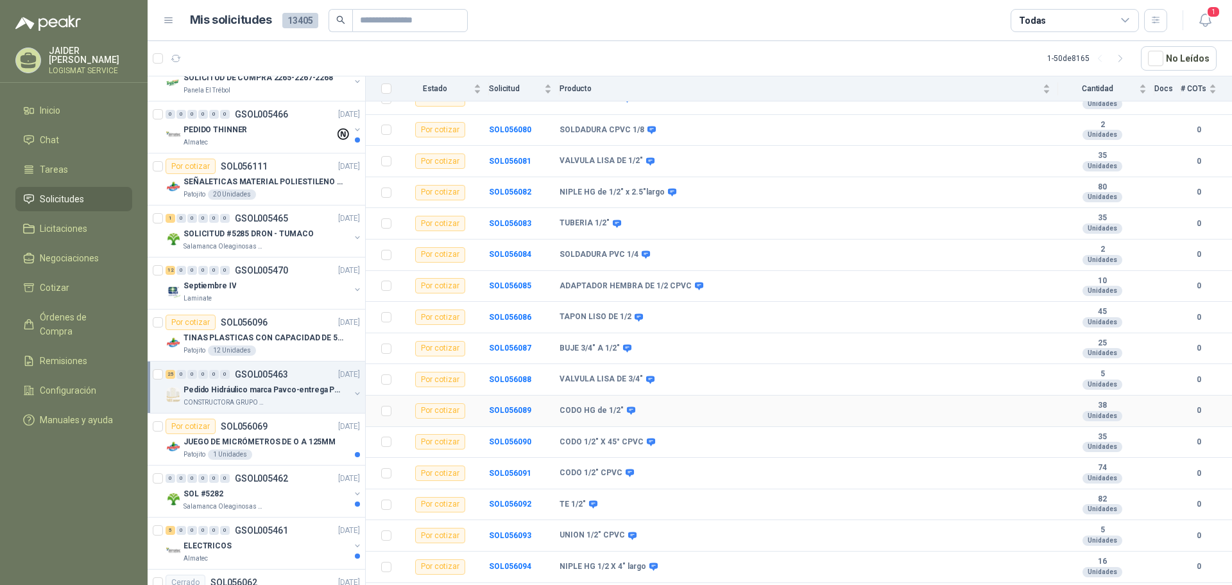
scroll to position [438, 0]
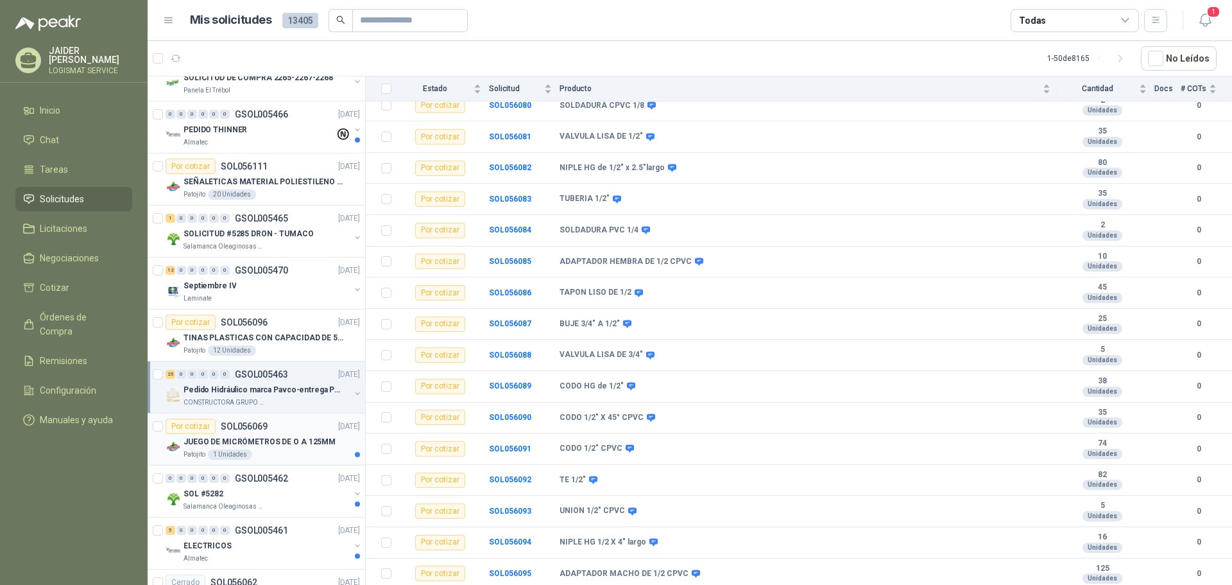
click at [280, 458] on div "Patojito 1 Unidades" at bounding box center [272, 454] width 176 height 10
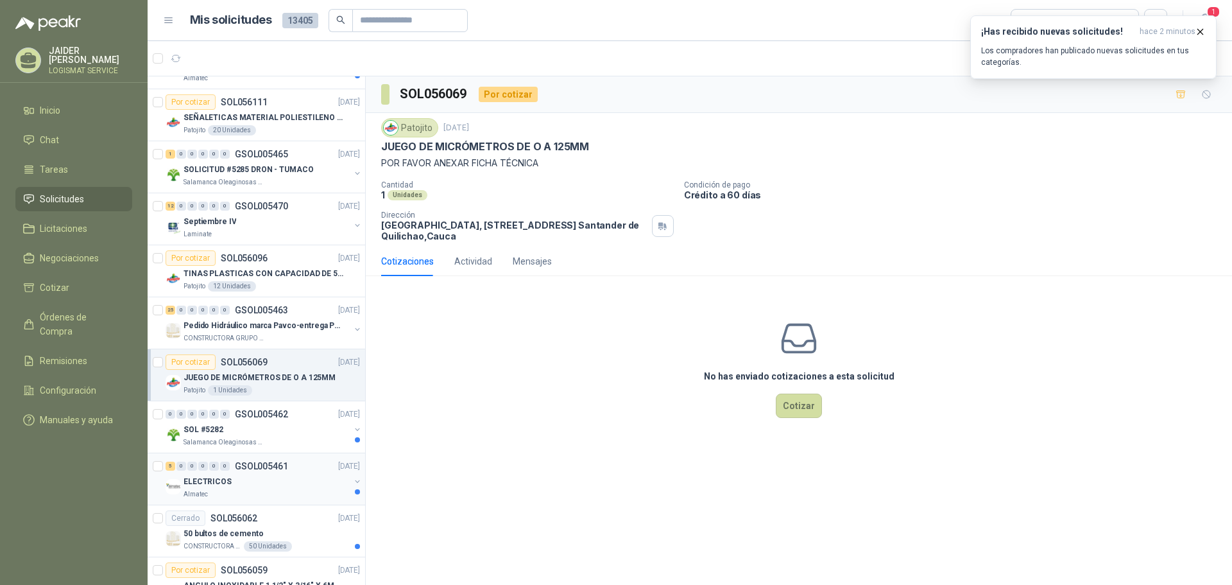
scroll to position [1091, 0]
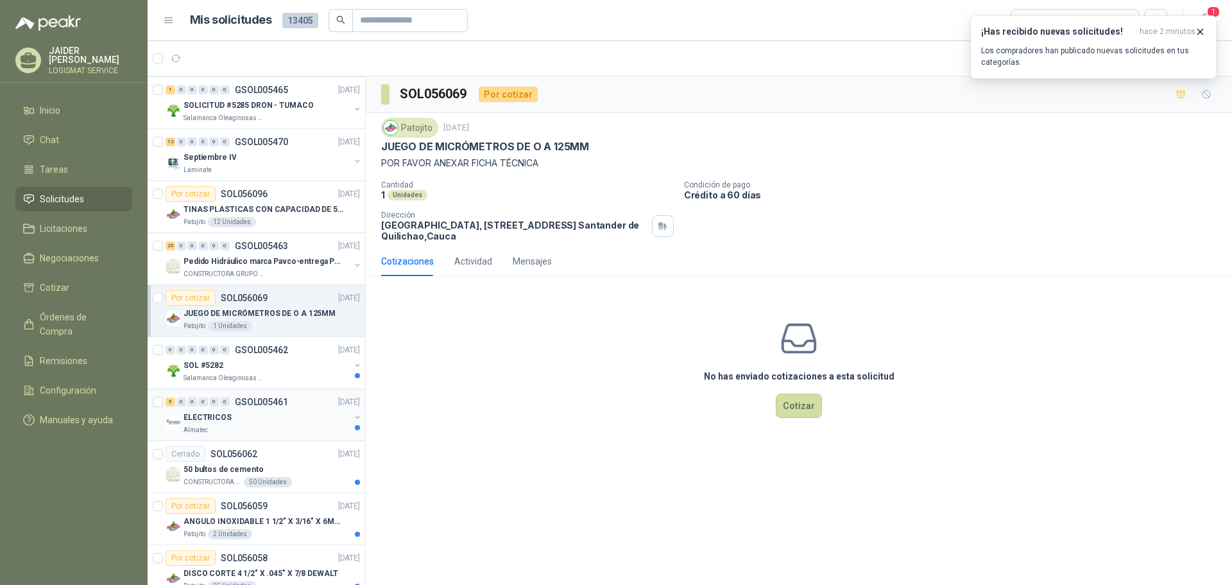
click at [260, 431] on div "Almatec" at bounding box center [267, 430] width 166 height 10
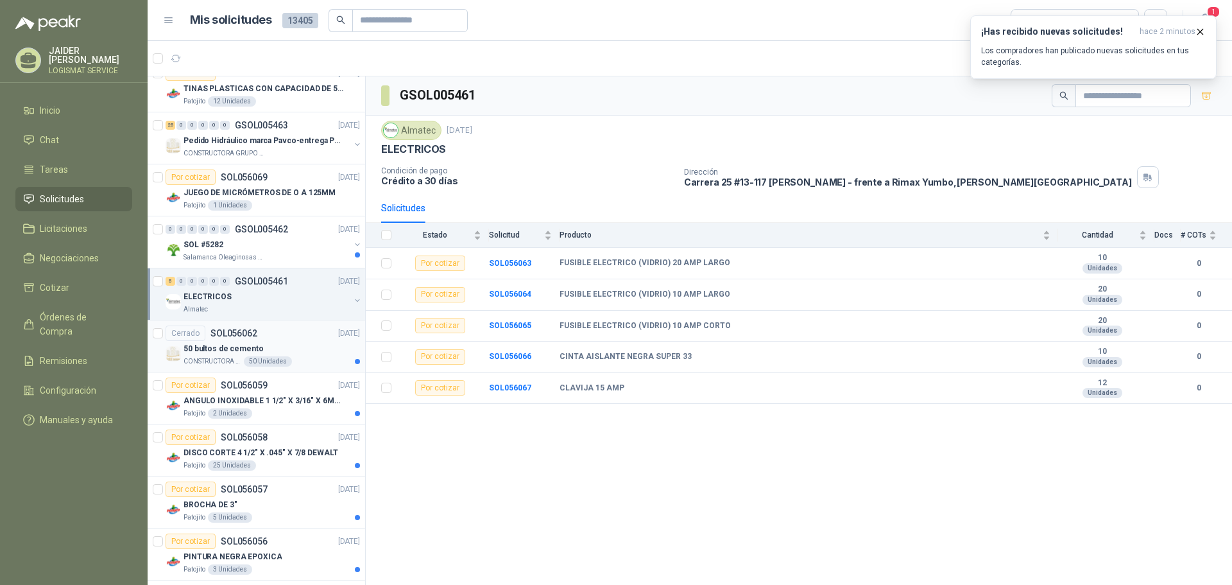
scroll to position [1219, 0]
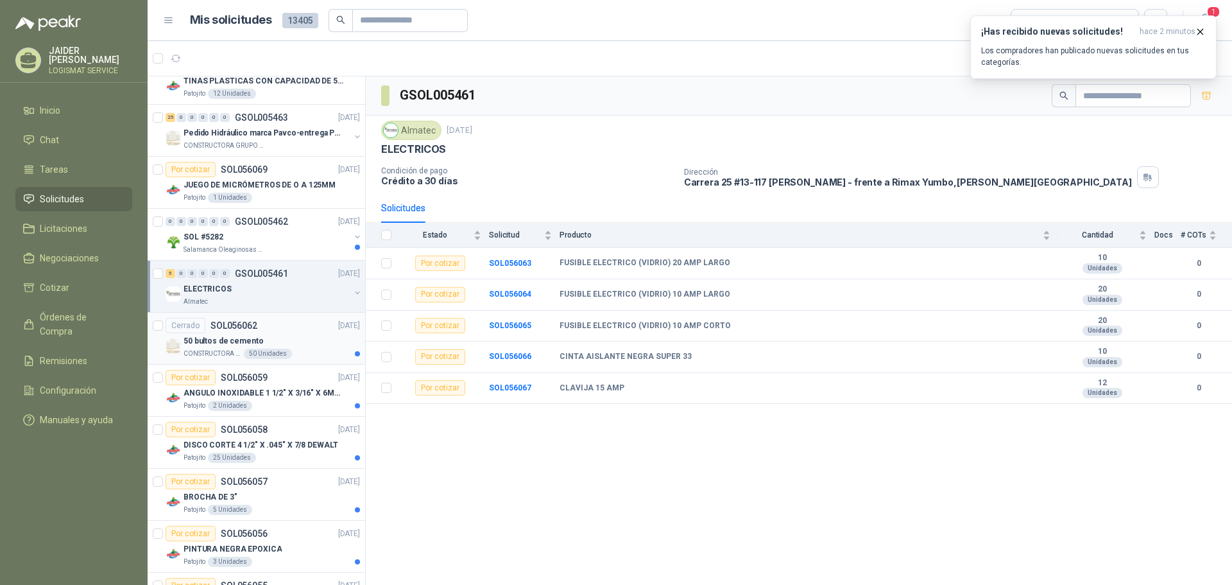
click at [299, 351] on div "CONSTRUCTORA GRUPO FIP 50 Unidades" at bounding box center [272, 353] width 176 height 10
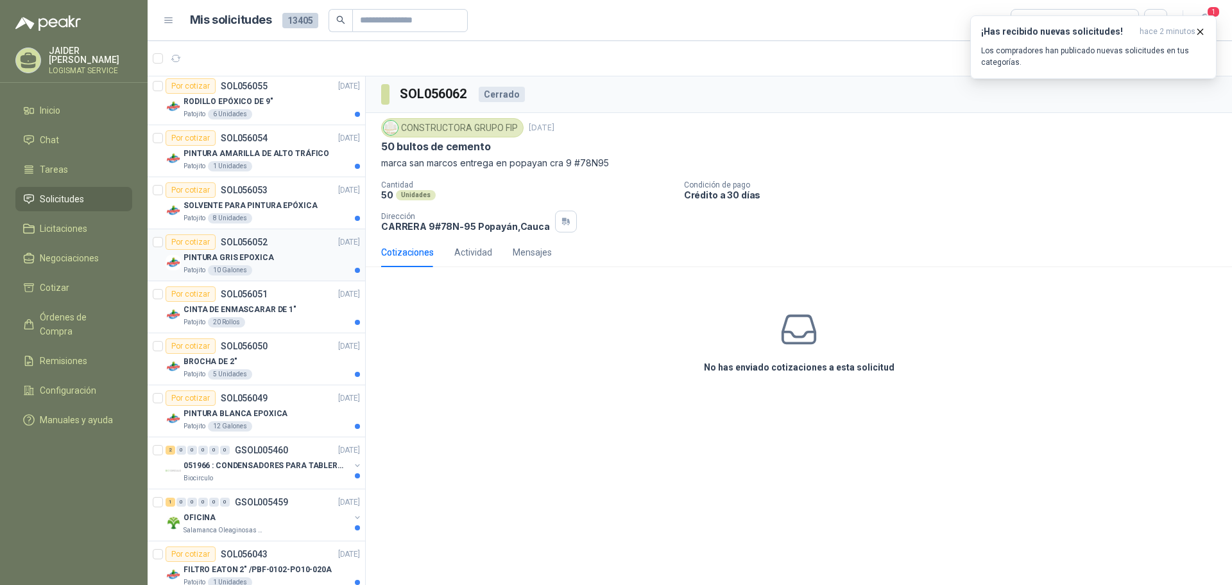
scroll to position [1733, 0]
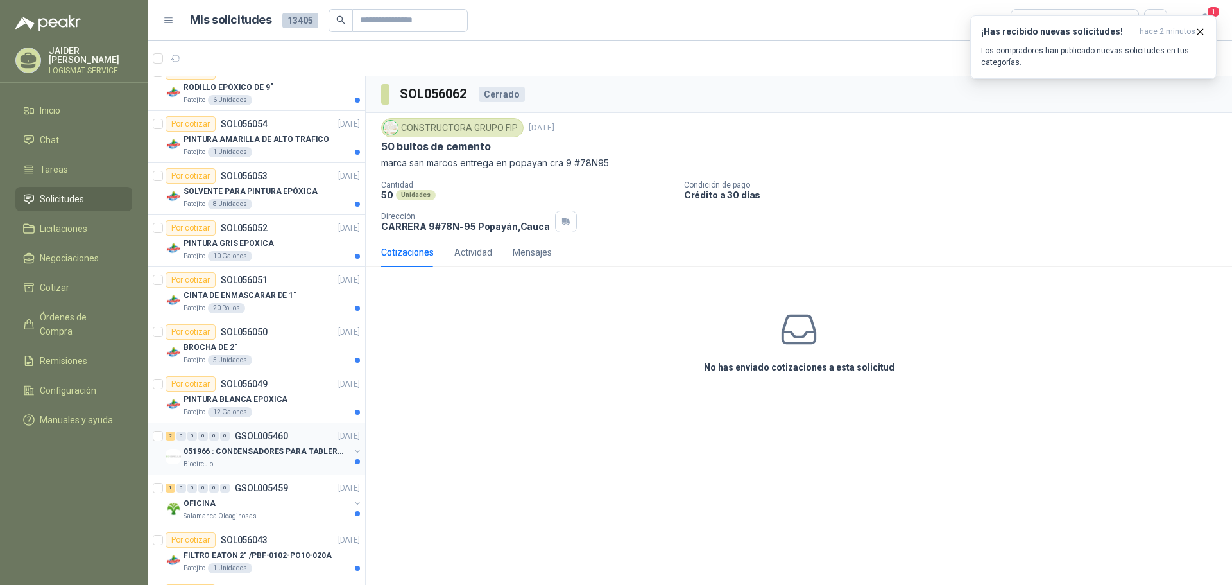
click at [286, 453] on p "051966 : CONDENSADORES PARA TABLERO PRINCIPAL L1" at bounding box center [264, 451] width 160 height 12
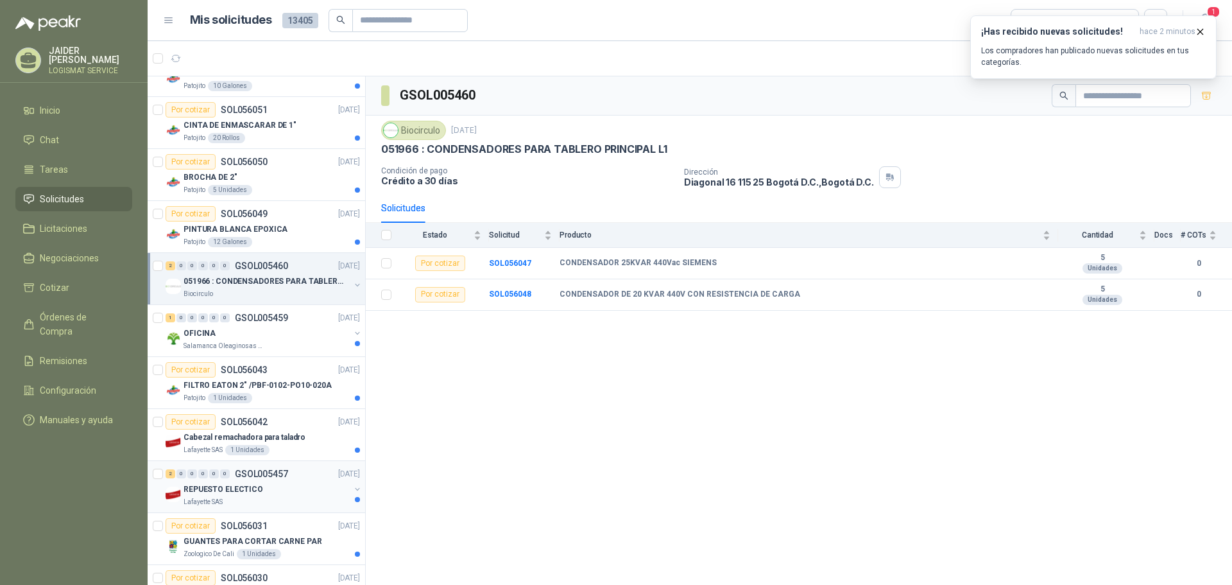
scroll to position [1925, 0]
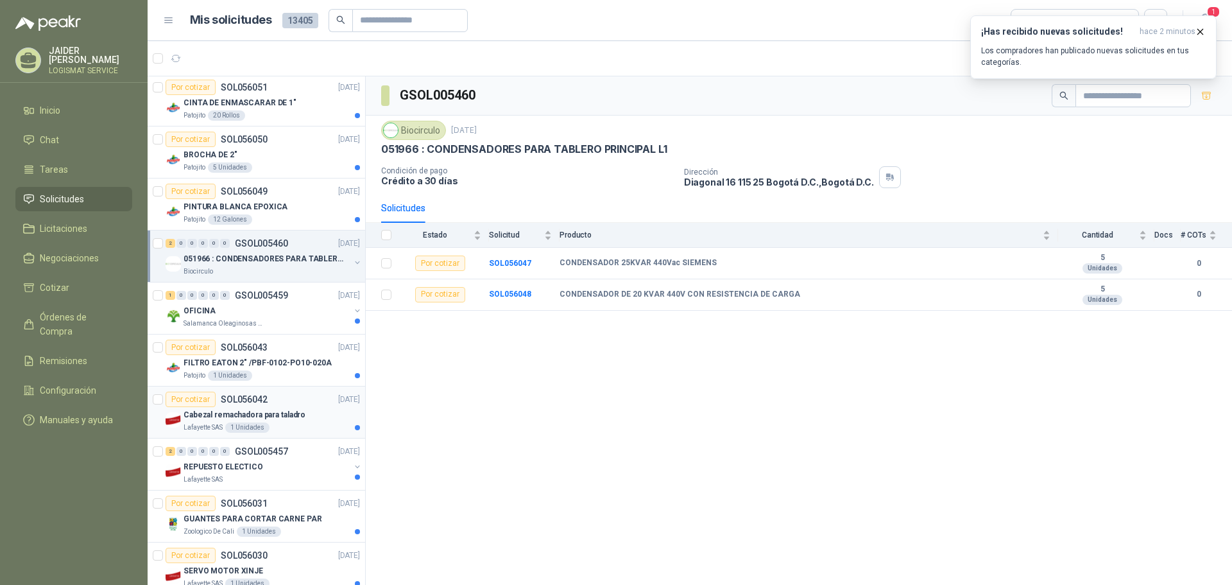
click at [305, 413] on div "Cabezal remachadora para taladro" at bounding box center [272, 414] width 176 height 15
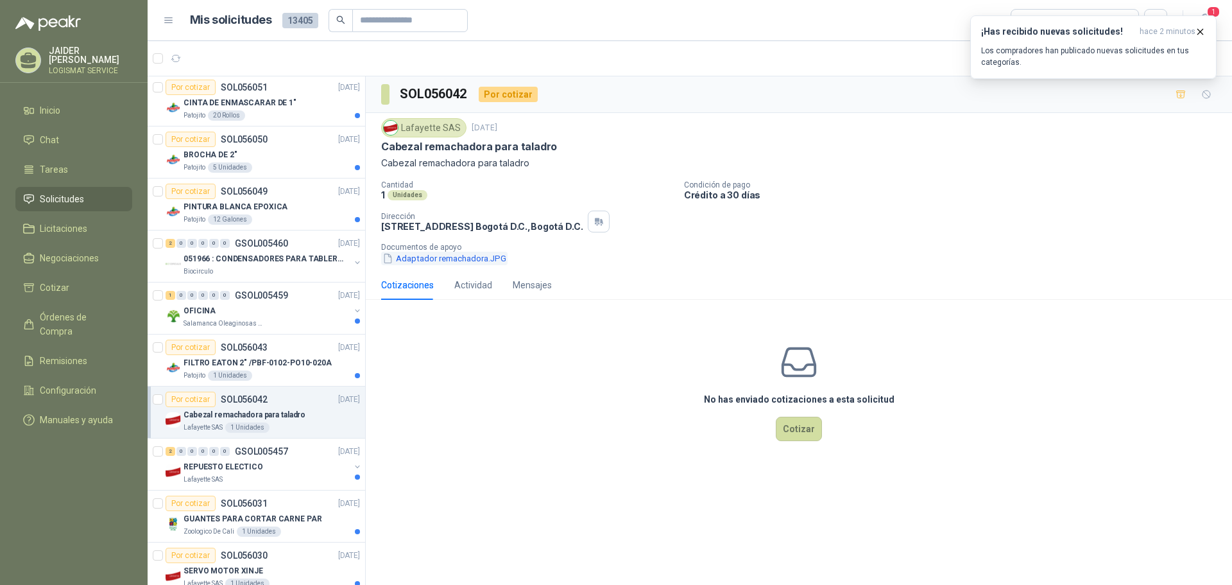
click at [456, 261] on button "Adaptador remachadora.JPG" at bounding box center [444, 258] width 126 height 13
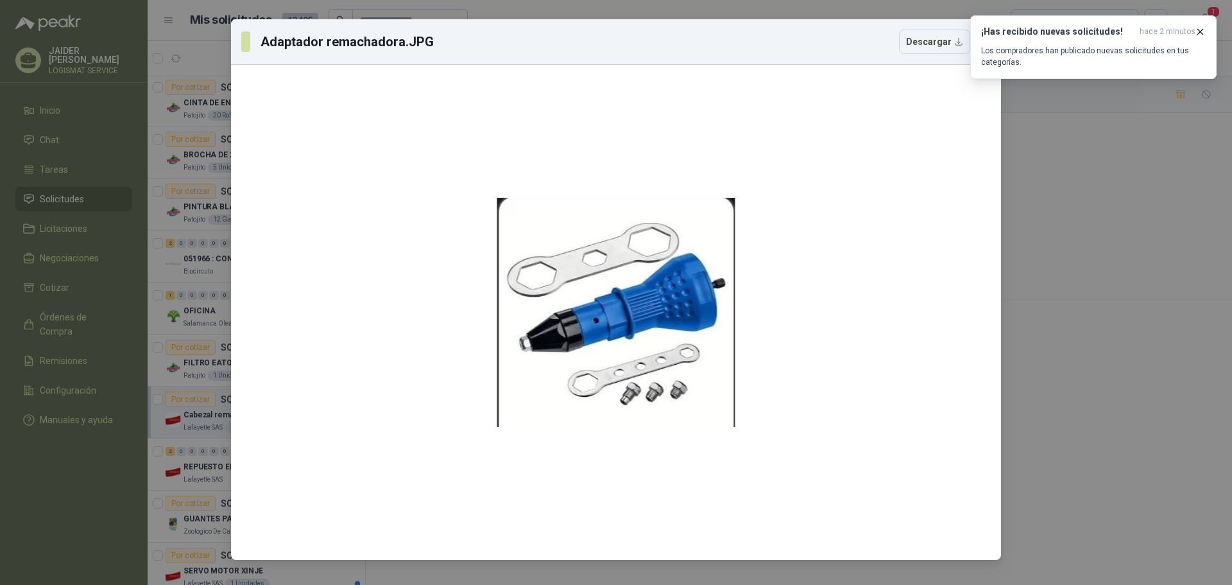
click at [1074, 216] on div "Adaptador remachadora.JPG Descargar" at bounding box center [616, 292] width 1232 height 585
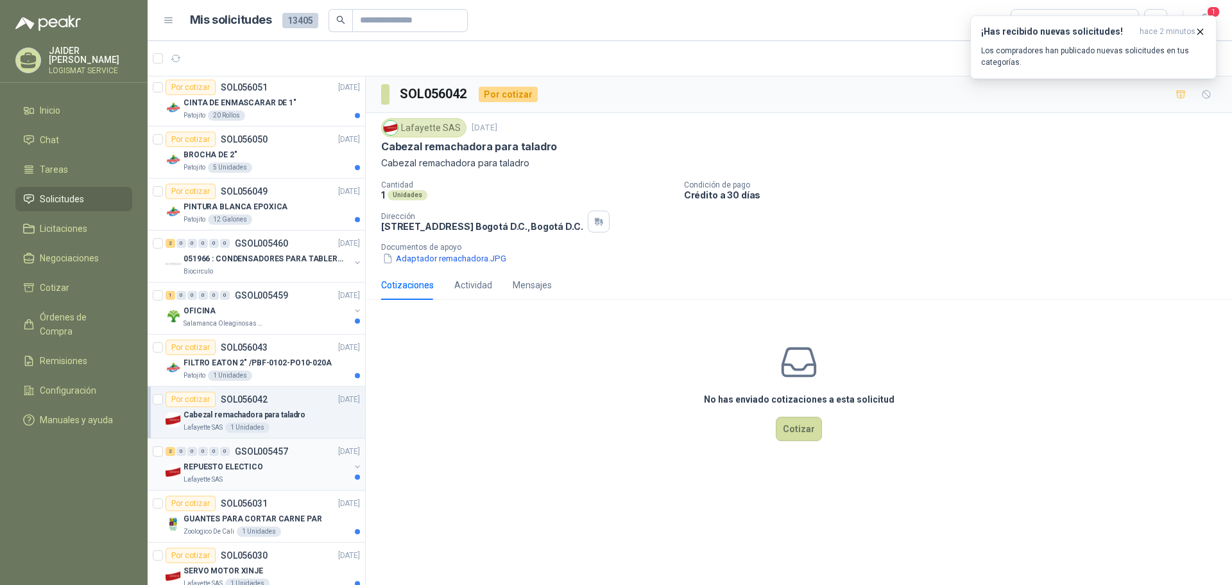
click at [275, 471] on div "REPUESTO ELECTICO" at bounding box center [267, 466] width 166 height 15
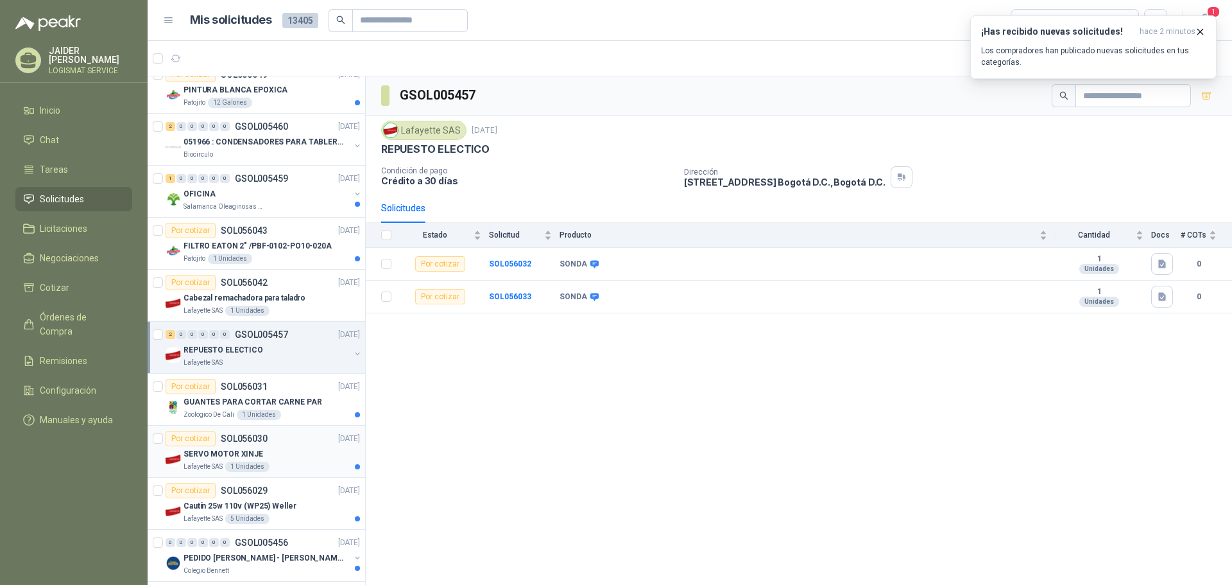
scroll to position [2053, 0]
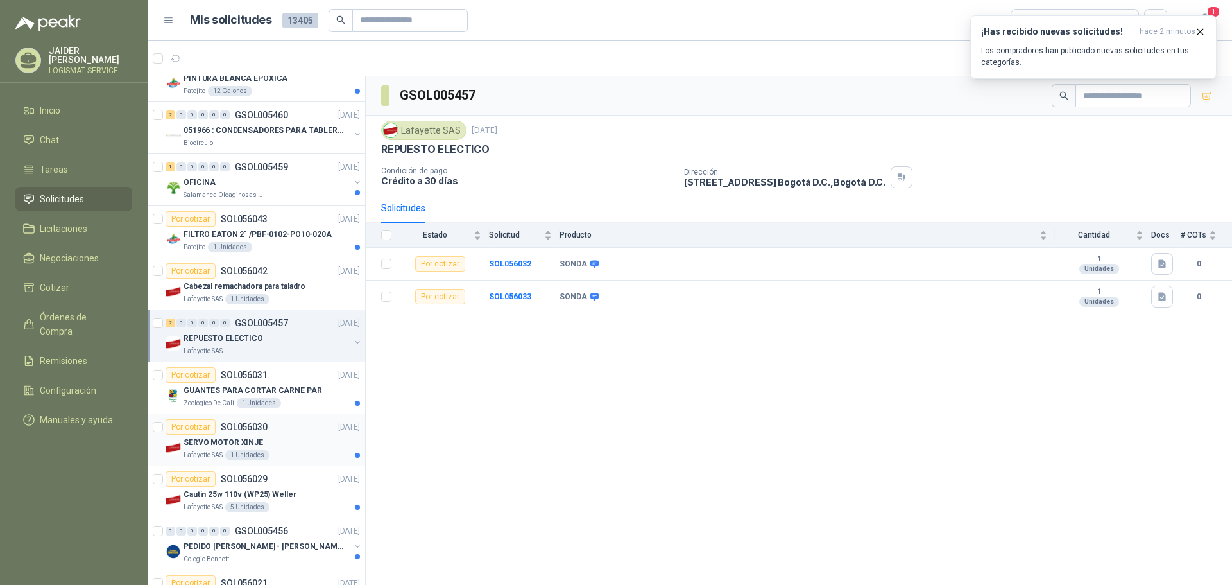
click at [298, 448] on div "SERVO MOTOR XINJE" at bounding box center [272, 441] width 176 height 15
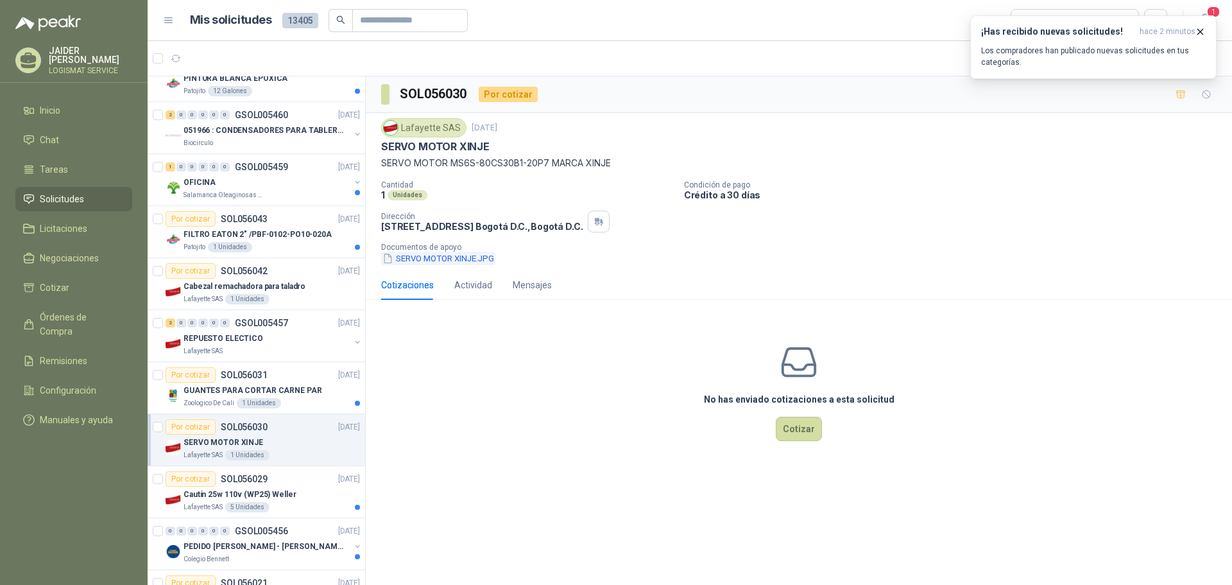
click at [481, 263] on button "SERVO MOTOR XINJE.JPG" at bounding box center [438, 258] width 114 height 13
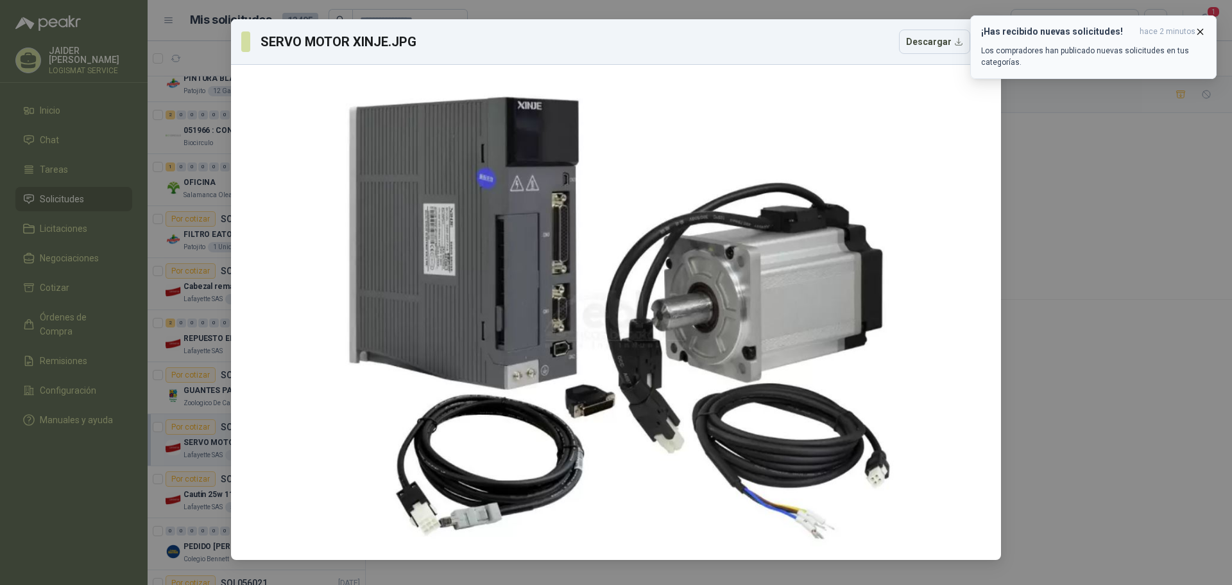
click at [1204, 33] on icon "button" at bounding box center [1200, 31] width 11 height 11
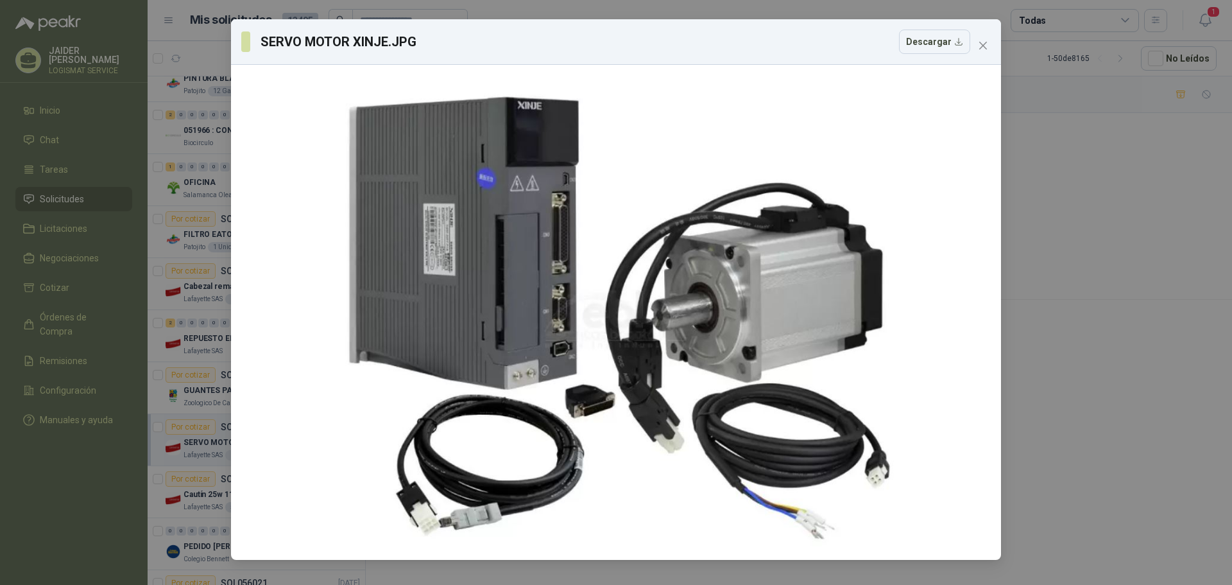
drag, startPoint x: 979, startPoint y: 44, endPoint x: 911, endPoint y: 122, distance: 103.2
click at [980, 48] on icon "close" at bounding box center [983, 45] width 10 height 10
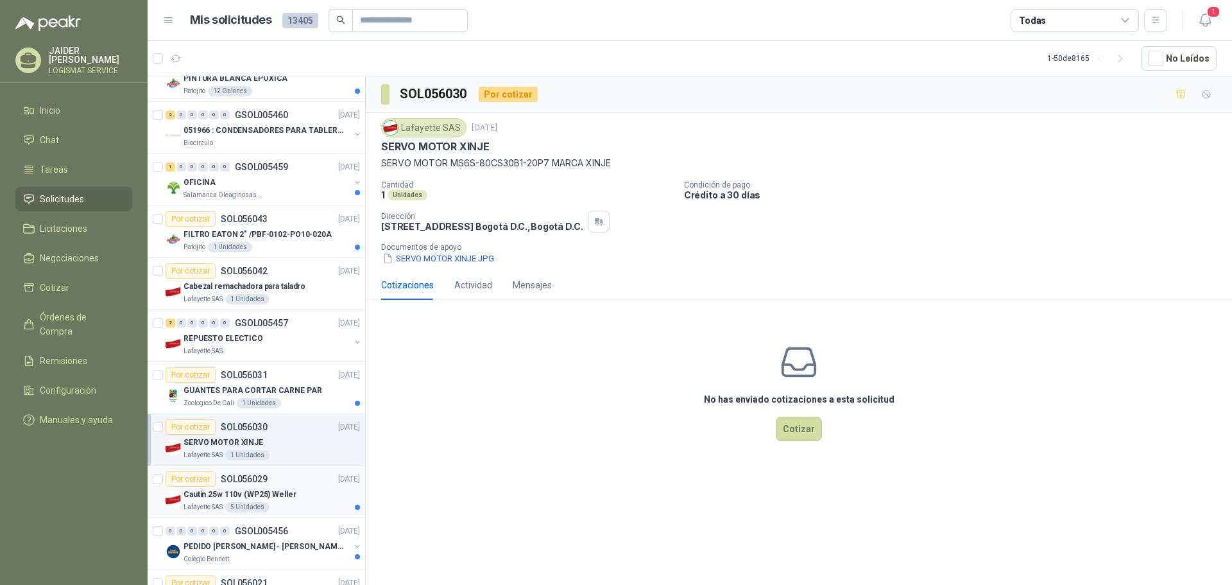
click at [290, 493] on p "Cautín 25w 110v (WP25) Weller" at bounding box center [240, 494] width 113 height 12
click at [481, 259] on button "Cautin WP25 22766.JPG" at bounding box center [434, 258] width 107 height 13
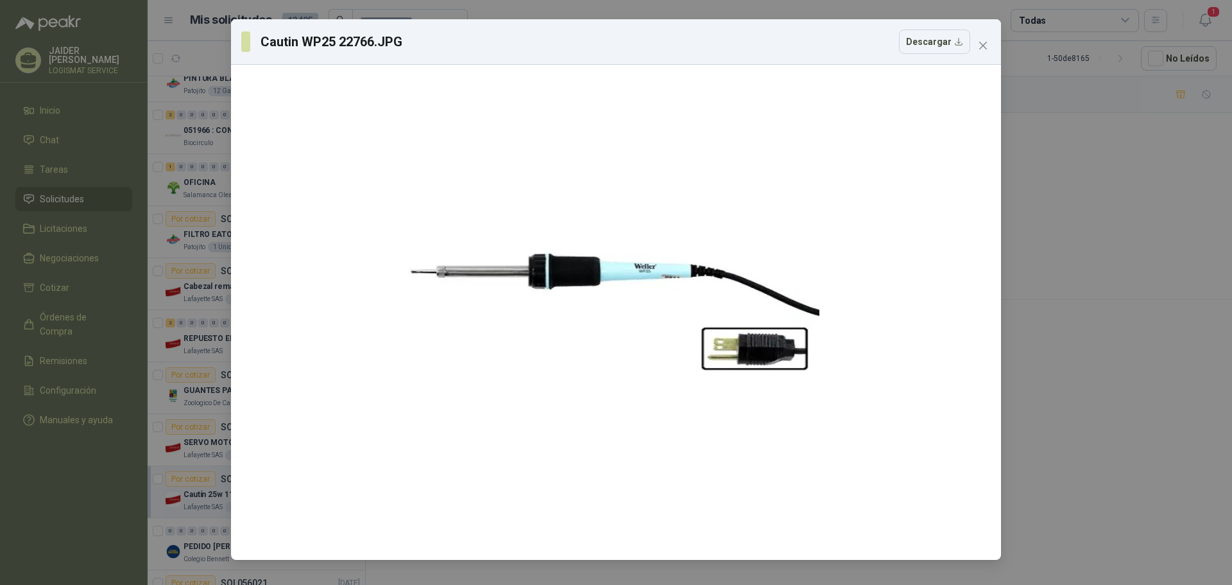
drag, startPoint x: 985, startPoint y: 46, endPoint x: 975, endPoint y: 60, distance: 16.6
click at [984, 49] on icon "close" at bounding box center [983, 45] width 10 height 10
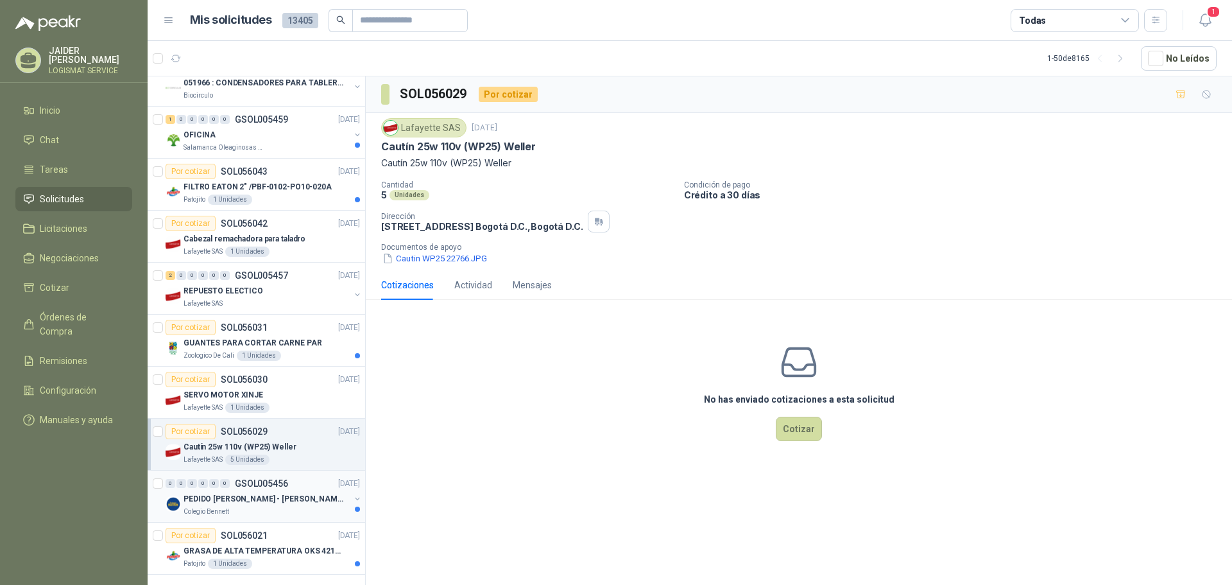
scroll to position [2114, 0]
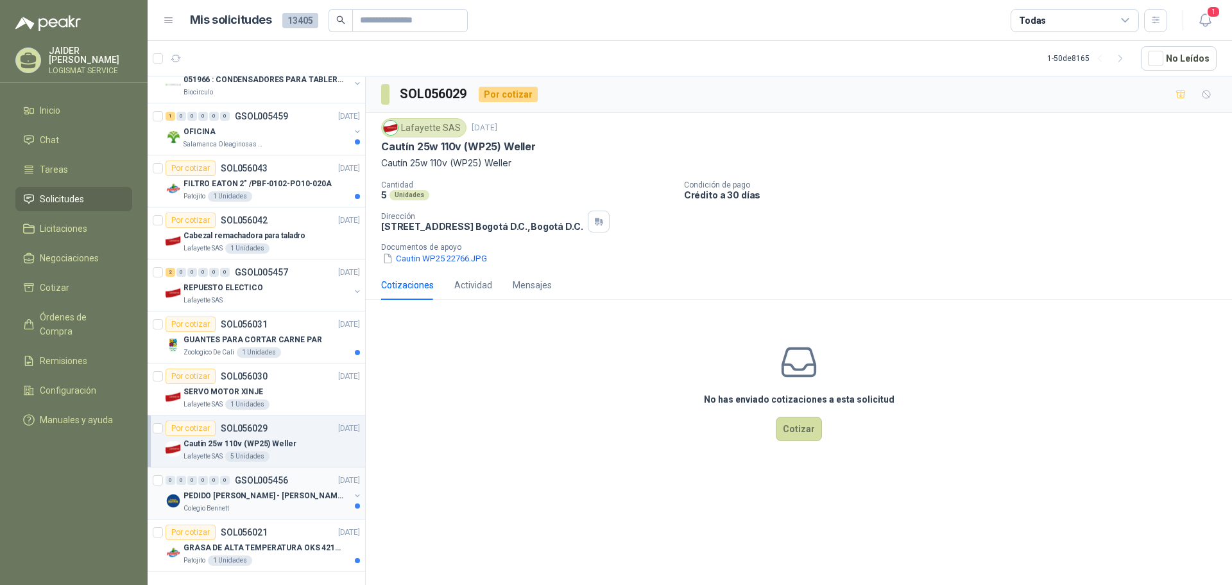
click at [298, 503] on div "Colegio Bennett" at bounding box center [267, 508] width 166 height 10
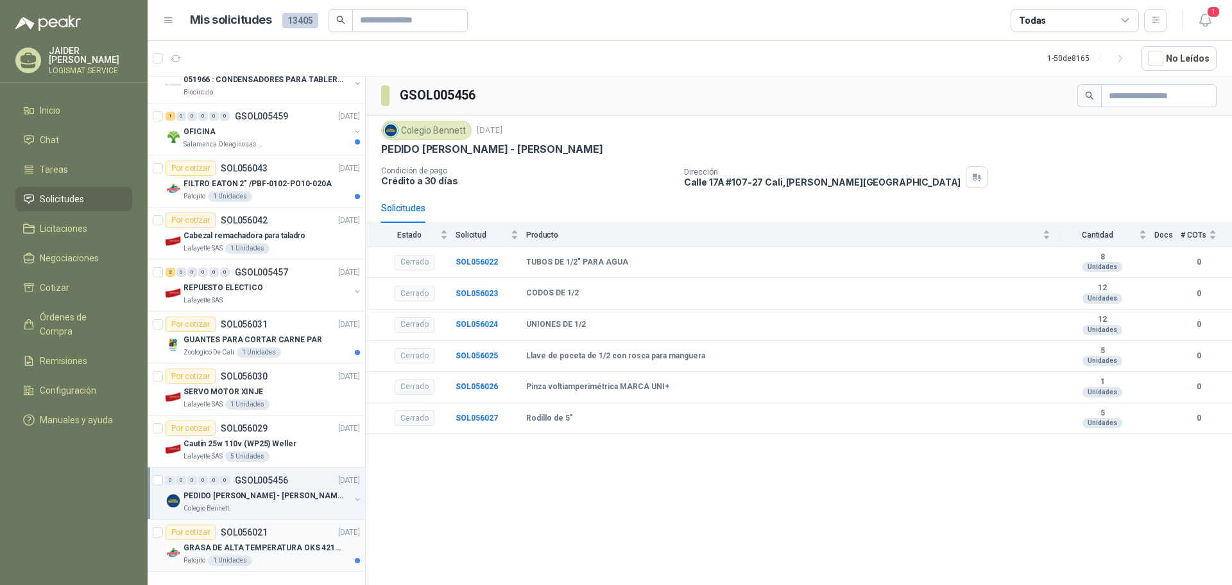
click at [293, 555] on div "Patojito 1 Unidades" at bounding box center [272, 560] width 176 height 10
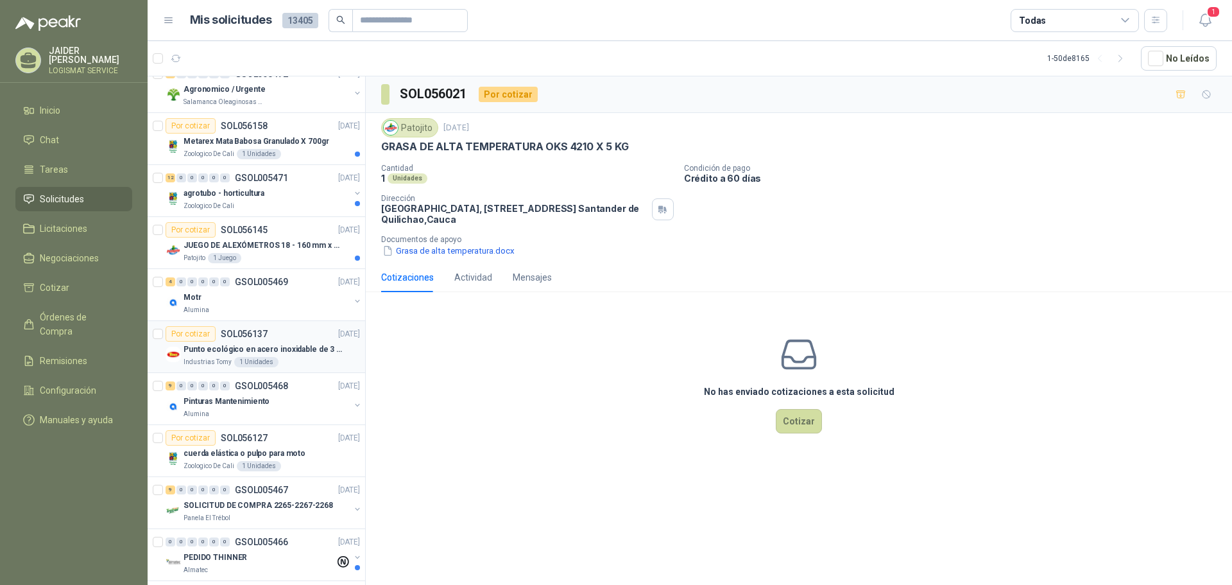
scroll to position [578, 0]
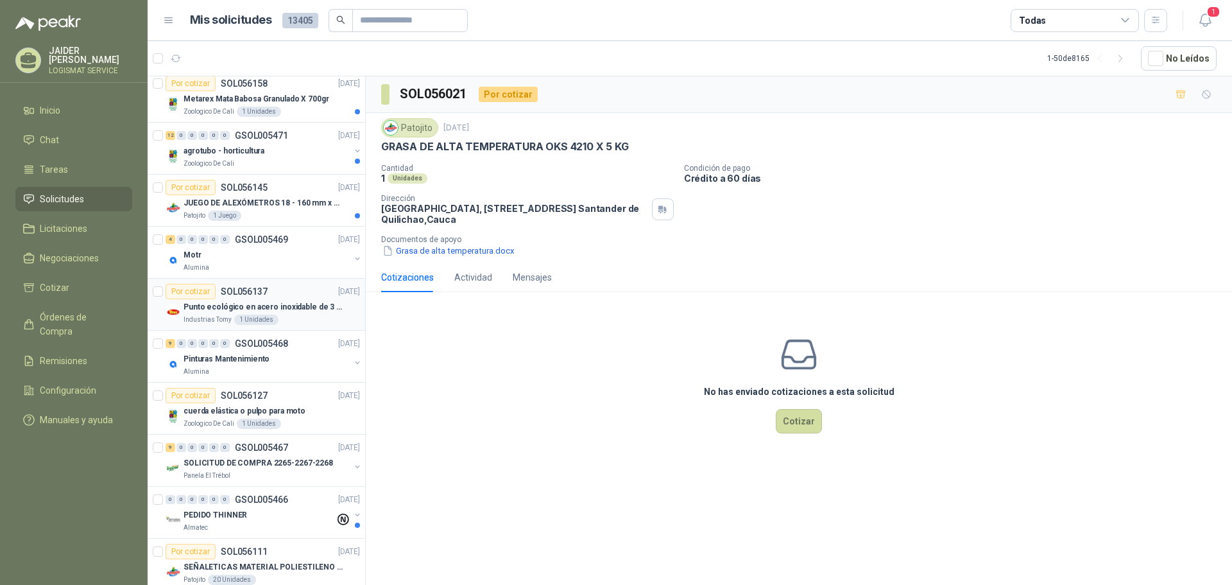
click at [293, 325] on article "Por cotizar SOL056137 16/09/25 Punto ecológico en acero inoxidable de 3 puestos…" at bounding box center [257, 304] width 218 height 52
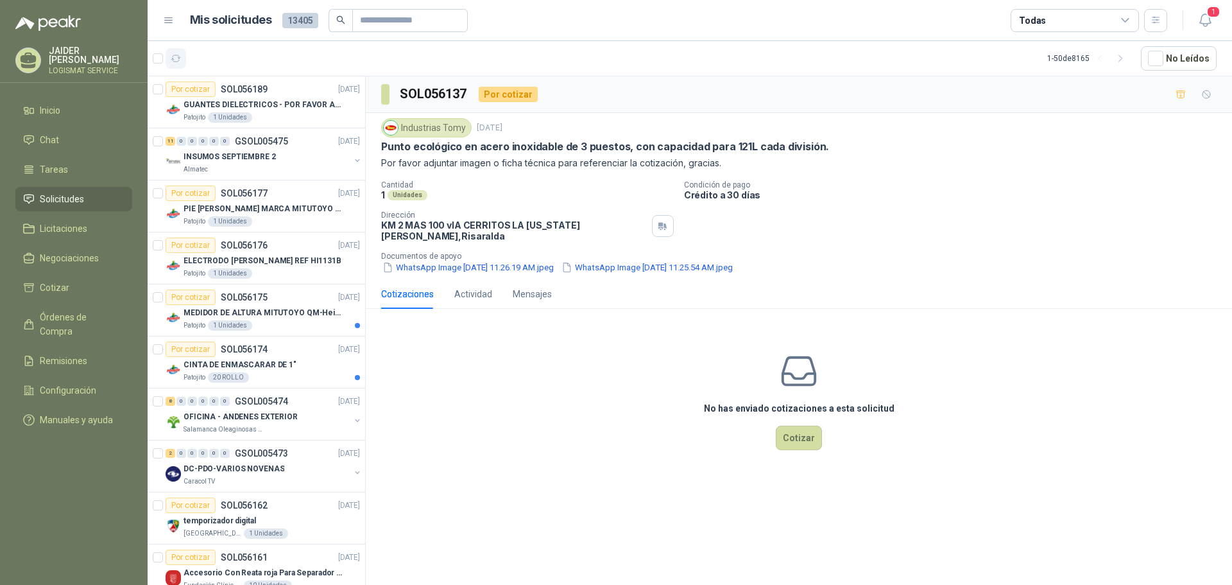
click at [175, 54] on icon "button" at bounding box center [176, 58] width 11 height 11
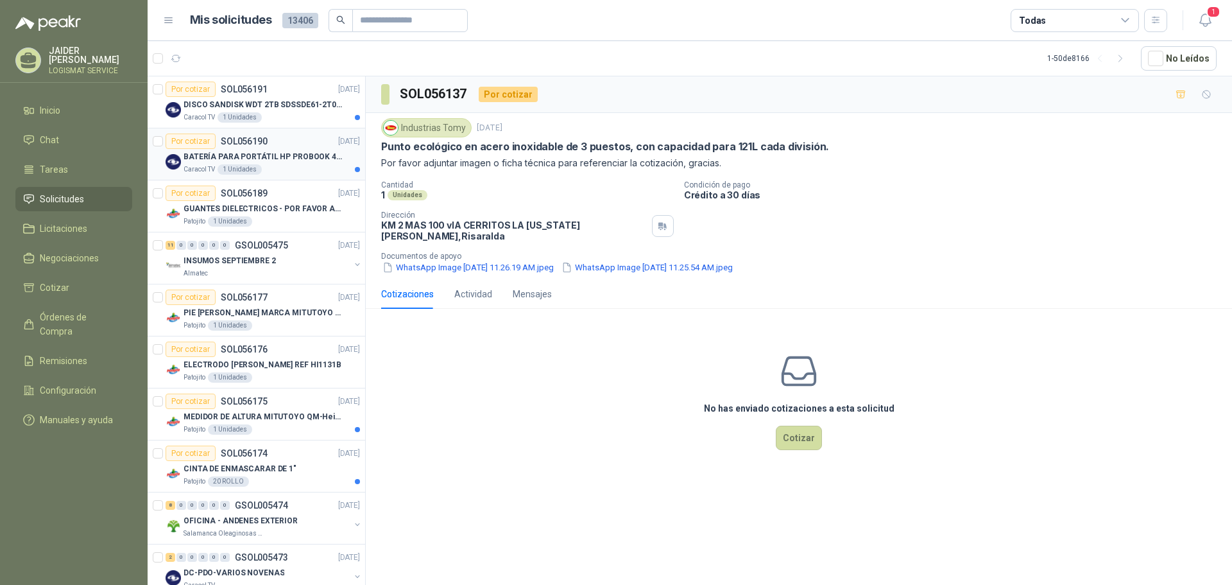
click at [290, 172] on div "Caracol TV 1 Unidades" at bounding box center [272, 169] width 176 height 10
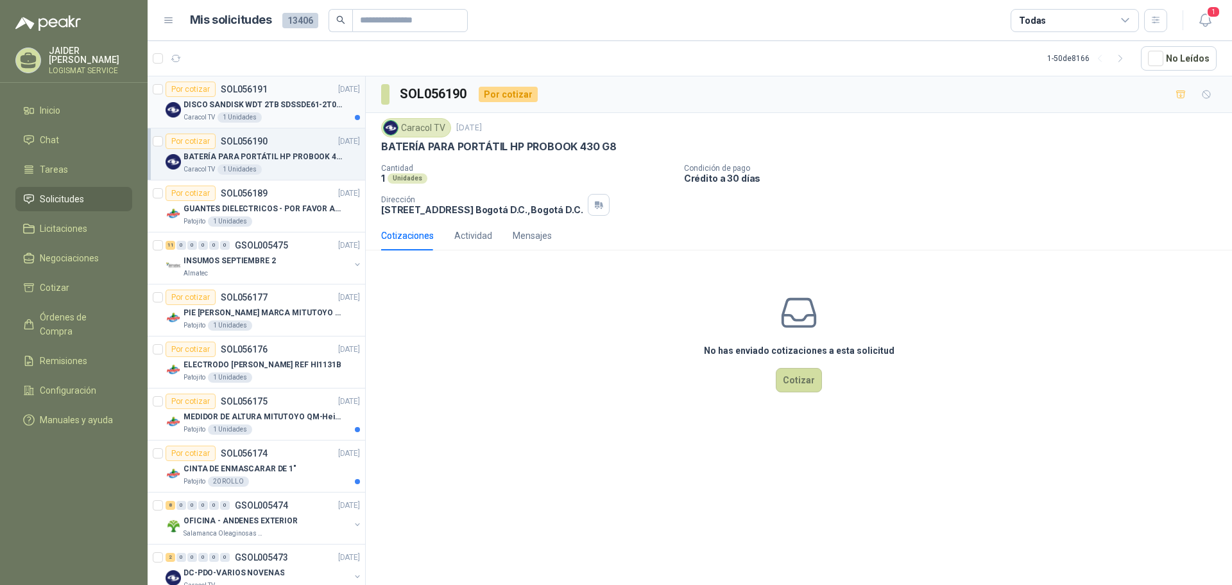
click at [287, 112] on div "Caracol TV 1 Unidades" at bounding box center [272, 117] width 176 height 10
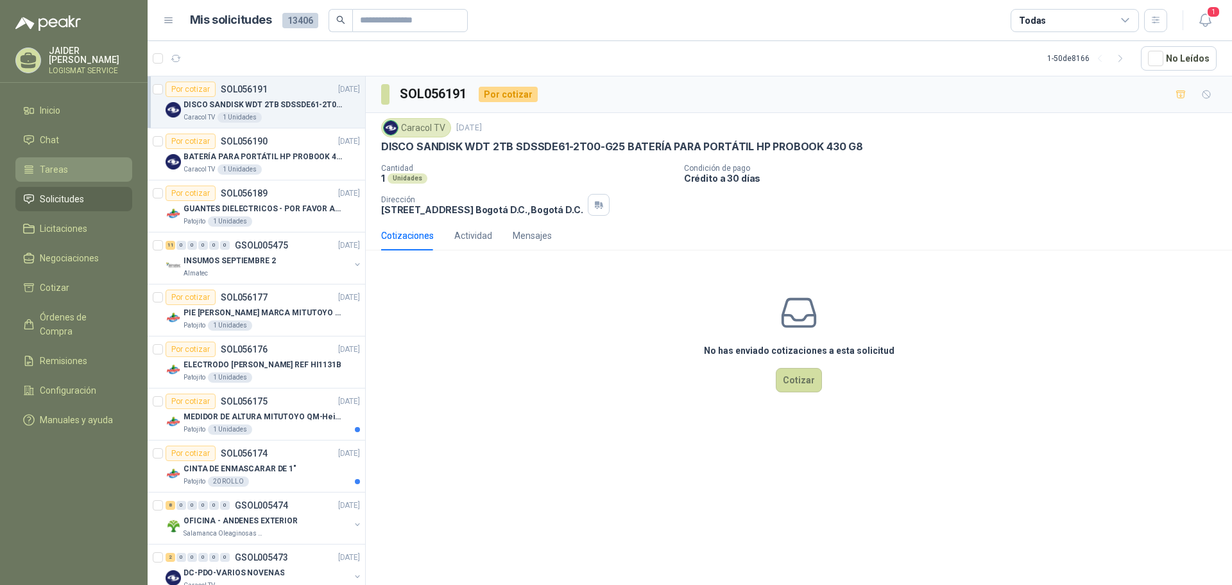
click at [71, 162] on li "Tareas" at bounding box center [73, 169] width 101 height 14
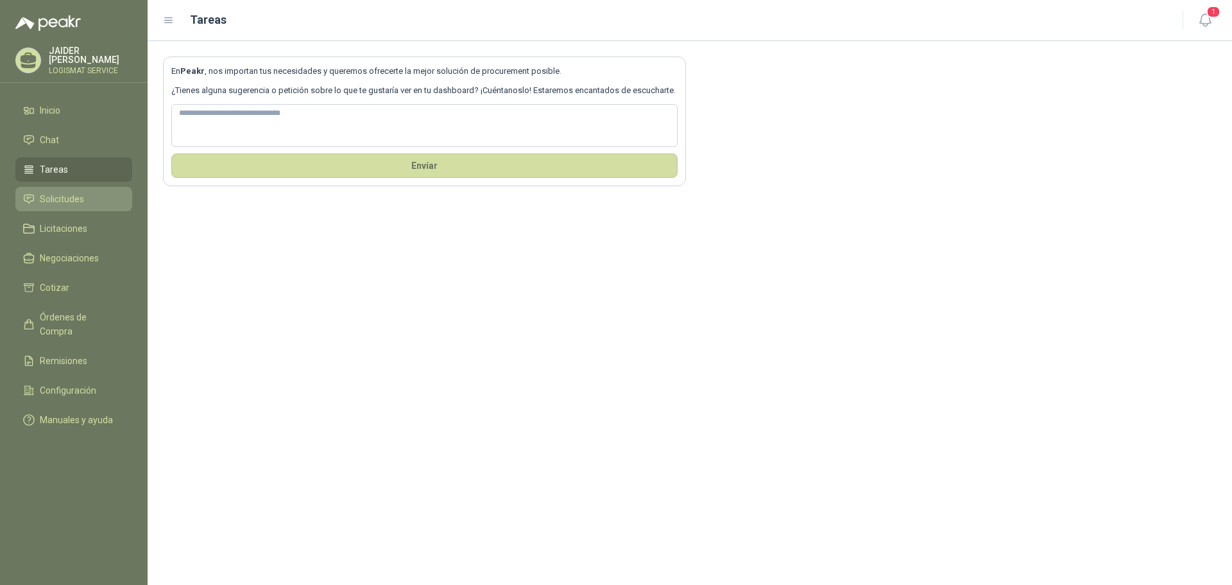
click at [56, 200] on span "Solicitudes" at bounding box center [62, 199] width 44 height 14
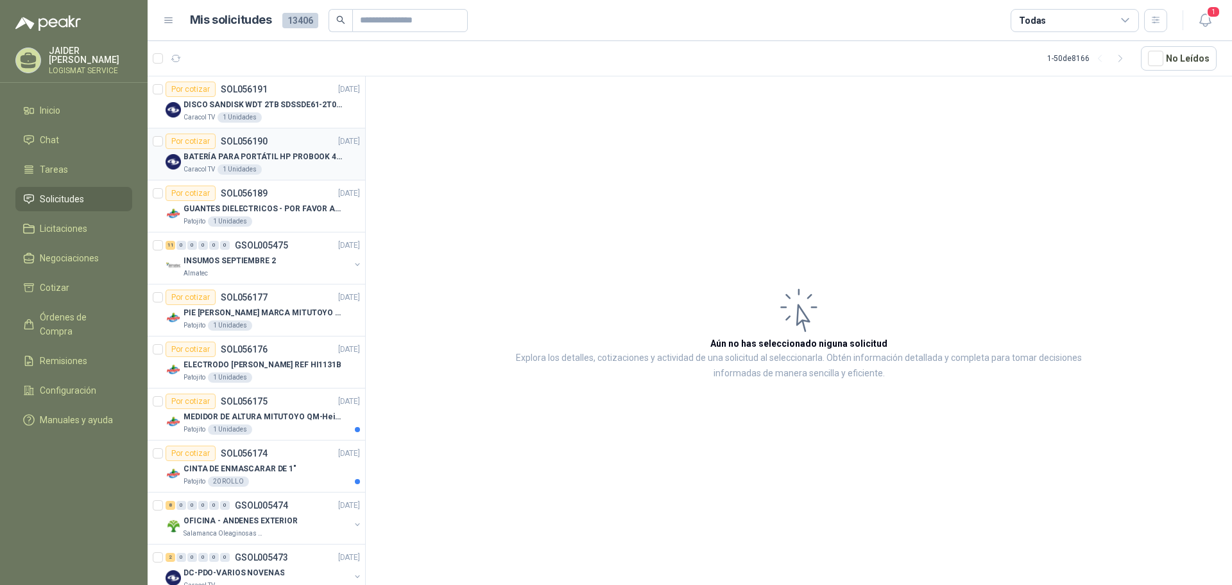
click at [171, 162] on img at bounding box center [173, 161] width 15 height 15
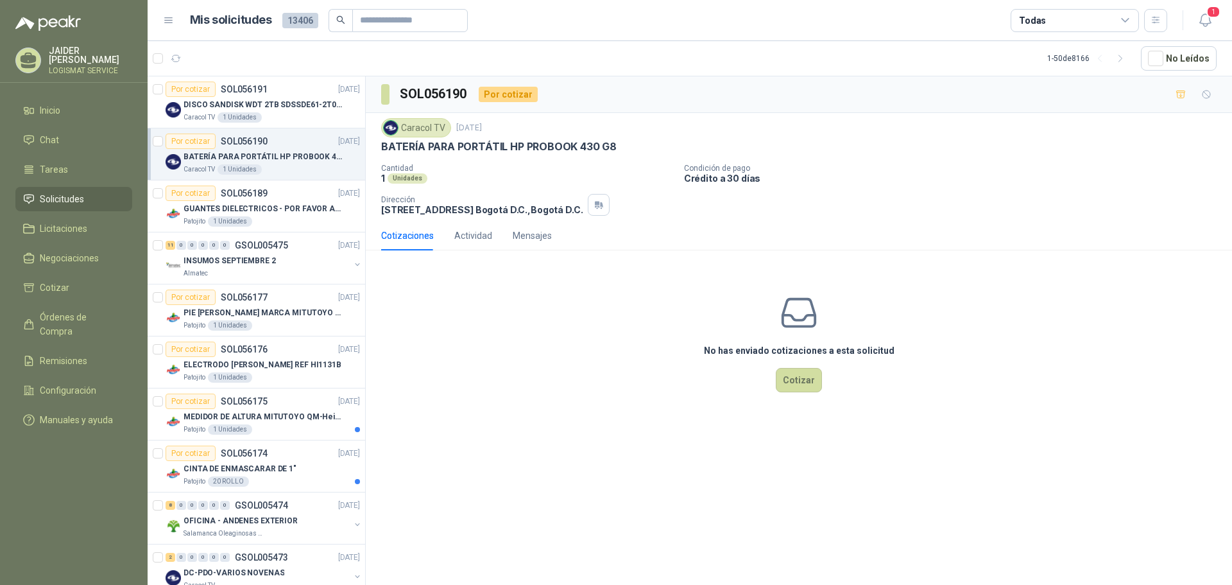
click at [170, 19] on icon at bounding box center [169, 21] width 12 height 12
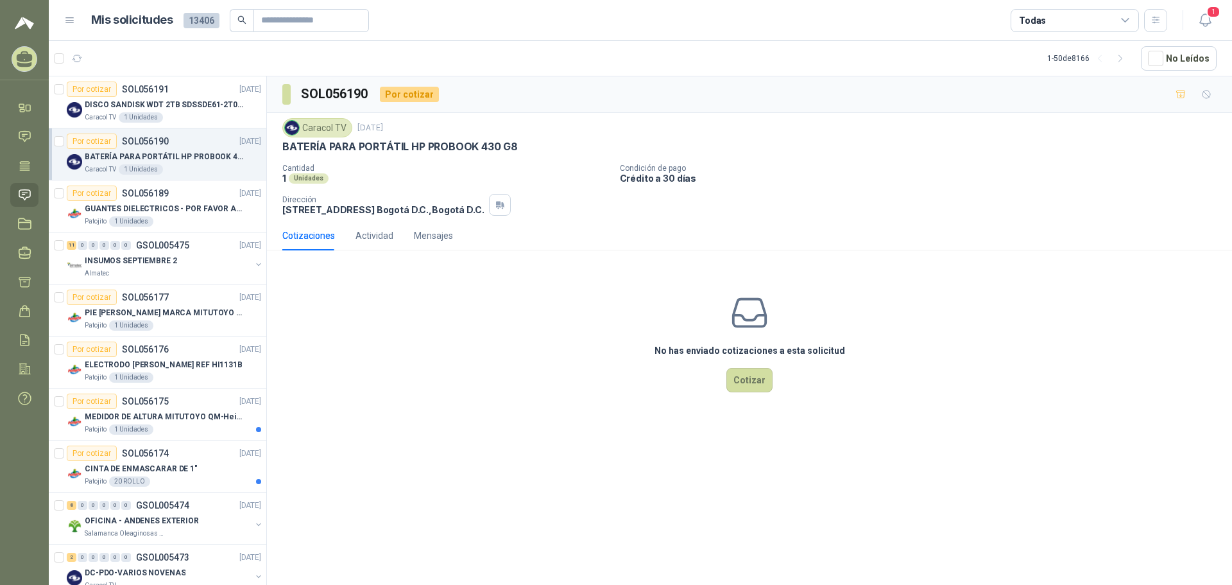
click at [67, 17] on icon at bounding box center [70, 21] width 12 height 12
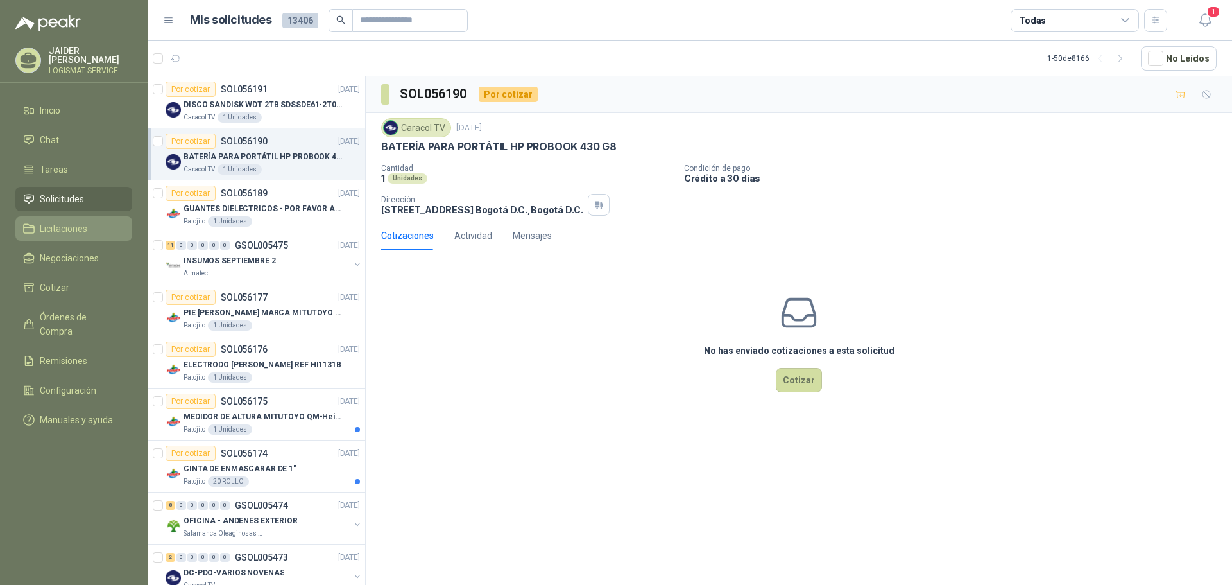
click at [98, 230] on li "Licitaciones" at bounding box center [73, 228] width 101 height 14
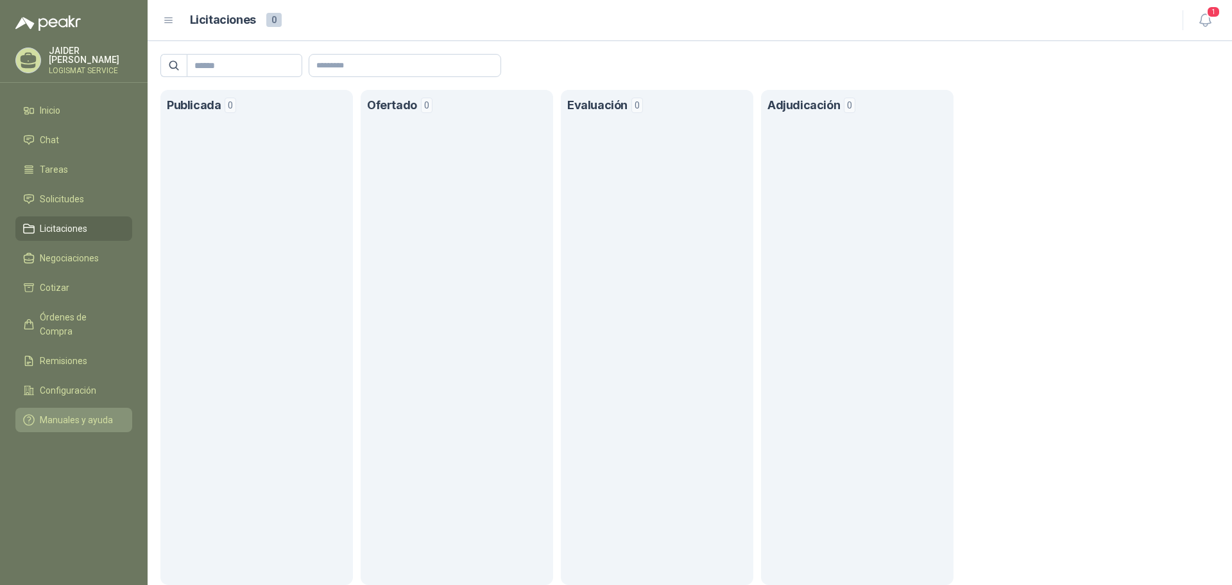
click at [69, 413] on span "Manuales y ayuda" at bounding box center [76, 420] width 73 height 14
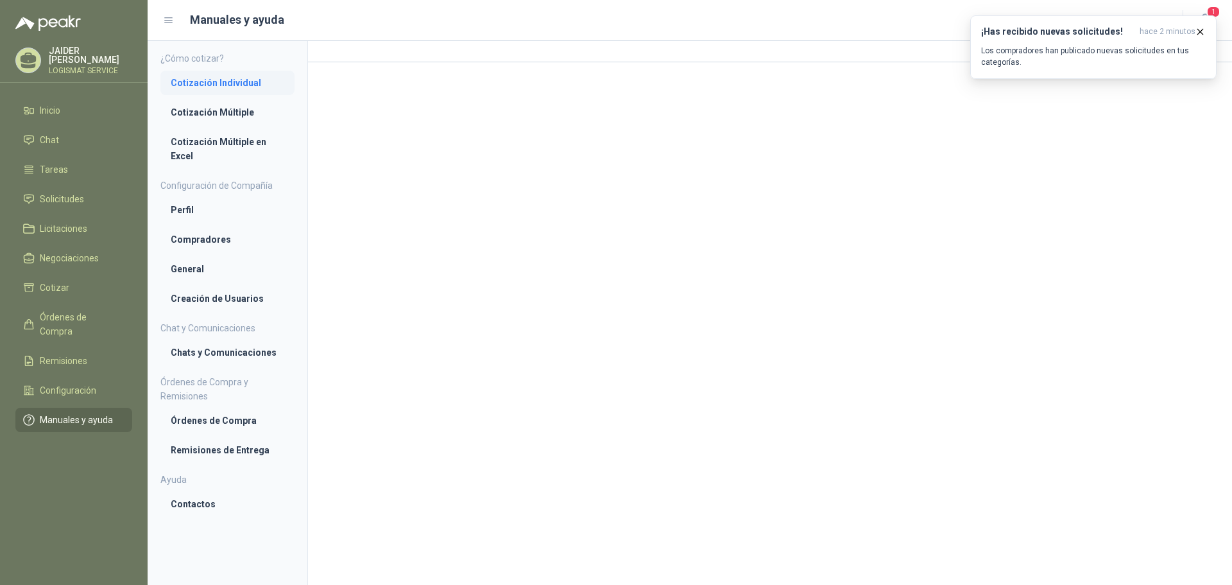
click at [221, 87] on li "Cotización Individual" at bounding box center [228, 83] width 114 height 14
drag, startPoint x: 1015, startPoint y: 58, endPoint x: 990, endPoint y: 55, distance: 25.2
click at [1013, 57] on p "Los compradores han publicado nuevas solicitudes en tus categorías." at bounding box center [1093, 56] width 225 height 23
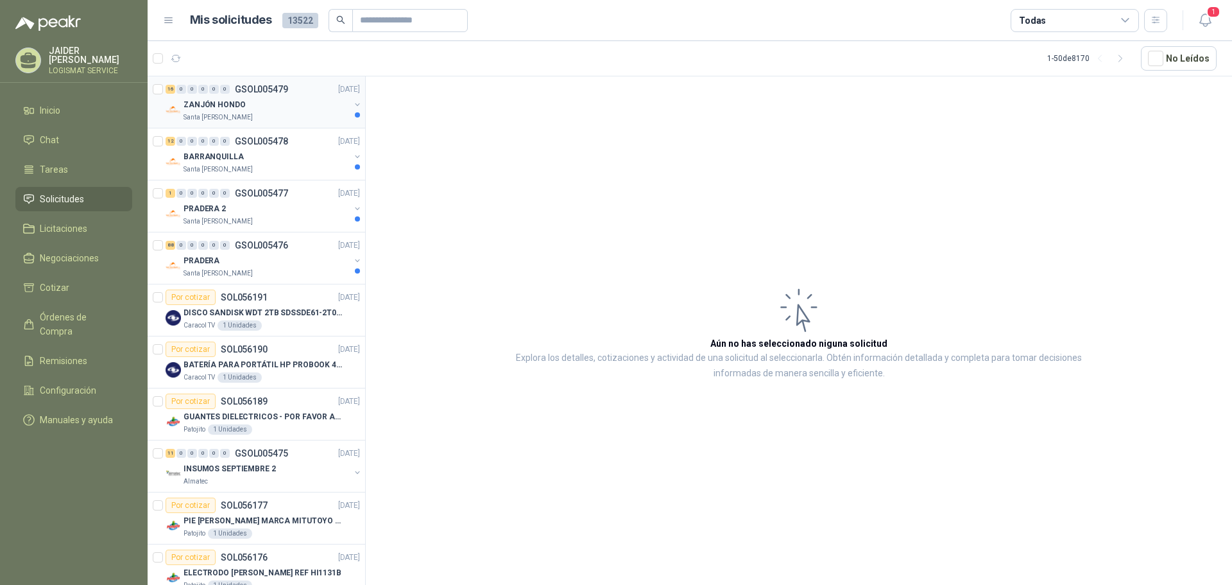
click at [307, 101] on div "ZANJÓN HONDO" at bounding box center [267, 104] width 166 height 15
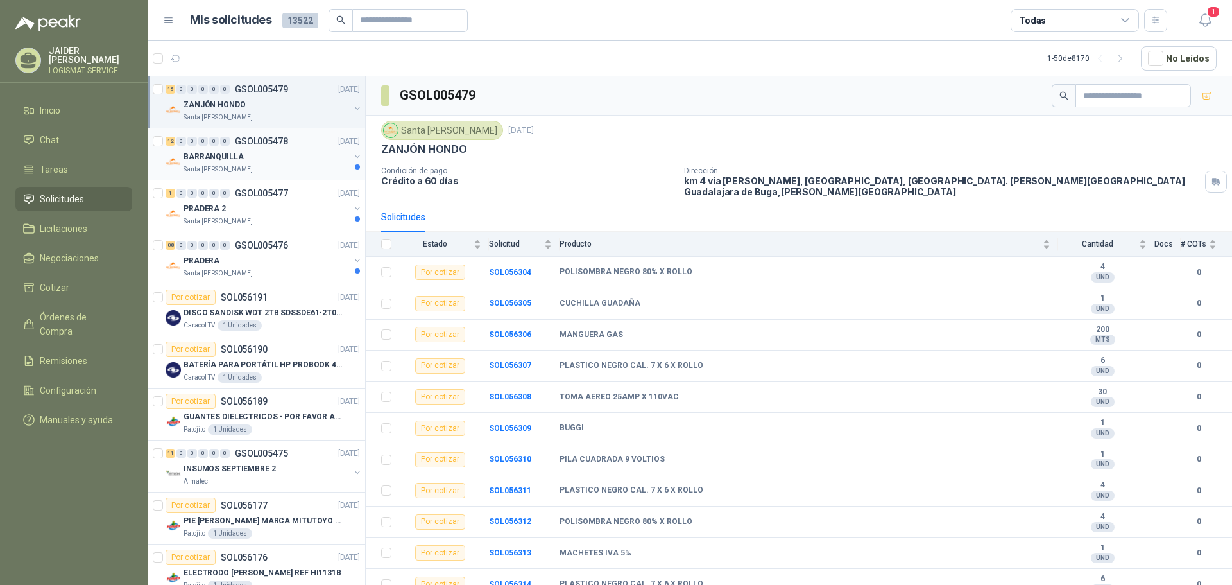
click at [253, 157] on div "BARRANQUILLA" at bounding box center [267, 156] width 166 height 15
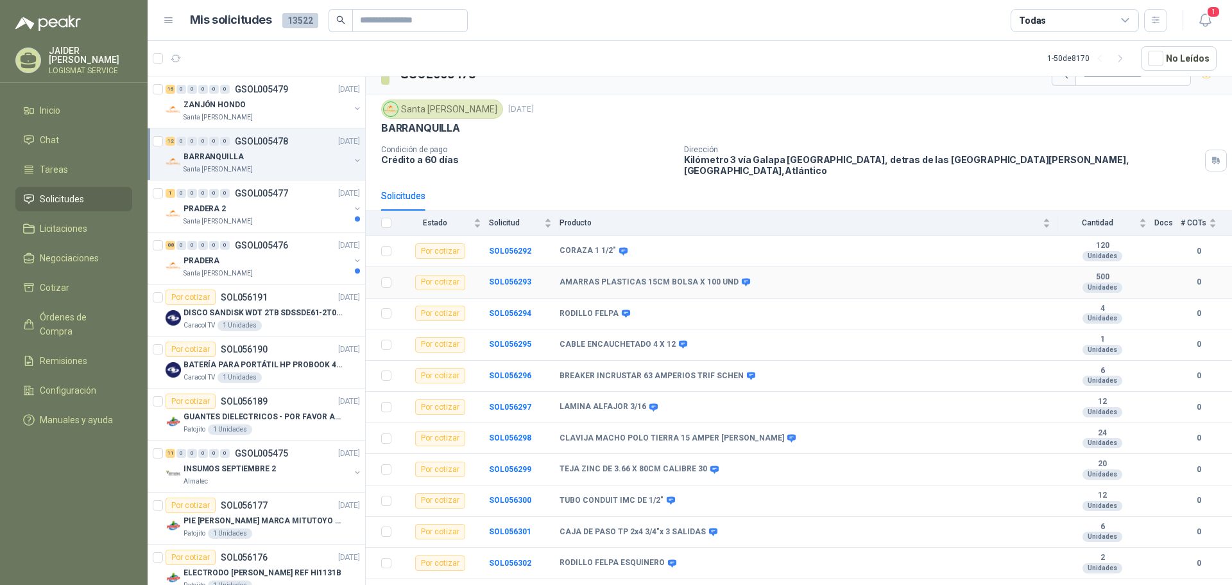
scroll to position [33, 0]
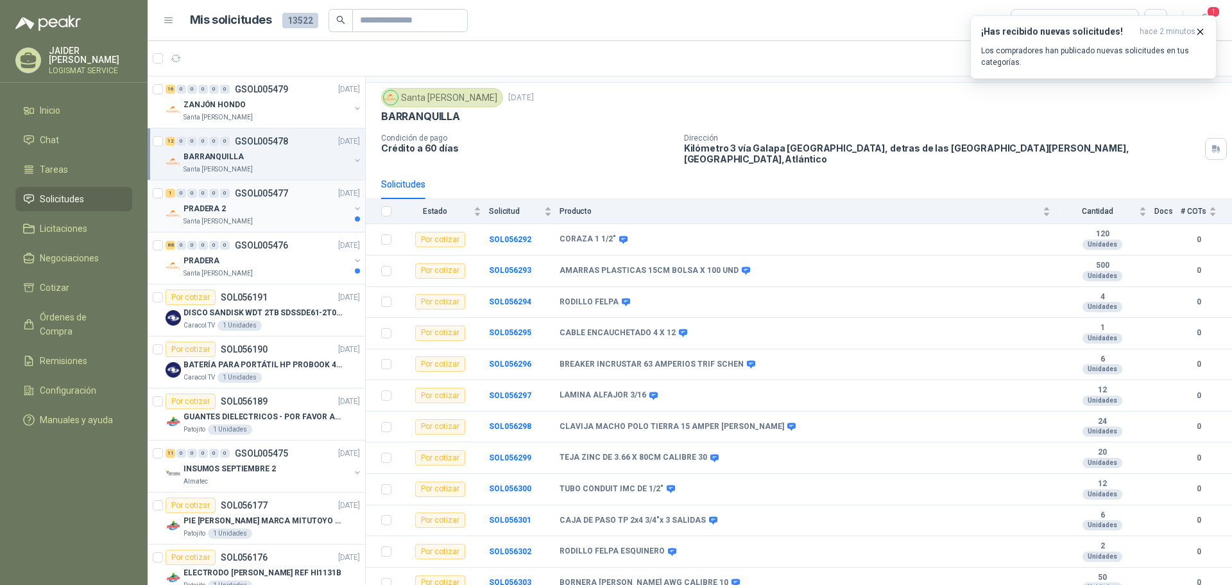
click at [282, 195] on p "GSOL005477" at bounding box center [261, 193] width 53 height 9
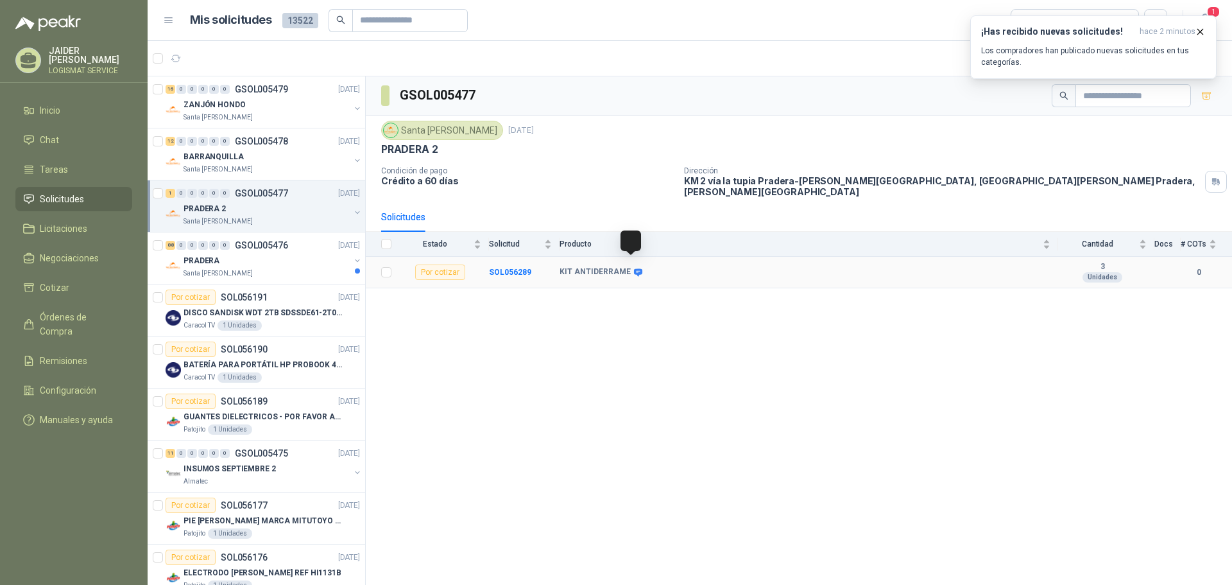
click at [633, 268] on icon at bounding box center [638, 273] width 10 height 10
click at [280, 266] on div "PRADERA" at bounding box center [267, 260] width 166 height 15
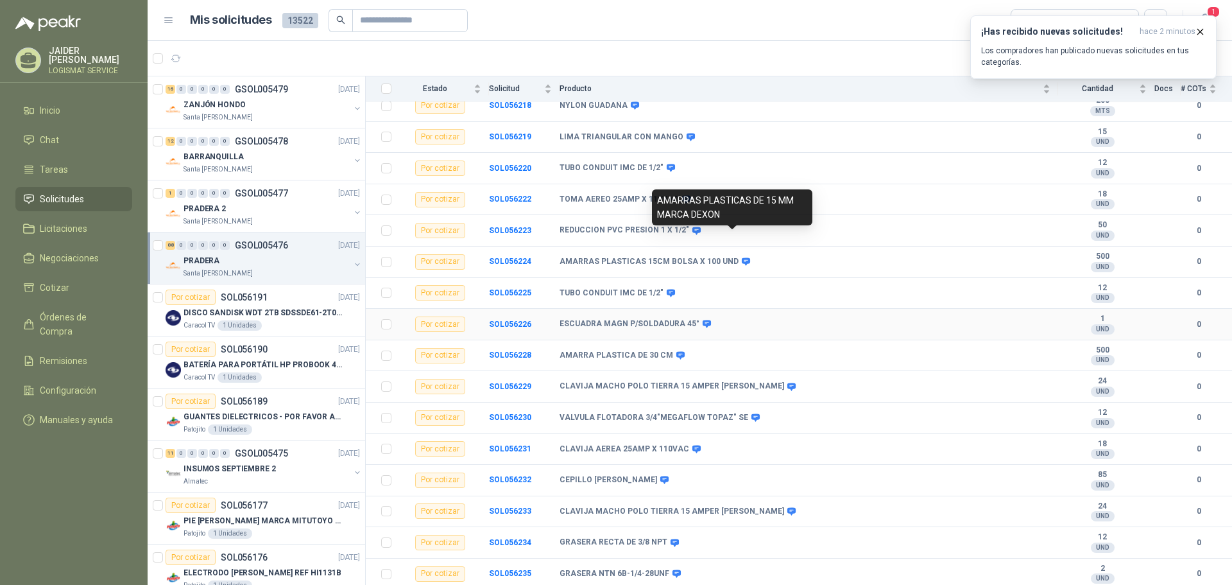
scroll to position [898, 0]
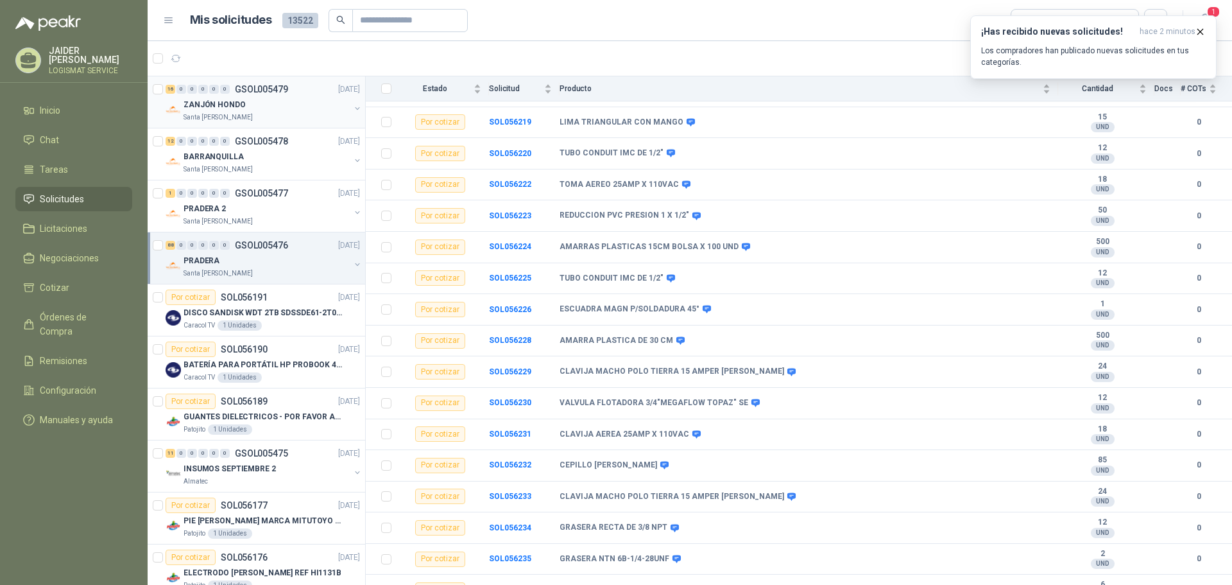
click at [261, 119] on div "Santa [PERSON_NAME]" at bounding box center [267, 117] width 166 height 10
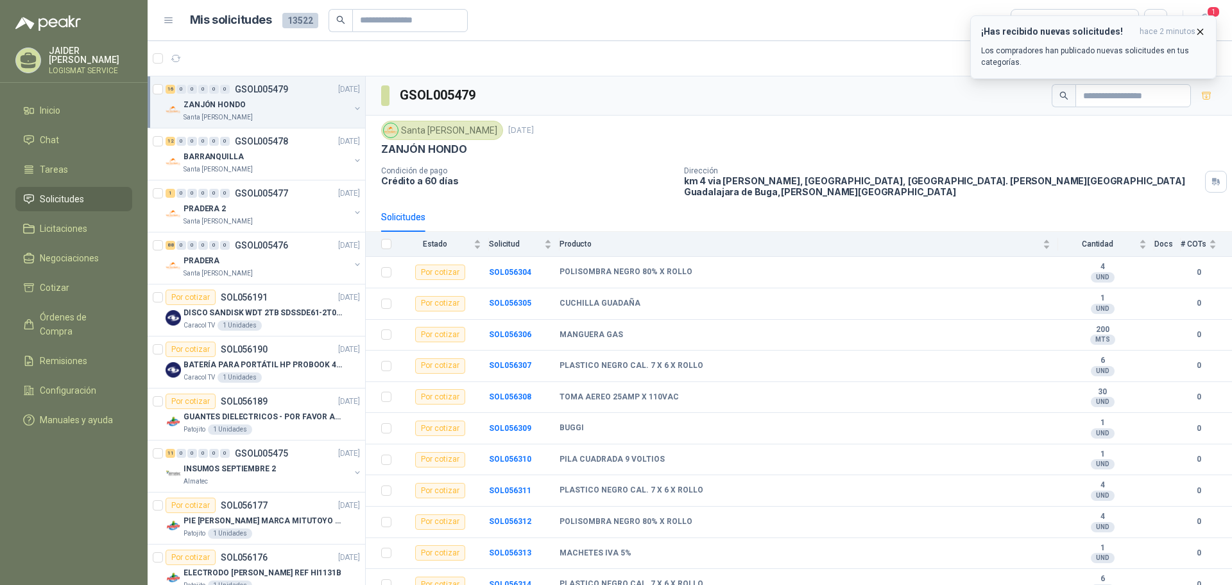
click at [1204, 33] on icon "button" at bounding box center [1200, 31] width 11 height 11
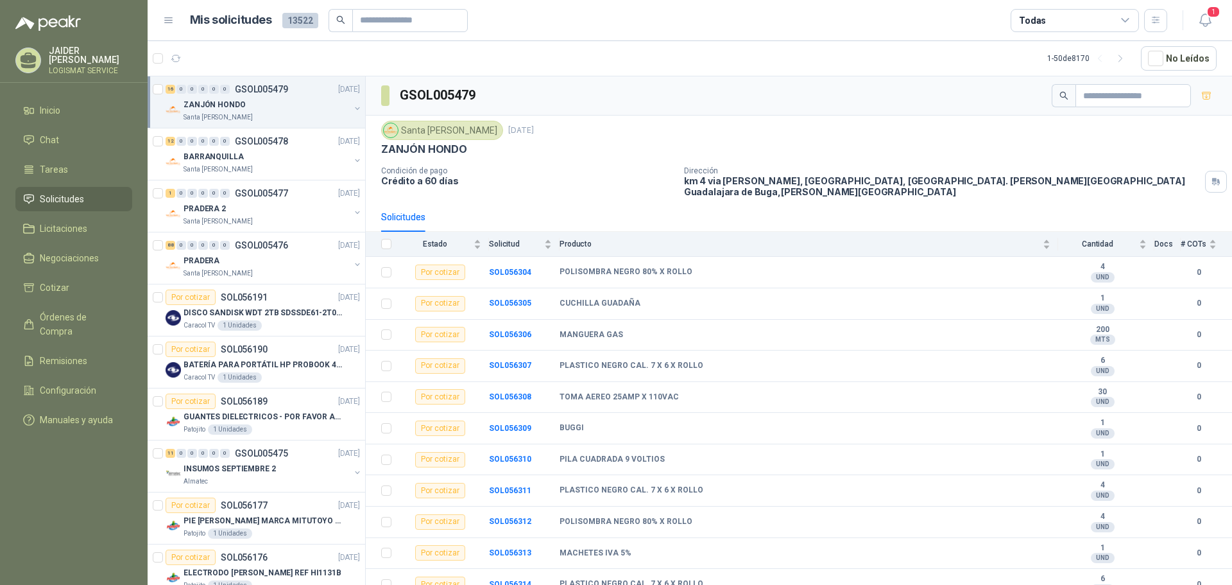
click at [287, 103] on div "ZANJÓN HONDO" at bounding box center [267, 104] width 166 height 15
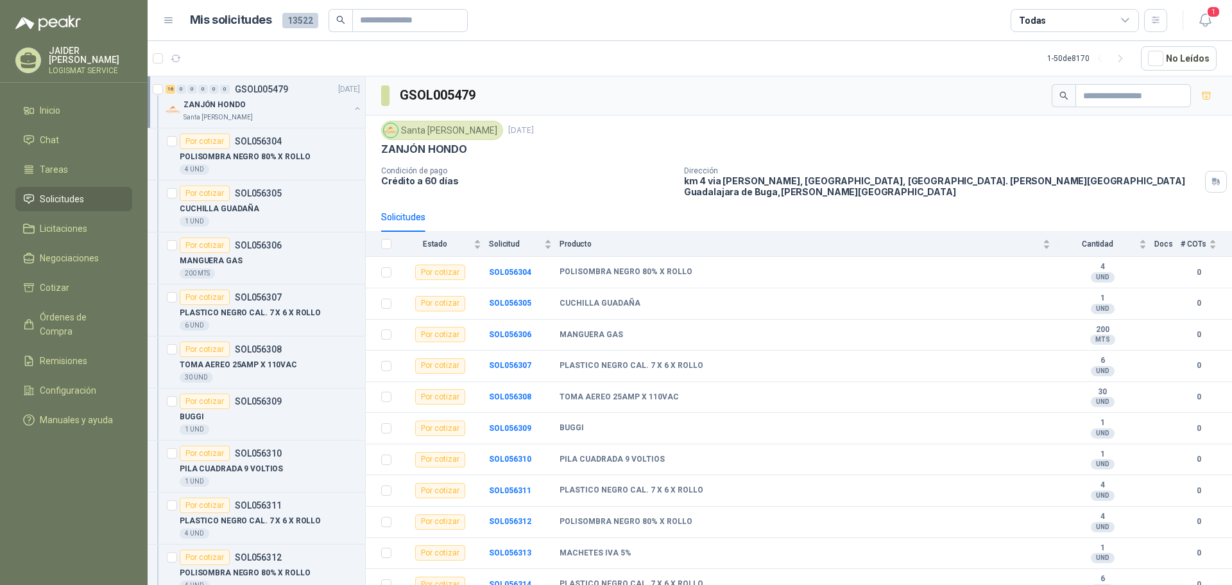
scroll to position [4, 0]
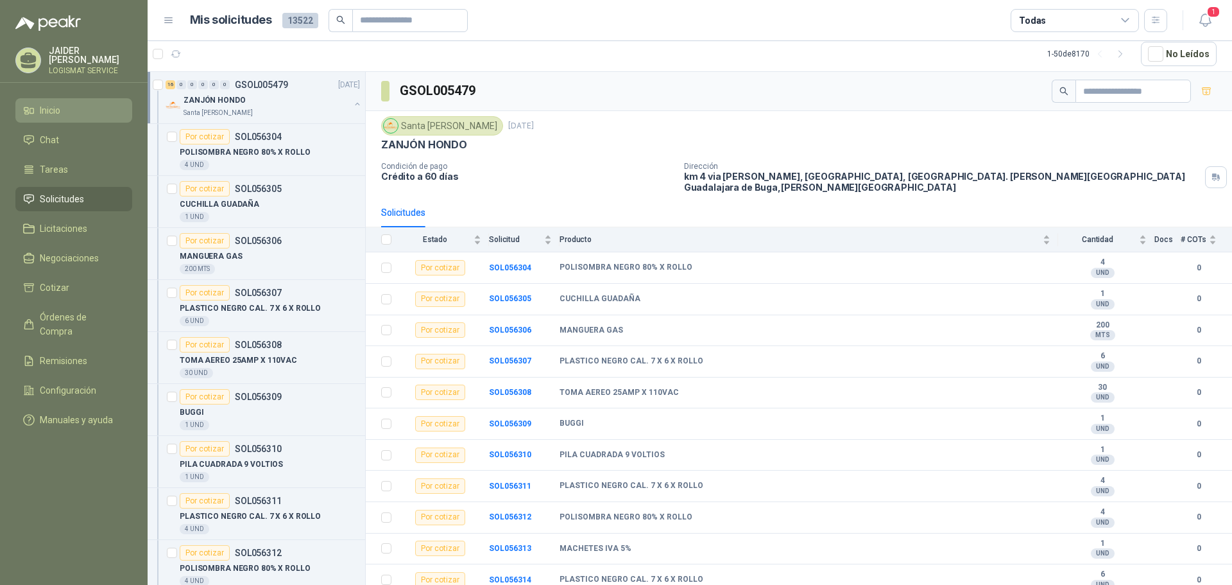
click at [76, 110] on li "Inicio" at bounding box center [73, 110] width 101 height 14
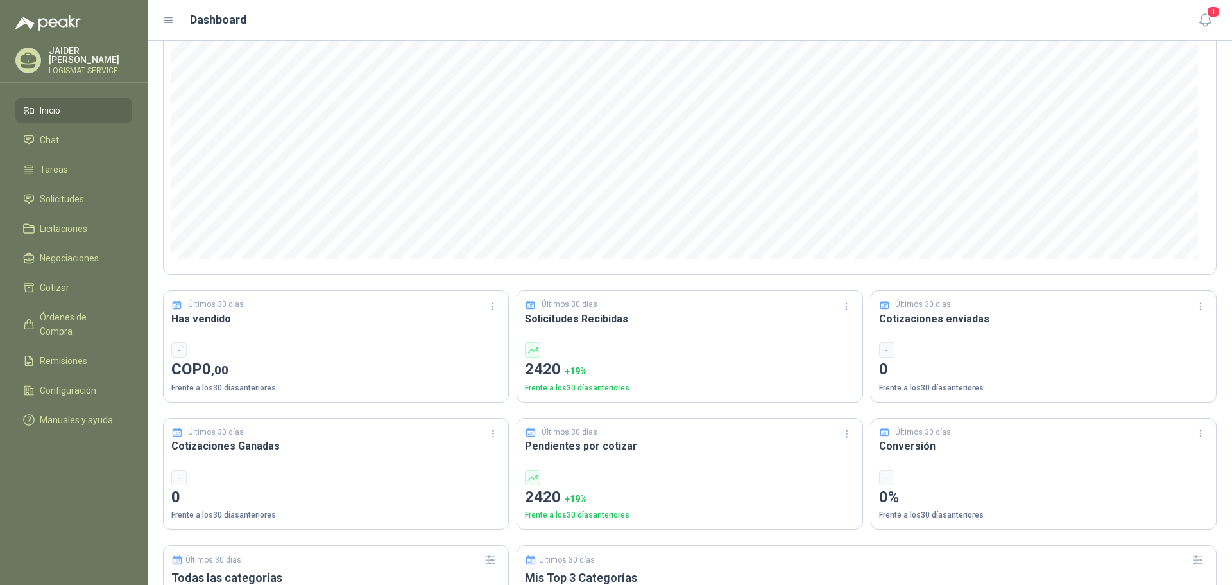
scroll to position [193, 0]
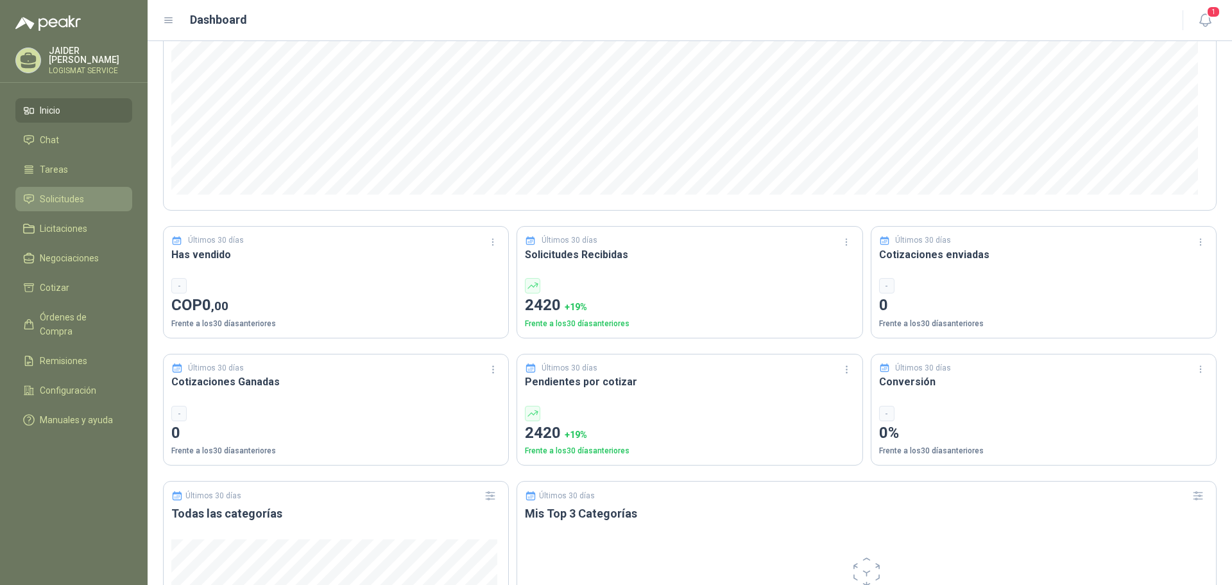
click at [82, 192] on span "Solicitudes" at bounding box center [62, 199] width 44 height 14
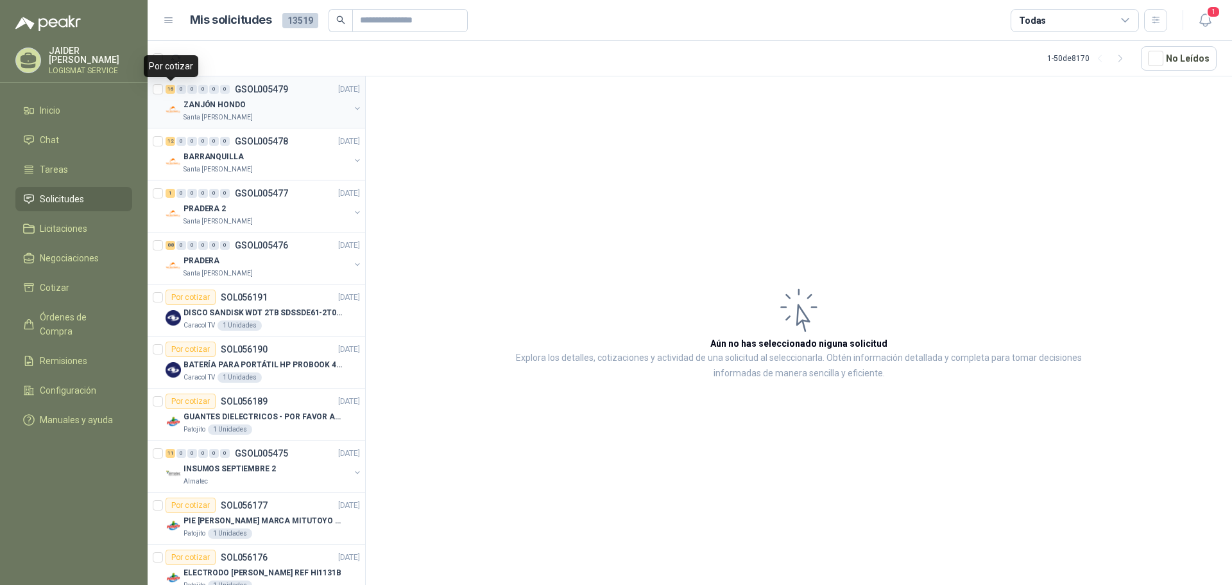
click at [172, 87] on div "16" at bounding box center [171, 89] width 10 height 9
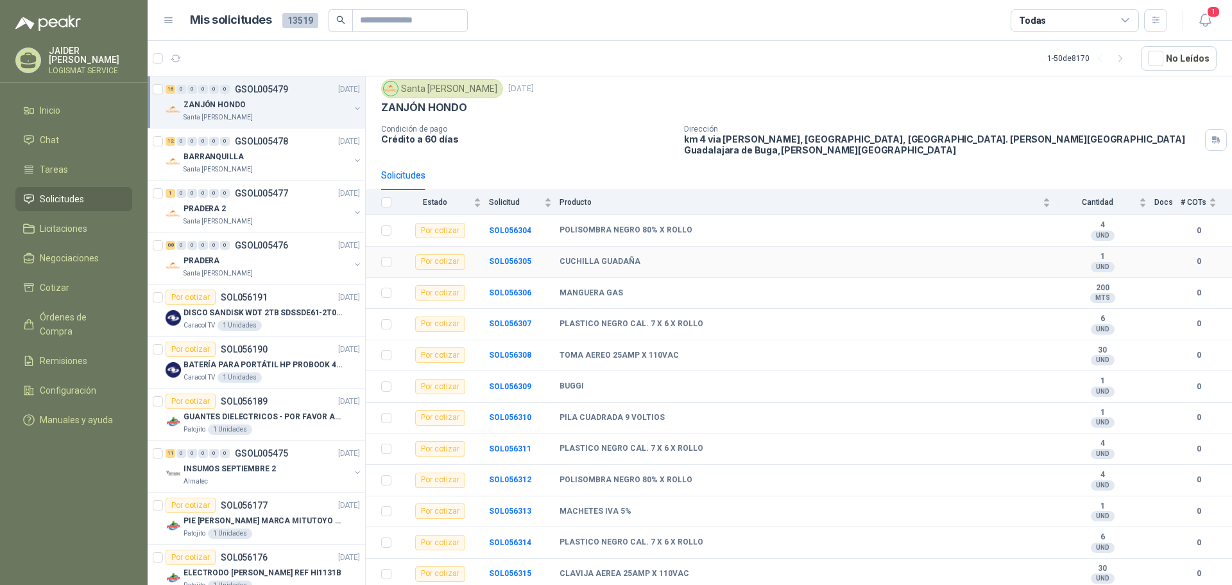
scroll to position [64, 0]
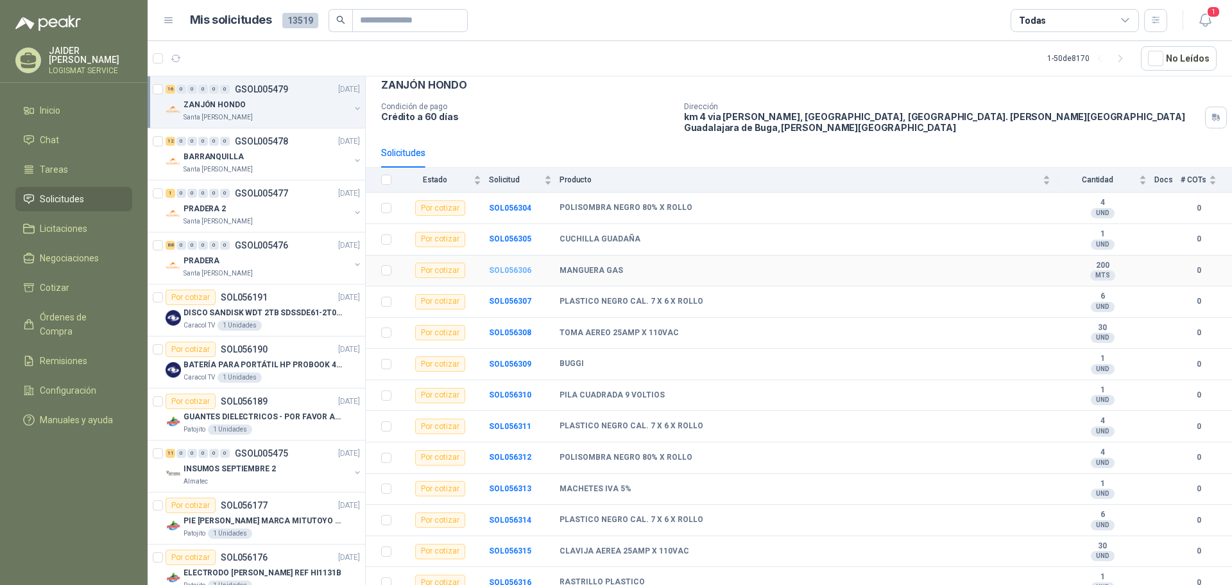
click at [511, 266] on b "SOL056306" at bounding box center [510, 270] width 42 height 9
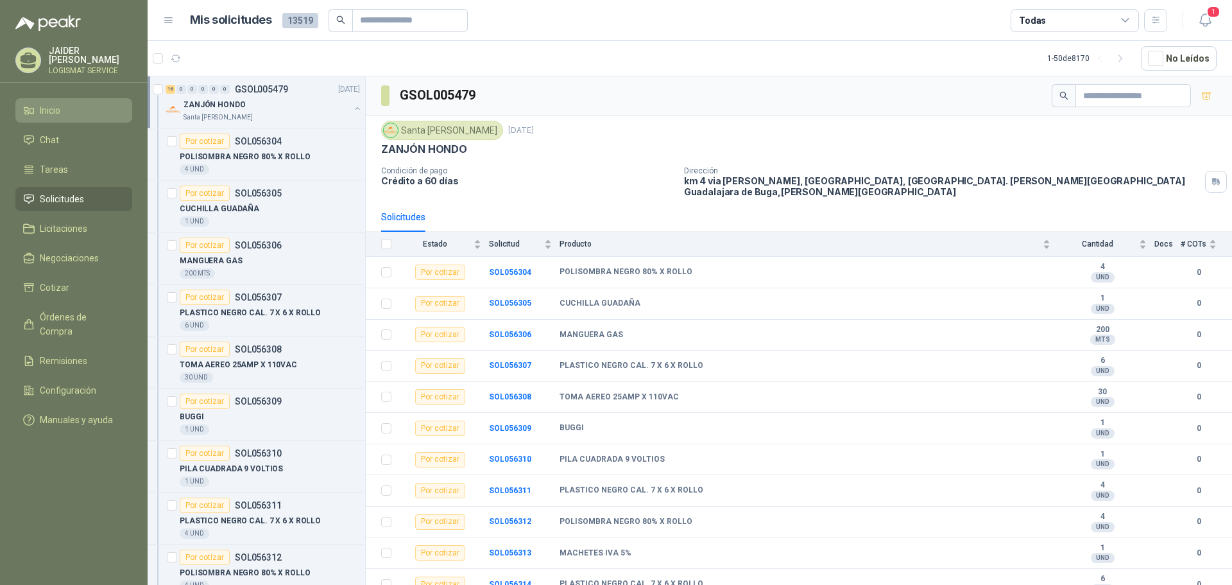
click at [67, 117] on link "Inicio" at bounding box center [73, 110] width 117 height 24
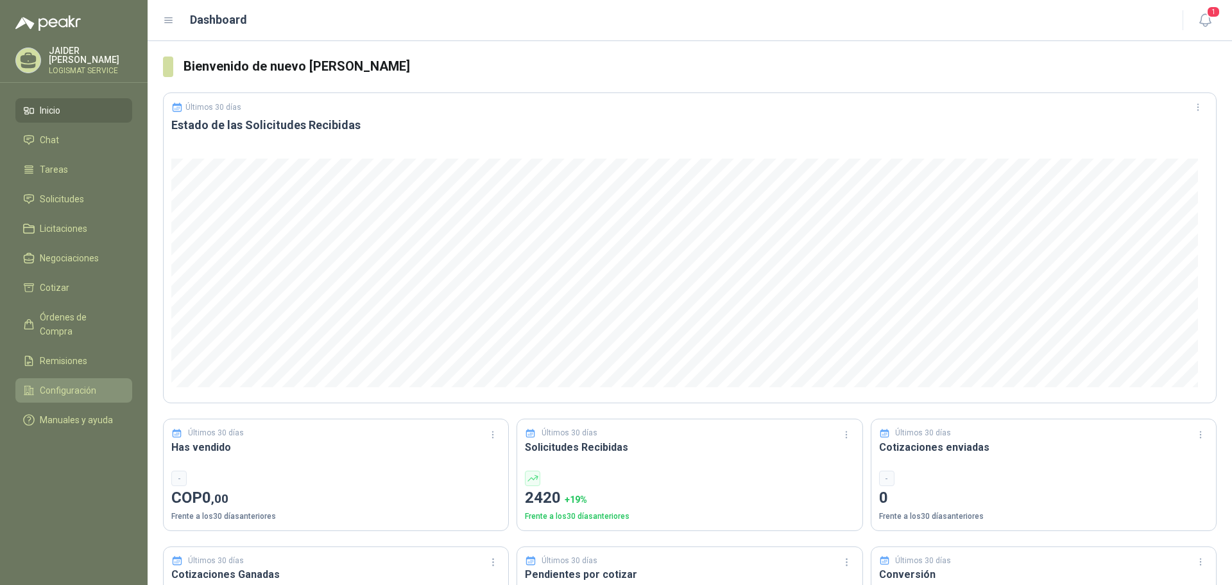
click at [80, 383] on span "Configuración" at bounding box center [68, 390] width 56 height 14
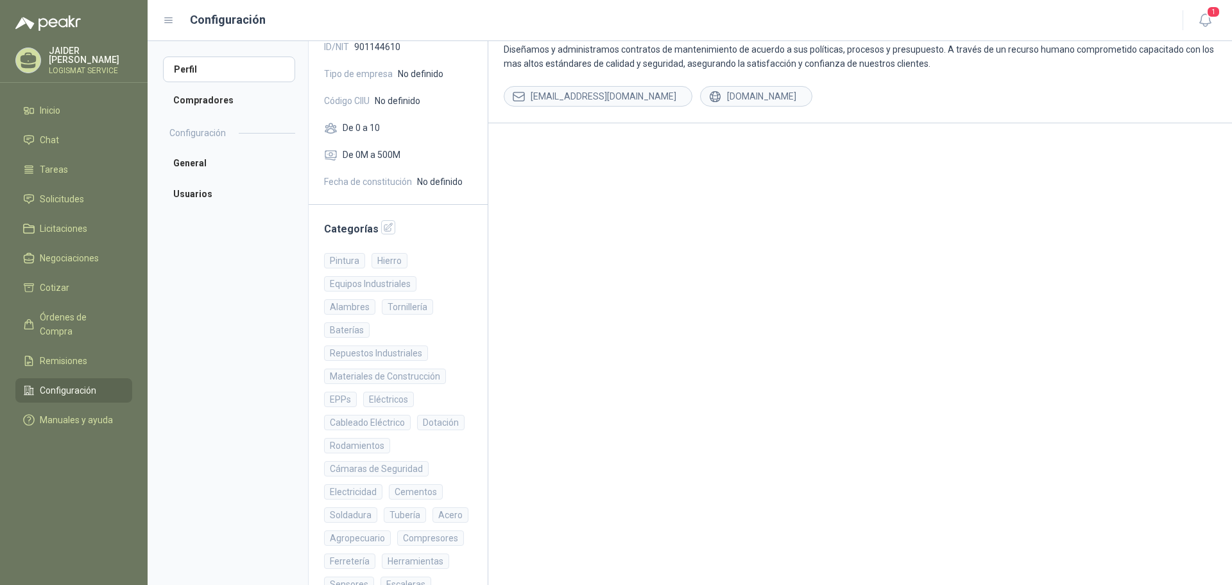
scroll to position [182, 0]
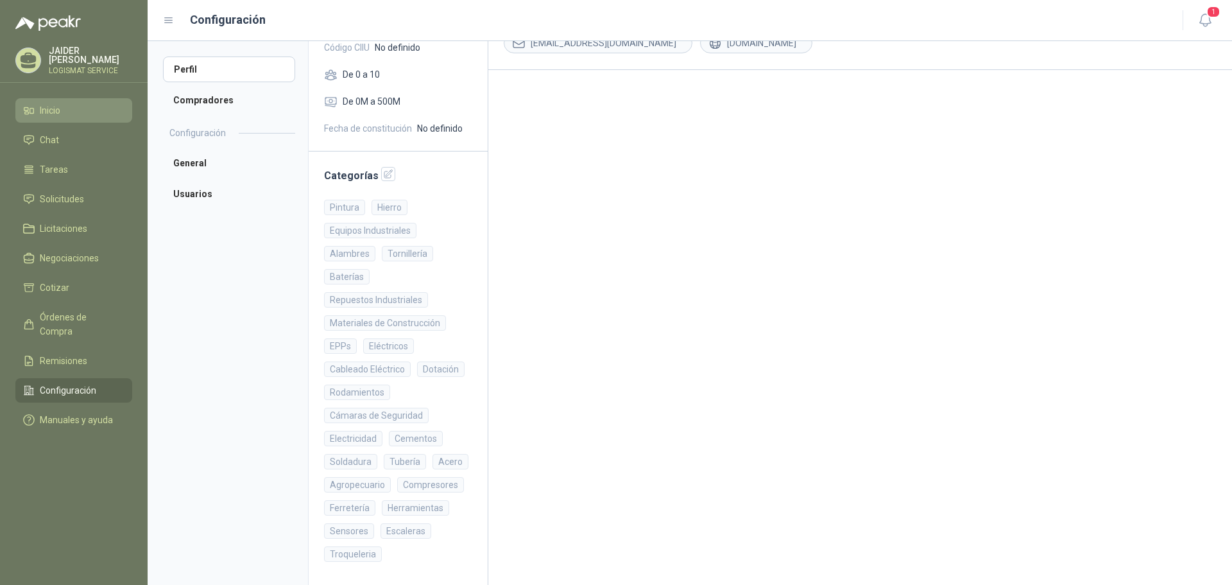
click at [63, 106] on li "Inicio" at bounding box center [73, 110] width 101 height 14
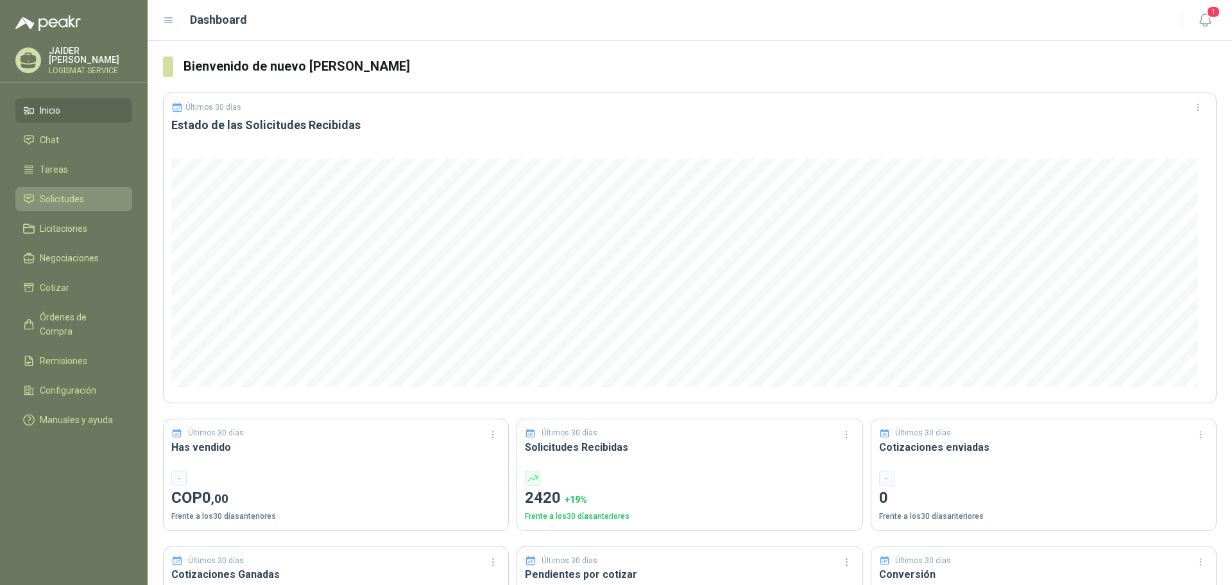
click at [80, 192] on span "Solicitudes" at bounding box center [62, 199] width 44 height 14
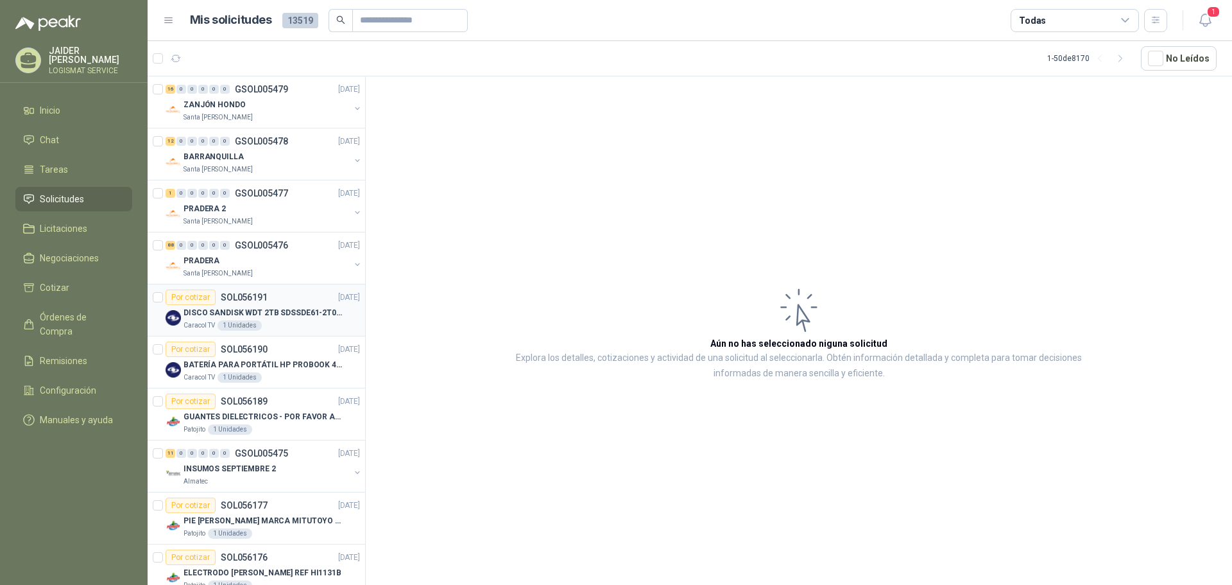
click at [300, 295] on div "Por cotizar SOL056191 16/09/25" at bounding box center [263, 296] width 194 height 15
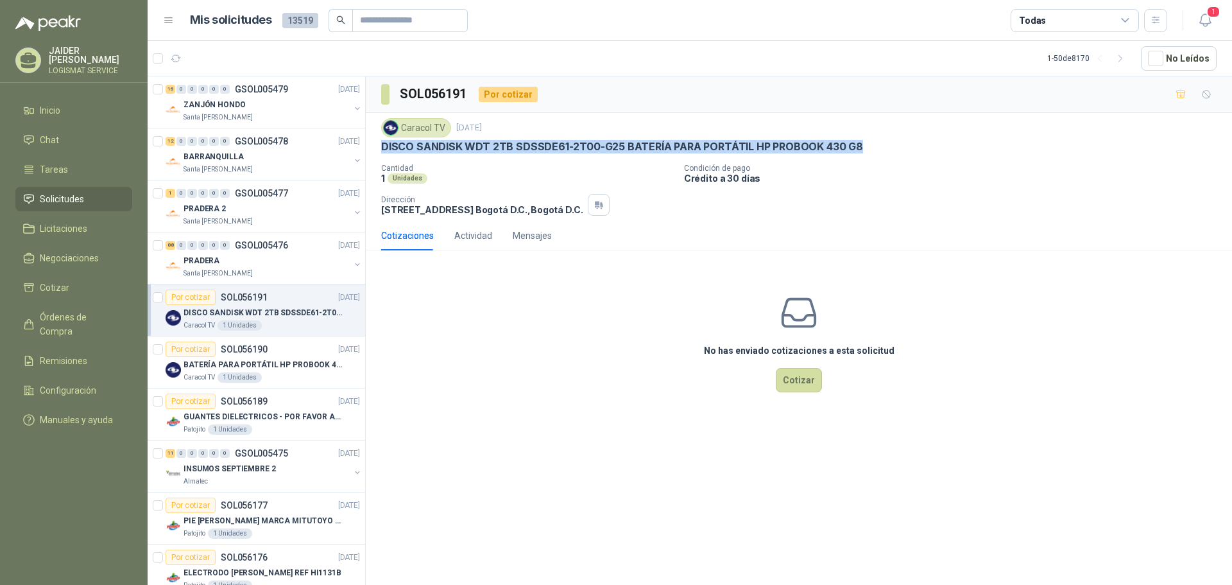
drag, startPoint x: 866, startPoint y: 141, endPoint x: 375, endPoint y: 146, distance: 490.9
click at [375, 146] on div "Caracol TV 16 sept, 2025 DISCO SANDISK WDT 2TB SDSSDE61-2T00-G25 BATERÍA PARA P…" at bounding box center [799, 167] width 866 height 108
copy p "DISCO SANDISK WDT 2TB SDSSDE61-2T00-G25 BATERÍA PARA PORTÁTIL HP PROBOOK 430 G8"
click at [76, 108] on li "Inicio" at bounding box center [73, 110] width 101 height 14
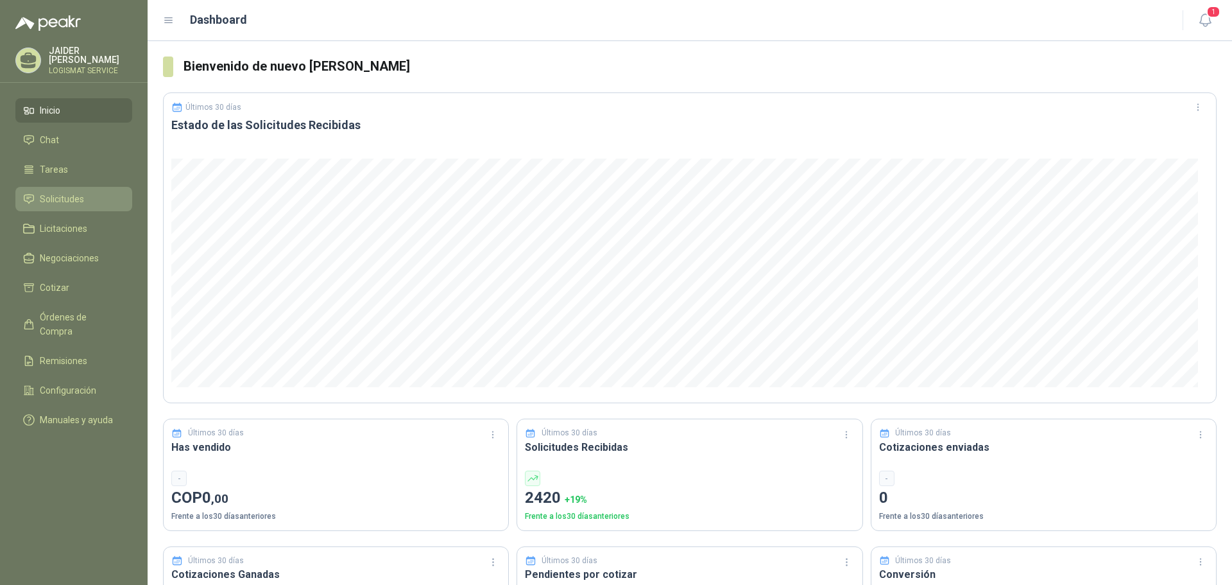
click at [80, 189] on link "Solicitudes" at bounding box center [73, 199] width 117 height 24
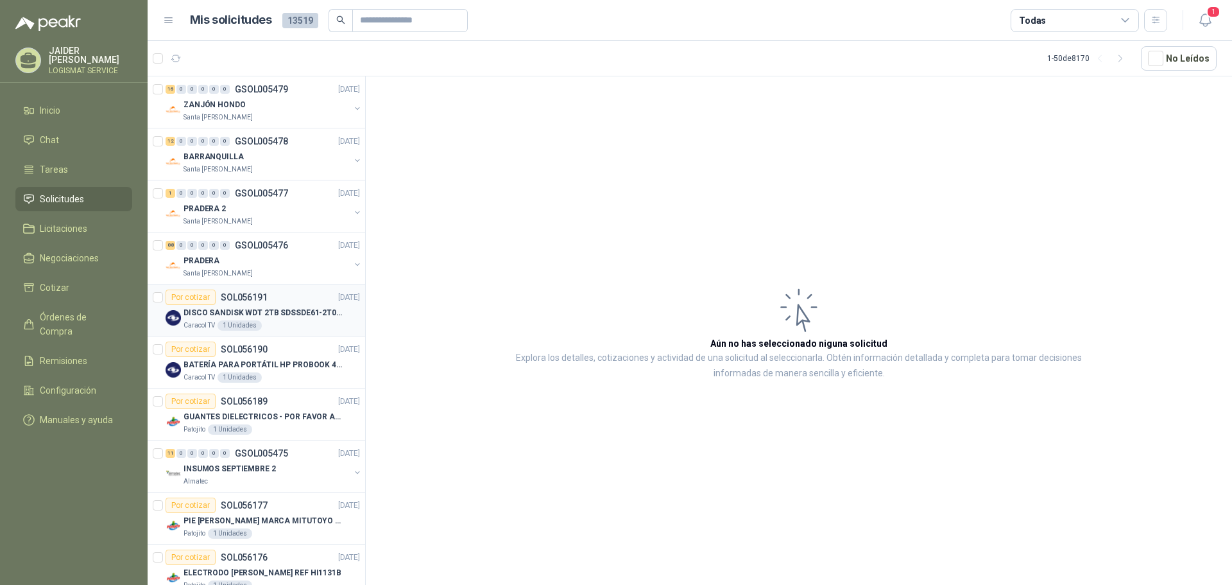
click at [170, 311] on img at bounding box center [173, 317] width 15 height 15
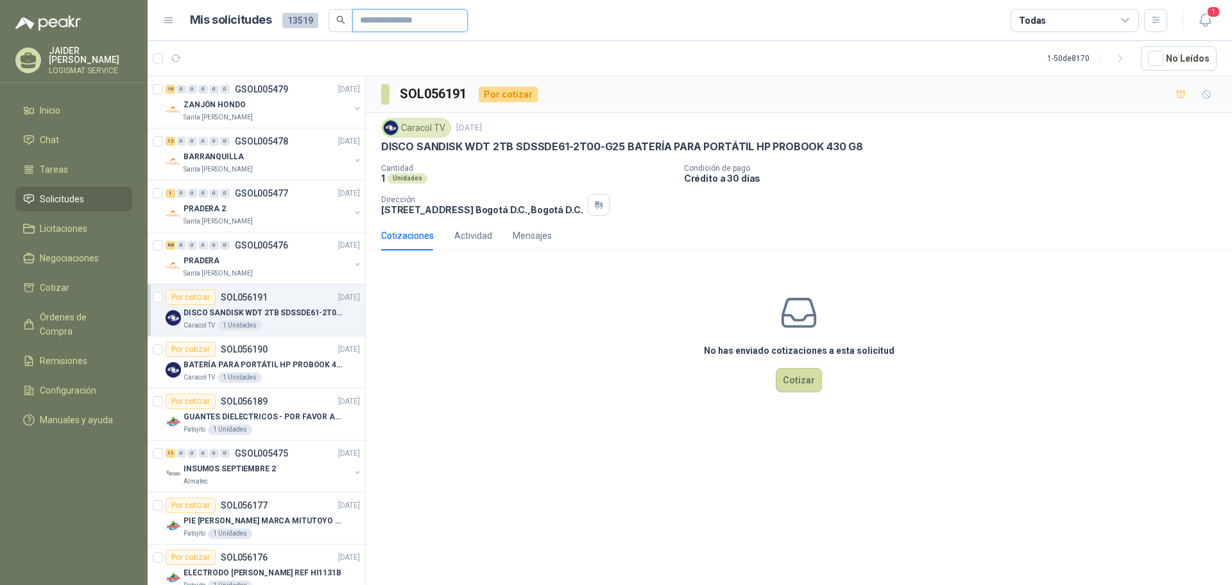
drag, startPoint x: 378, startPoint y: 23, endPoint x: 383, endPoint y: 52, distance: 29.3
click at [382, 50] on main "Mis solicitudes 13519 Todas 1 1 - 50 de 8170 No Leídos 16 0 0 0 0 0 GSOL005479 …" at bounding box center [690, 292] width 1084 height 585
click at [167, 23] on icon at bounding box center [169, 21] width 12 height 12
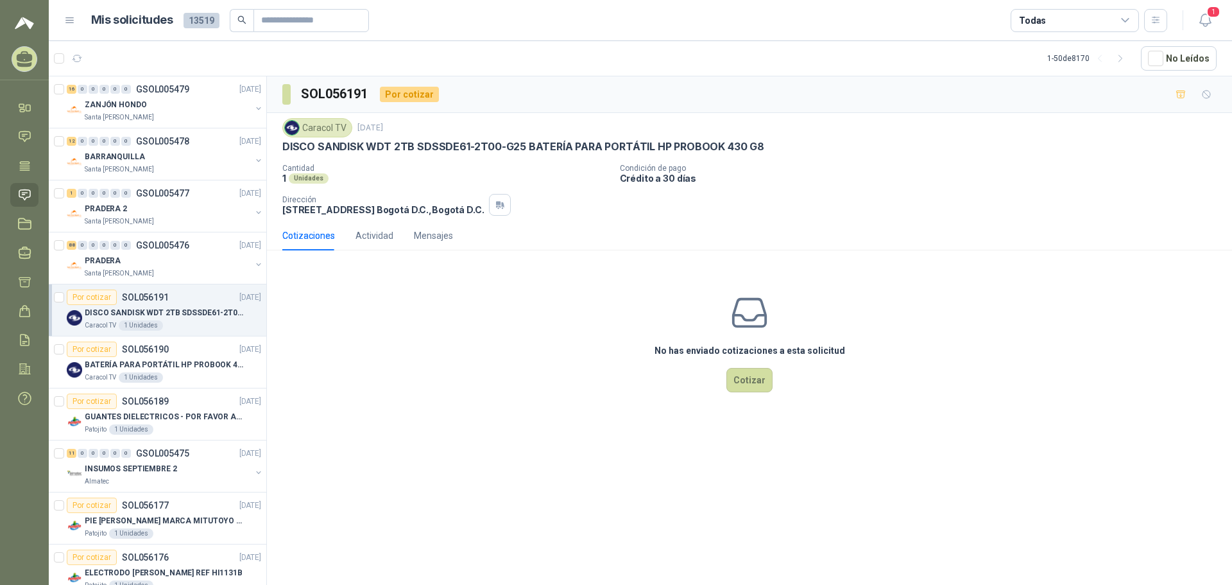
click at [73, 23] on icon at bounding box center [70, 21] width 12 height 12
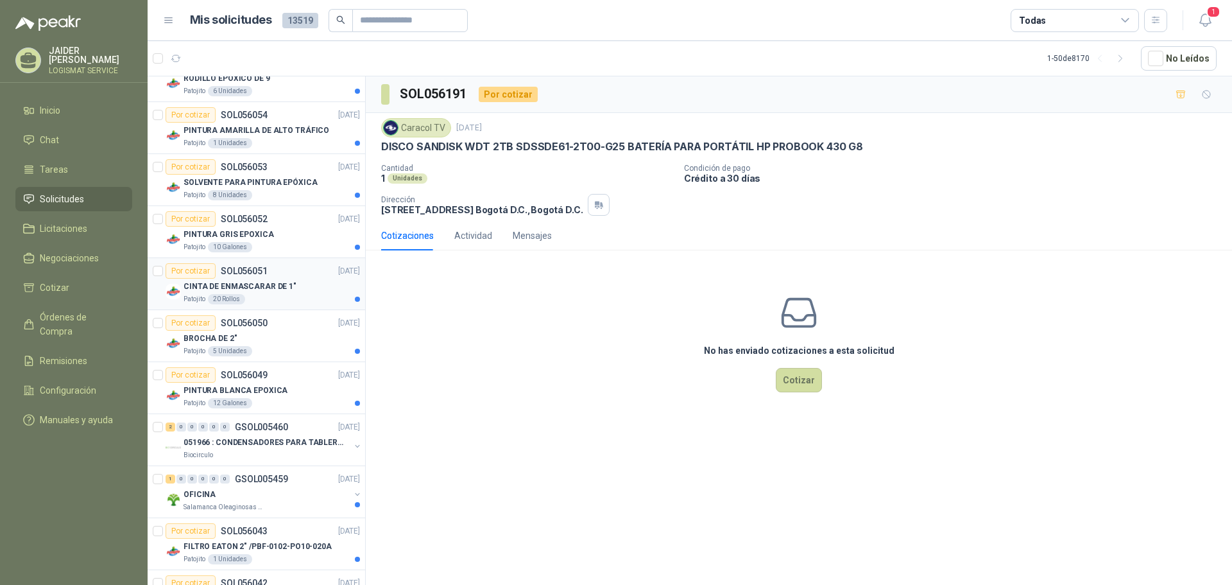
scroll to position [2114, 0]
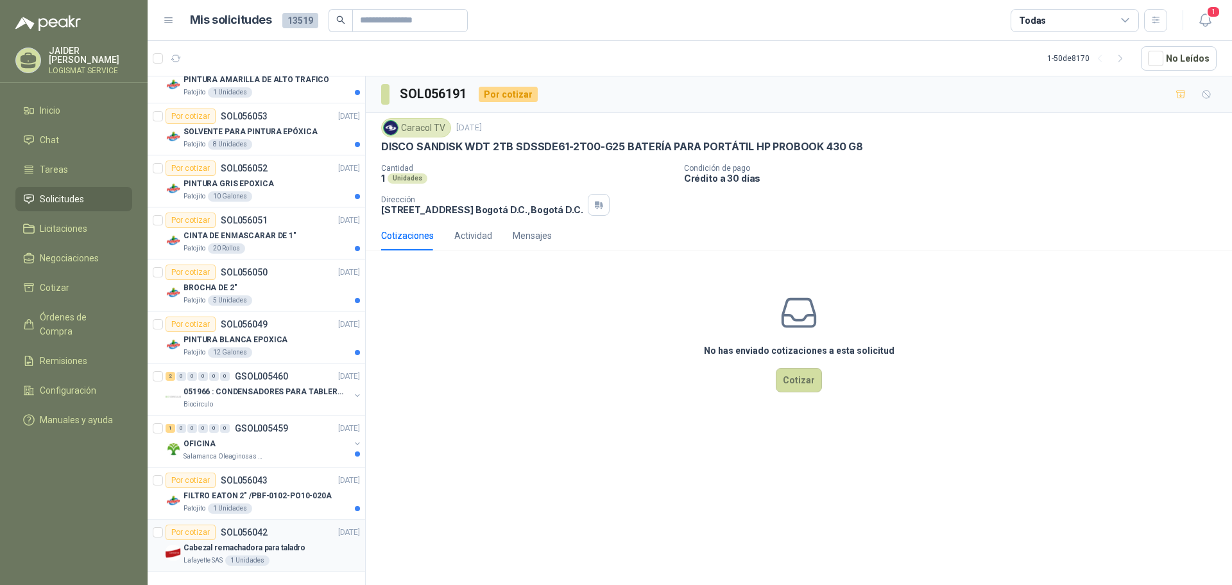
click at [300, 528] on div "Por cotizar SOL056042 15/09/25" at bounding box center [263, 531] width 194 height 15
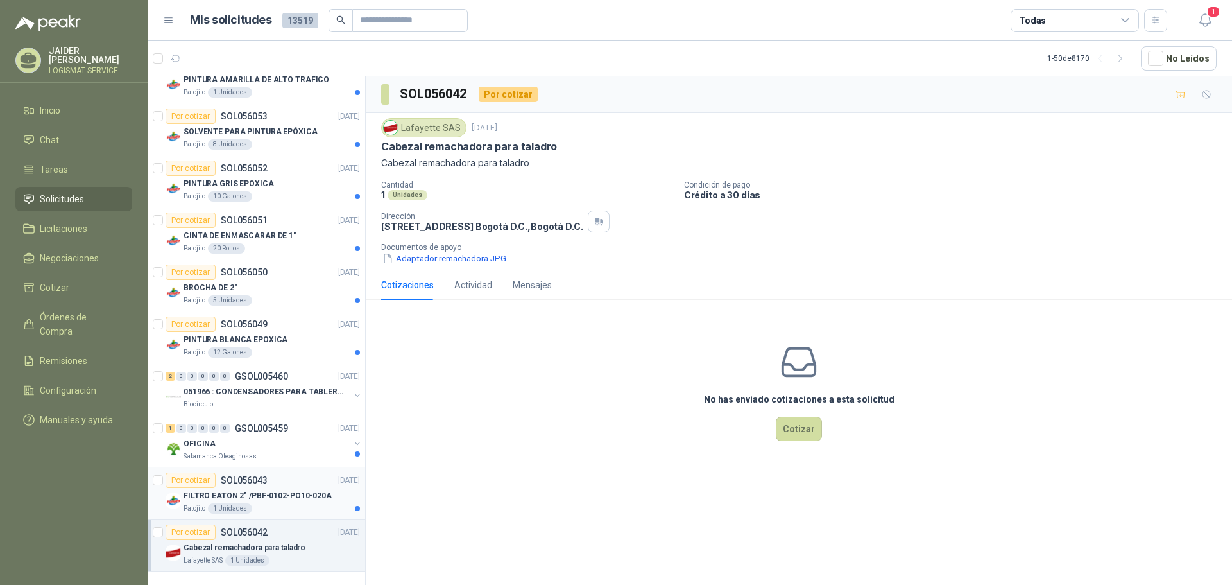
click at [277, 488] on div "FILTRO EATON 2" /PBF-0102-PO10-020A" at bounding box center [272, 495] width 176 height 15
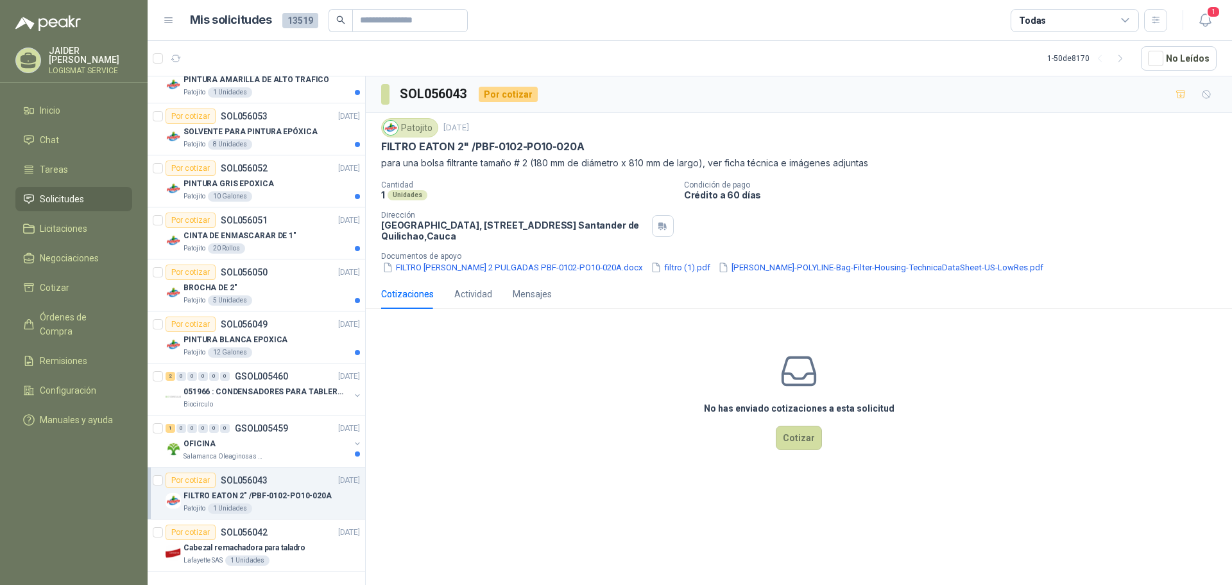
click at [411, 128] on div "Patojito" at bounding box center [409, 127] width 57 height 19
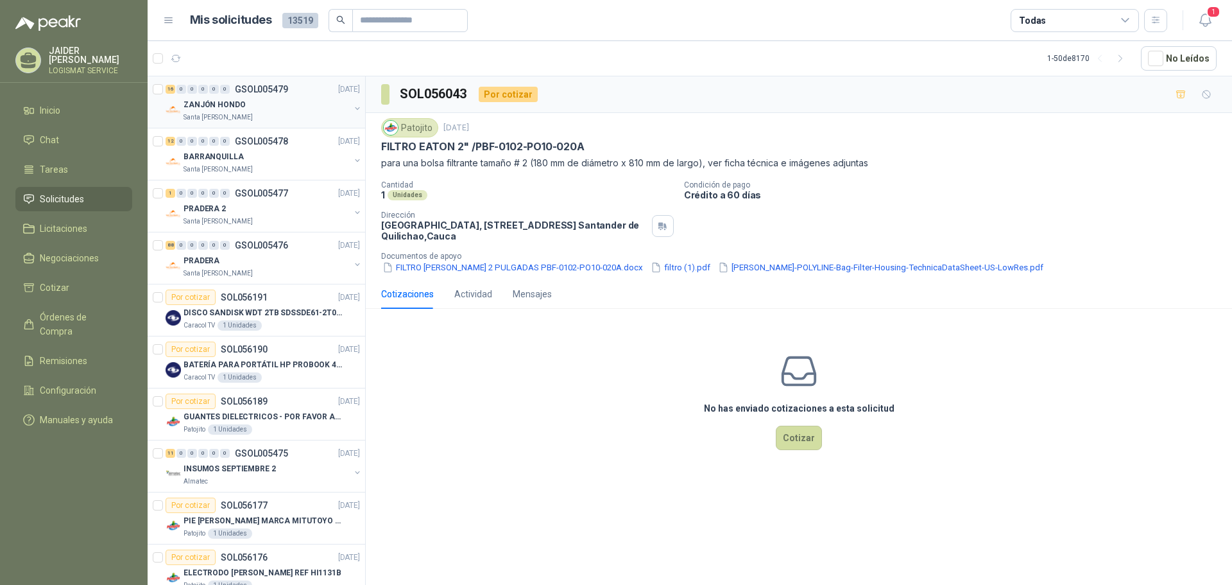
click at [278, 116] on div "Santa [PERSON_NAME]" at bounding box center [267, 117] width 166 height 10
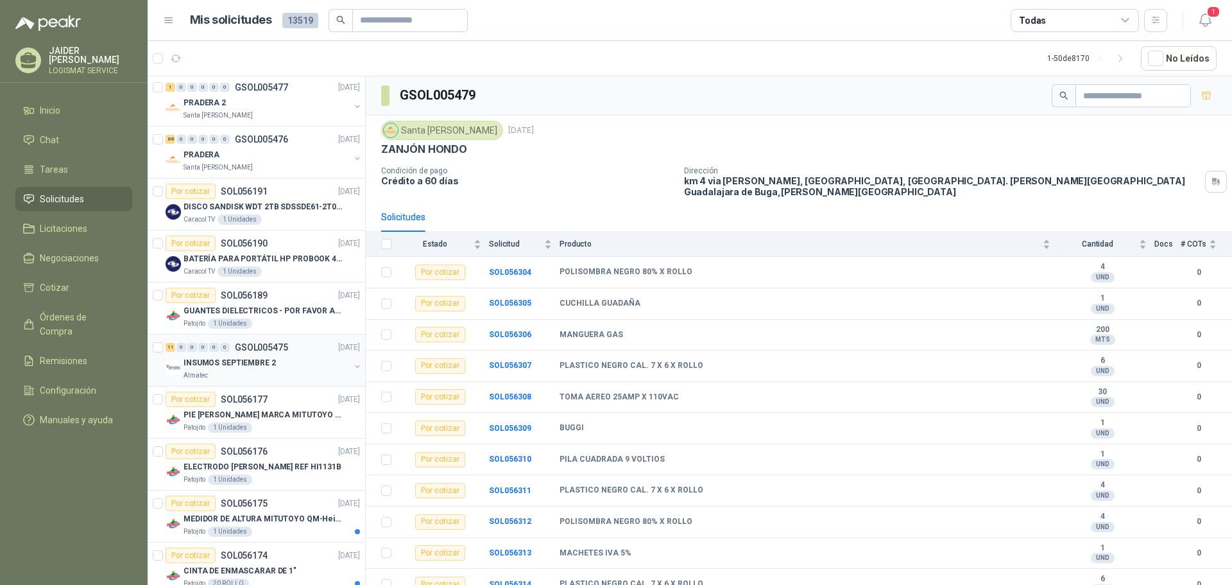
scroll to position [128, 0]
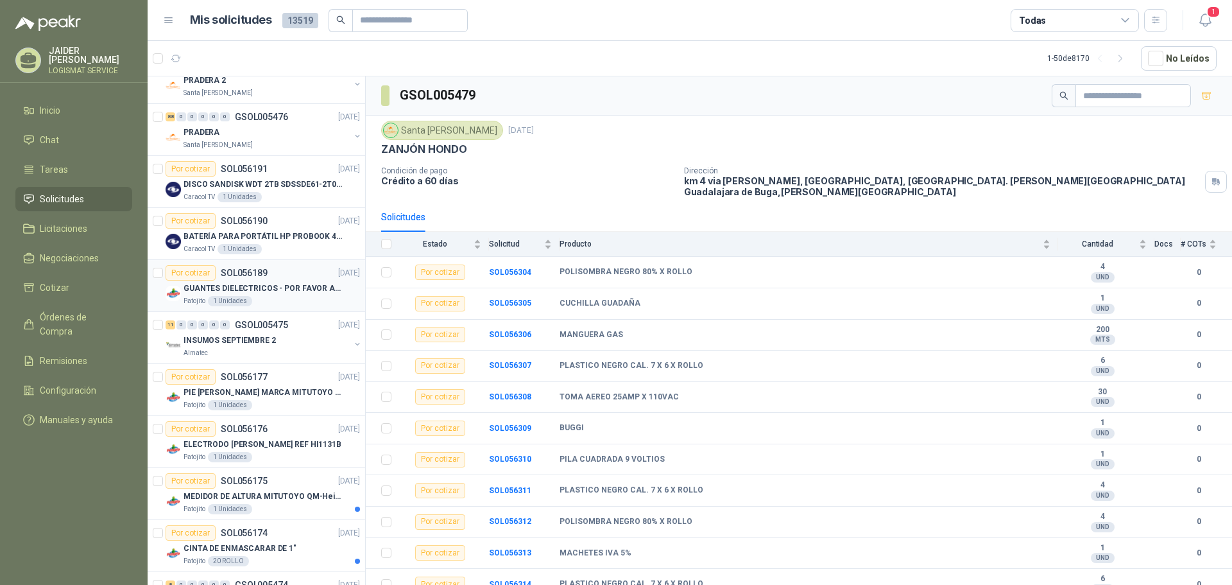
click at [283, 288] on p "GUANTES DIELECTRICOS - POR FAVOR ADJUNTAR SU FICHA TECNICA" at bounding box center [264, 288] width 160 height 12
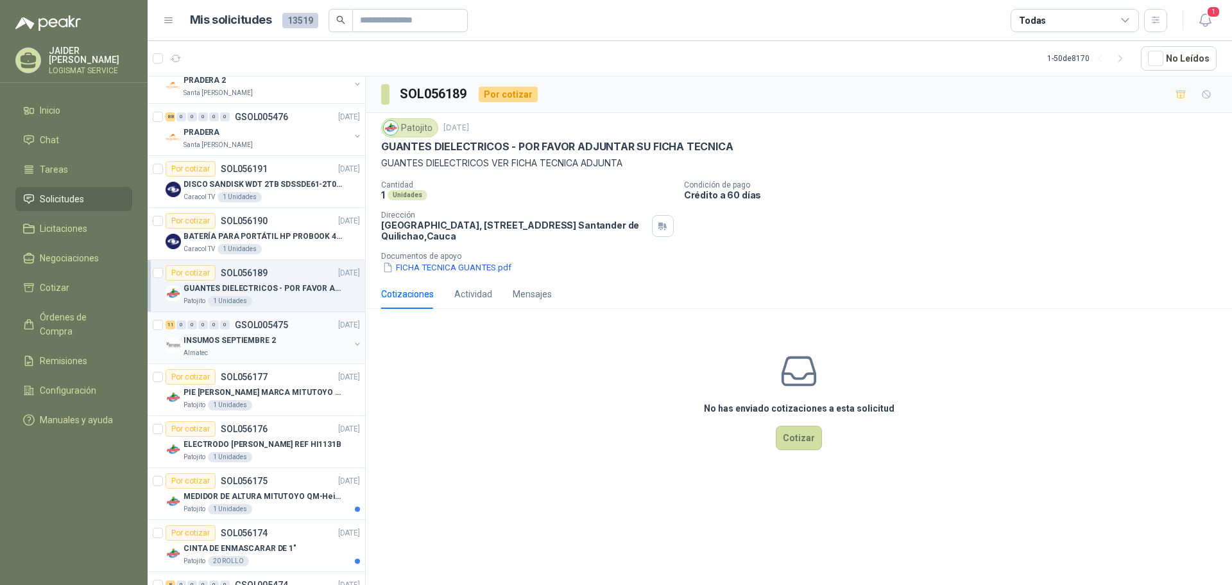
click at [234, 351] on div "Almatec" at bounding box center [267, 353] width 166 height 10
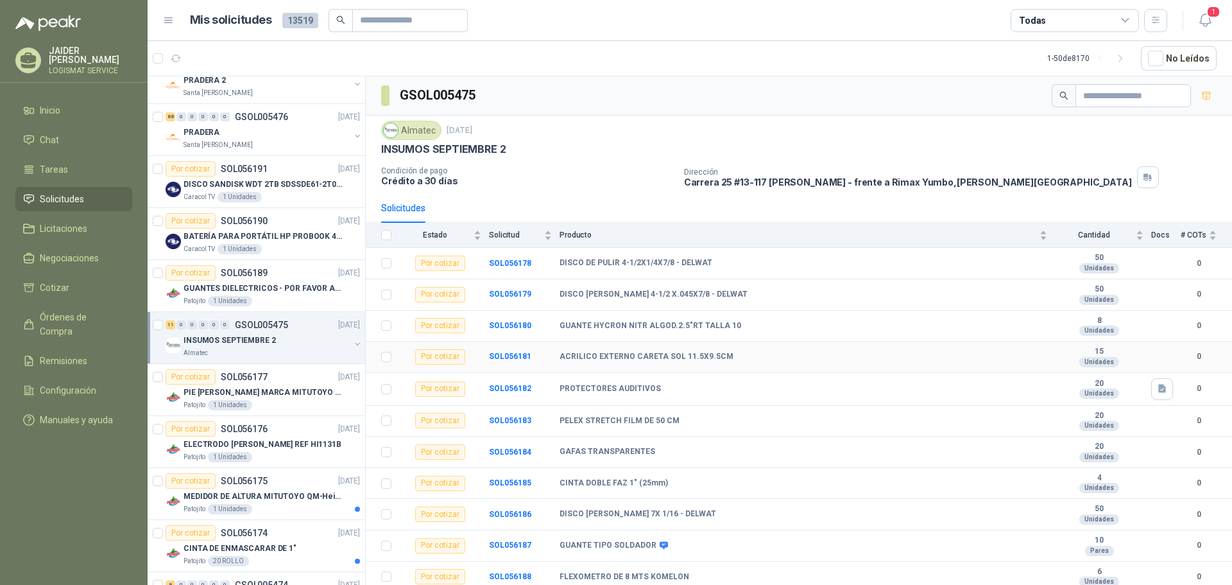
scroll to position [3, 0]
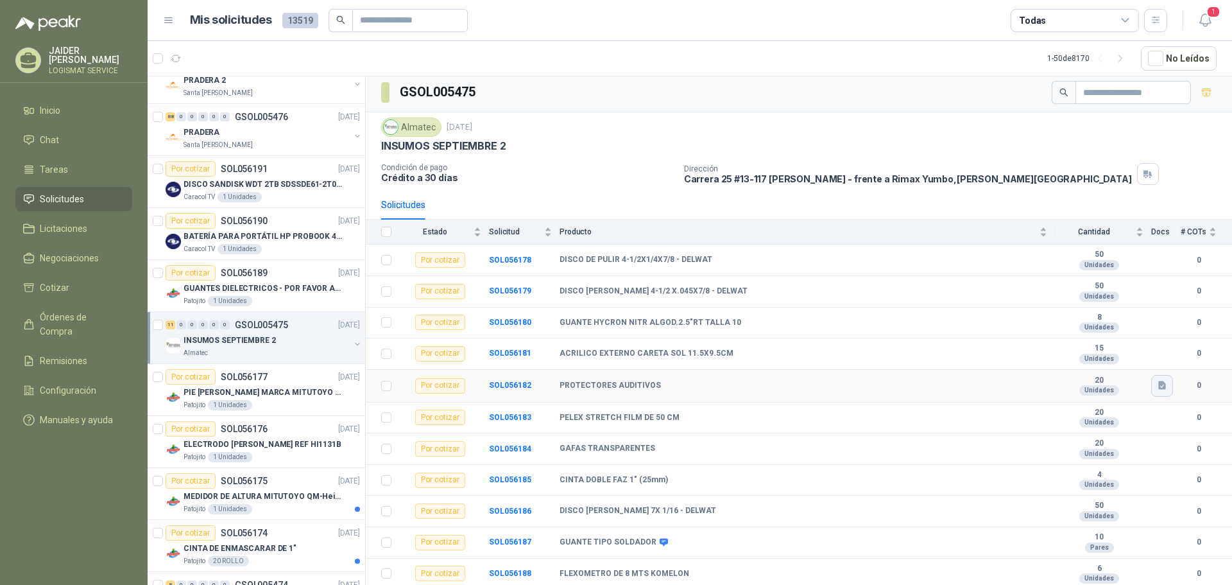
click at [1158, 387] on icon "button" at bounding box center [1162, 385] width 8 height 8
click at [1088, 360] on button "FT - PROTECTORES AUDITIVOS.pdf" at bounding box center [1080, 356] width 150 height 13
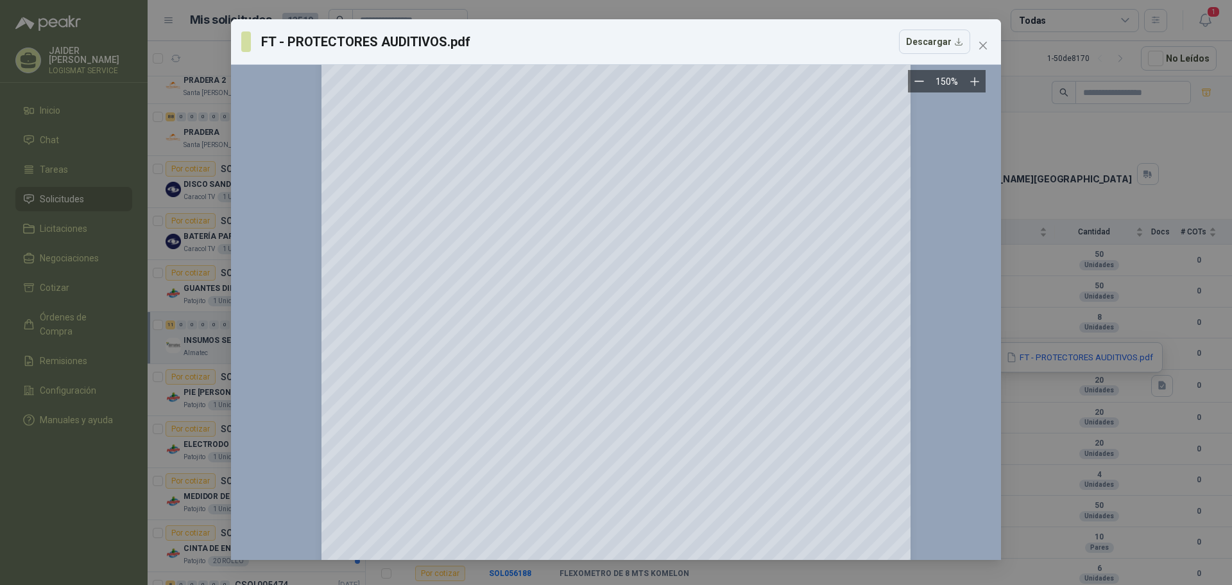
scroll to position [0, 0]
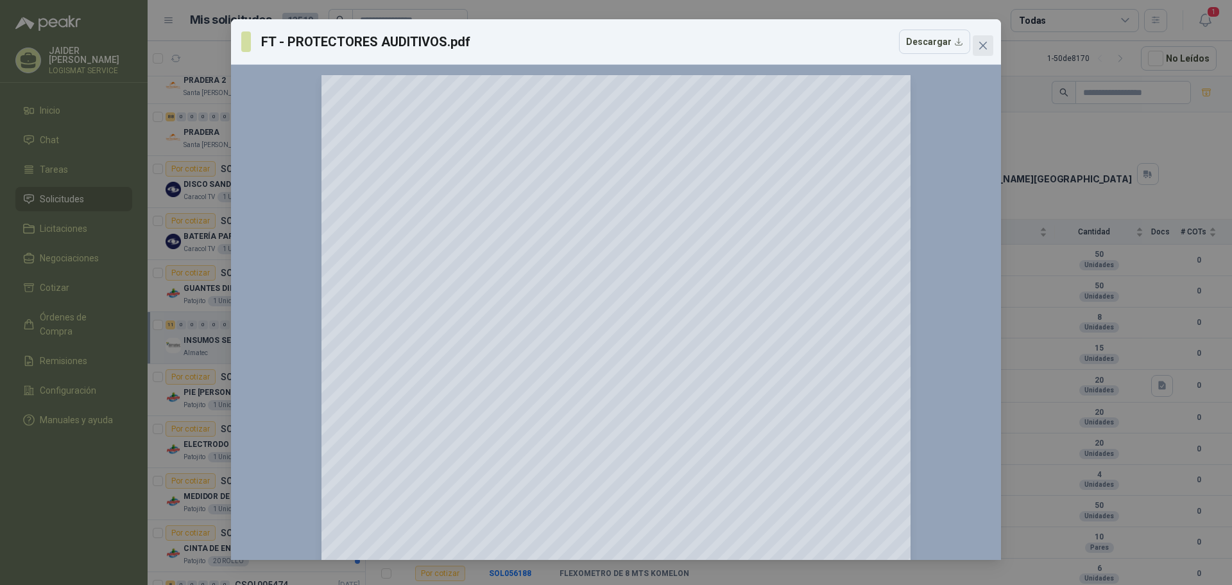
click at [984, 44] on icon "close" at bounding box center [983, 46] width 8 height 8
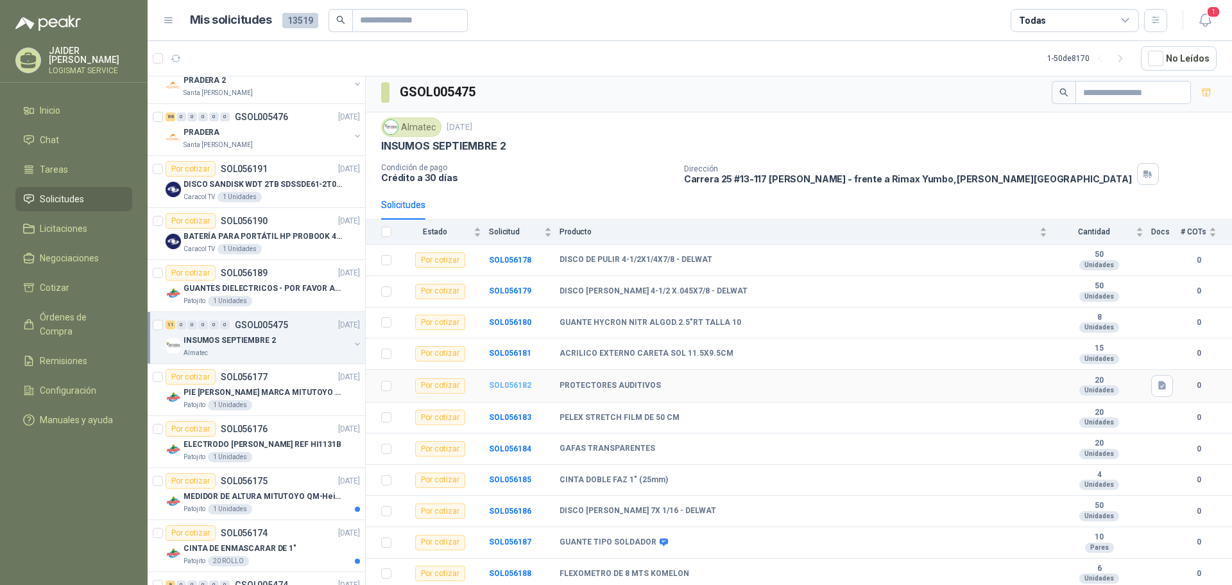
click at [504, 386] on b "SOL056182" at bounding box center [510, 385] width 42 height 9
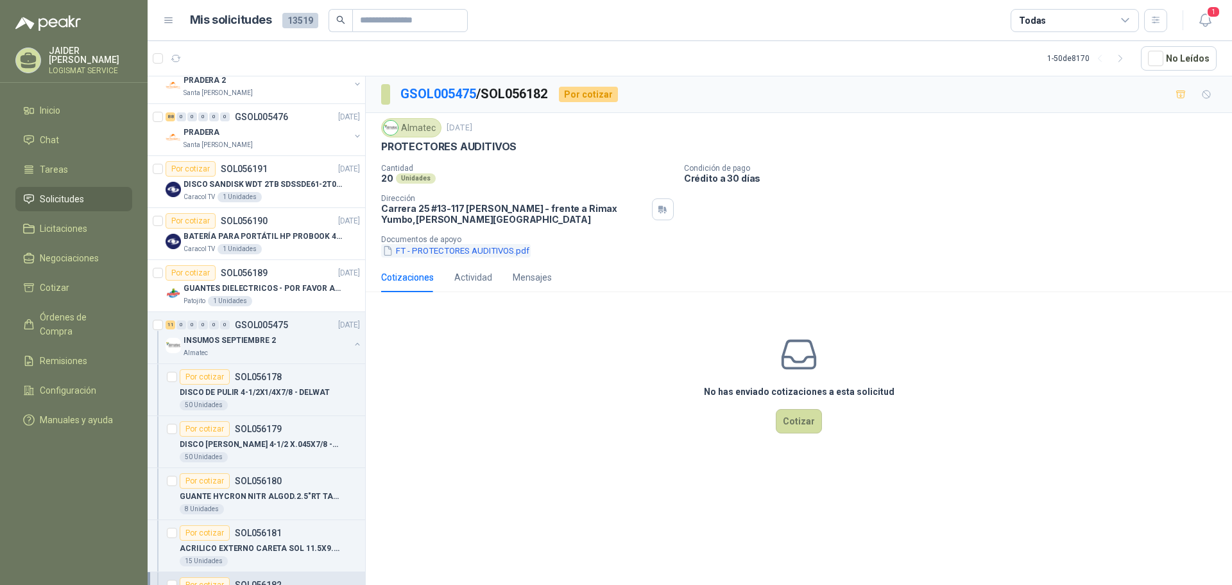
click at [494, 249] on button "FT - PROTECTORES AUDITIVOS.pdf" at bounding box center [456, 250] width 150 height 13
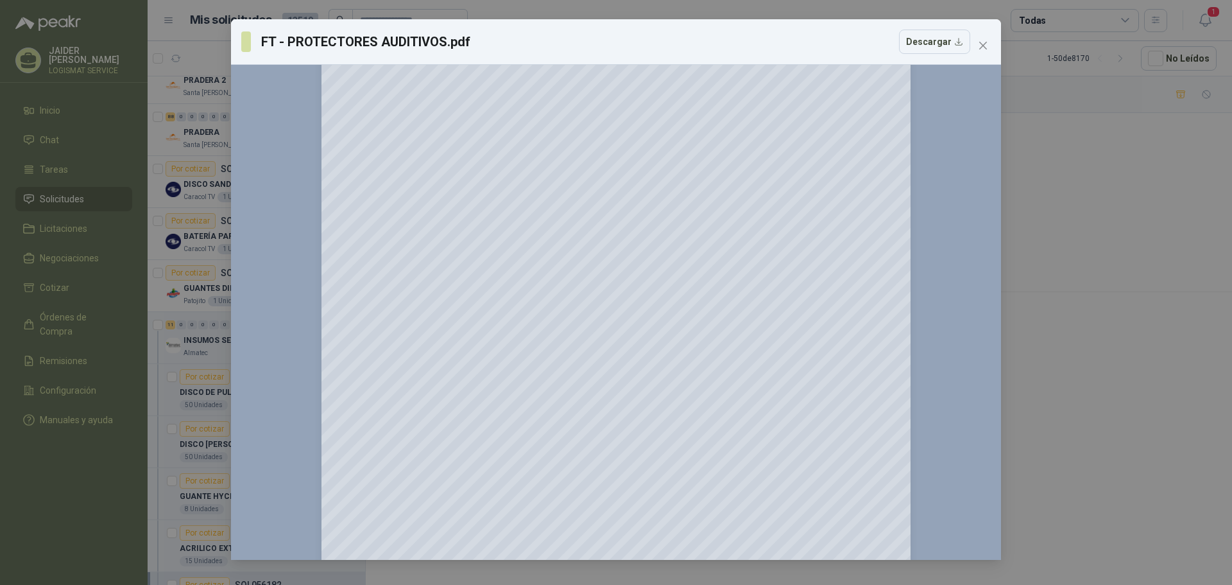
scroll to position [193, 0]
drag, startPoint x: 1096, startPoint y: 262, endPoint x: 1071, endPoint y: 274, distance: 27.8
click at [1081, 270] on div "FT - PROTECTORES AUDITIVOS.pdf Descargar 150 %" at bounding box center [616, 292] width 1232 height 585
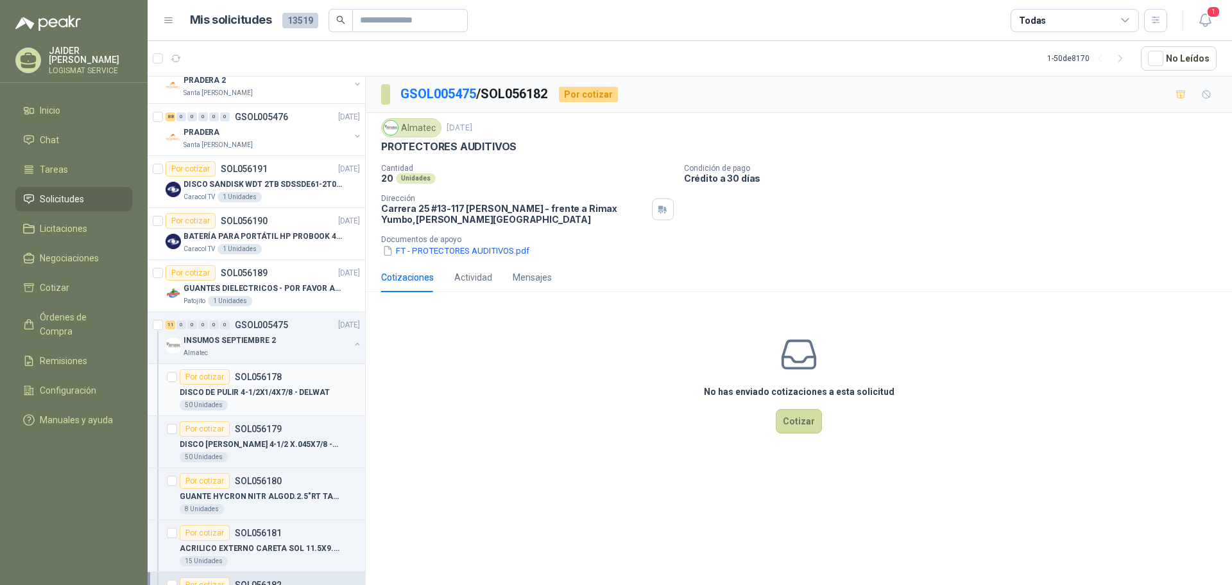
click at [270, 391] on p "DISCO DE PULIR 4-1/2X1/4X7/8 - DELWAT" at bounding box center [255, 392] width 150 height 12
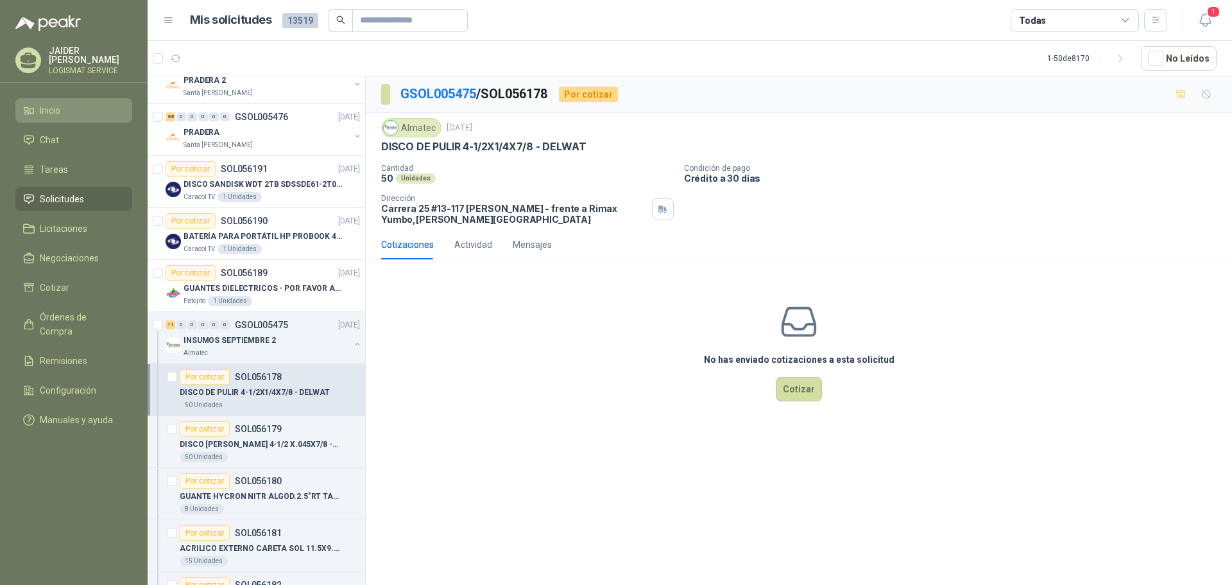
click at [51, 108] on span "Inicio" at bounding box center [50, 110] width 21 height 14
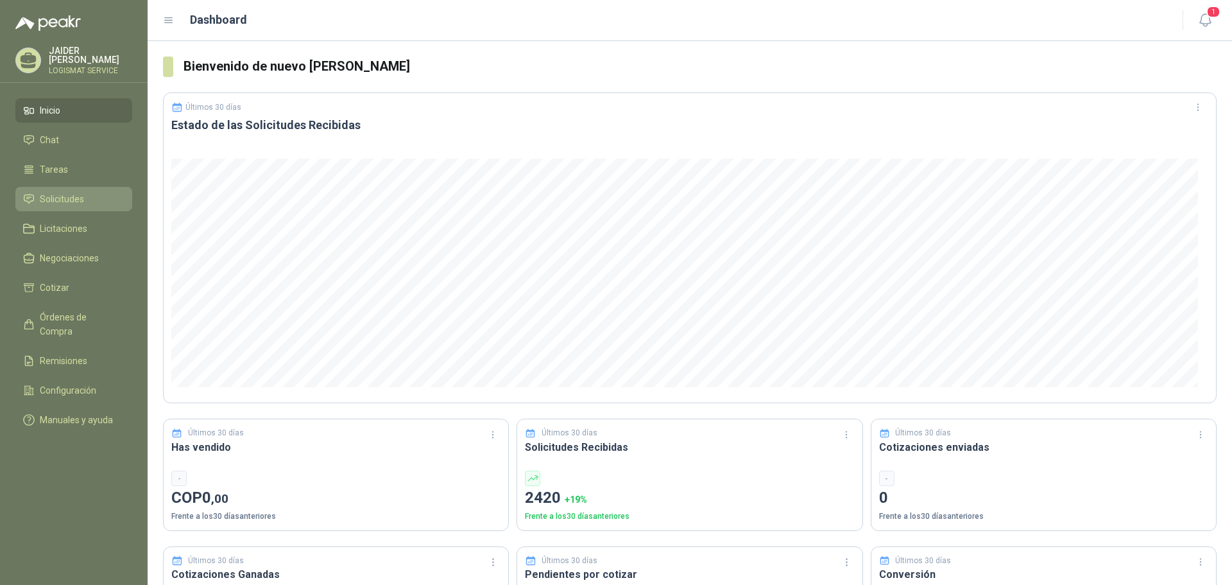
click at [85, 193] on li "Solicitudes" at bounding box center [73, 199] width 101 height 14
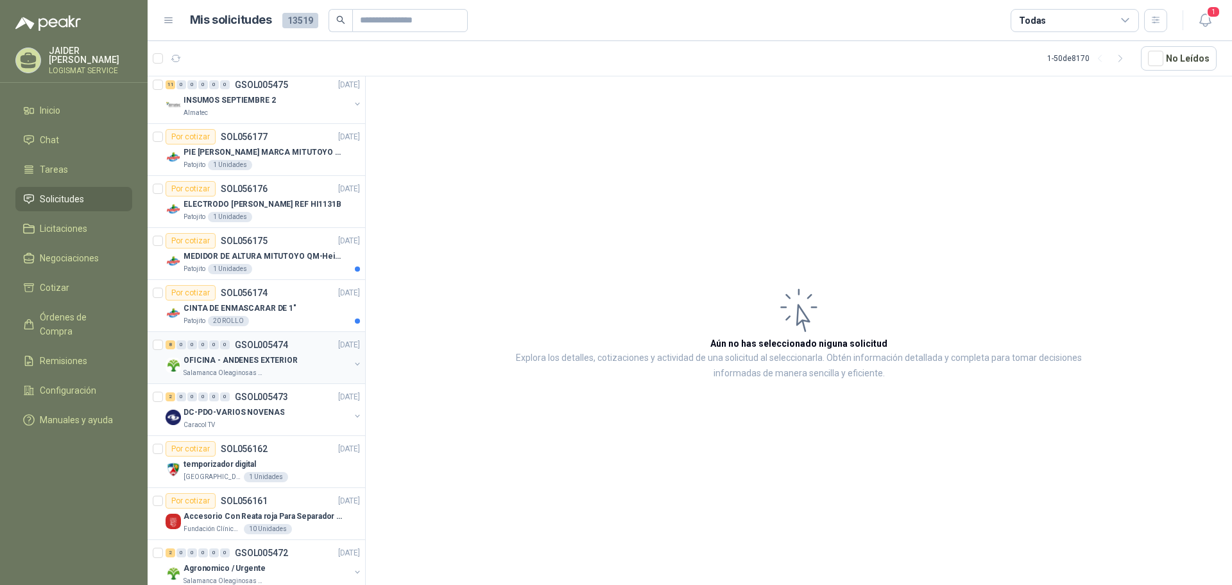
scroll to position [385, 0]
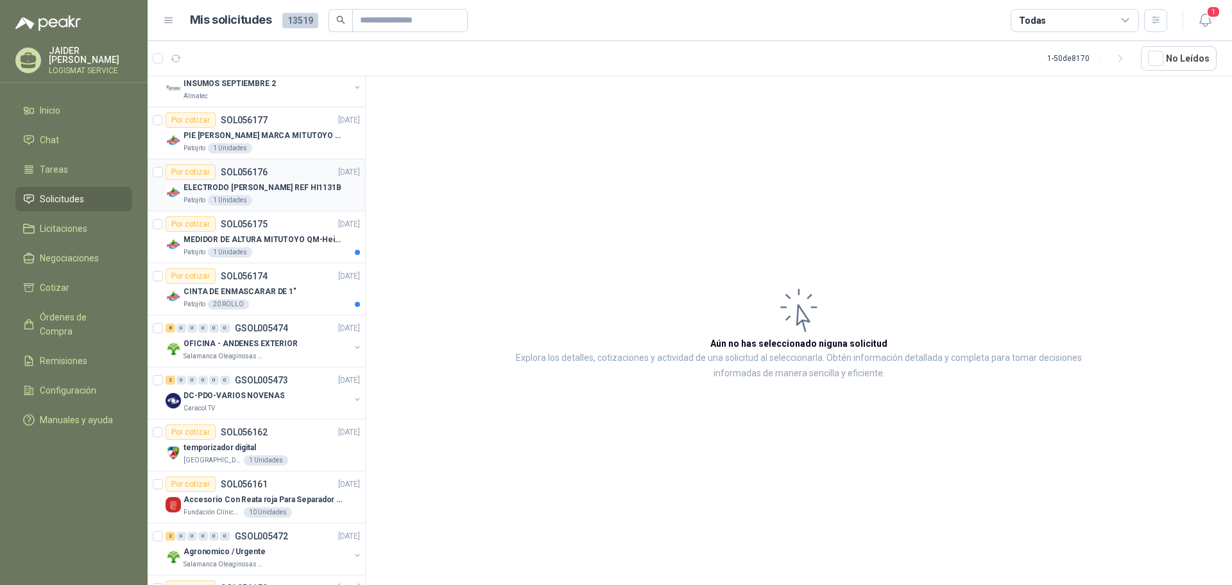
click at [296, 197] on div "Patojito 1 Unidades" at bounding box center [272, 200] width 176 height 10
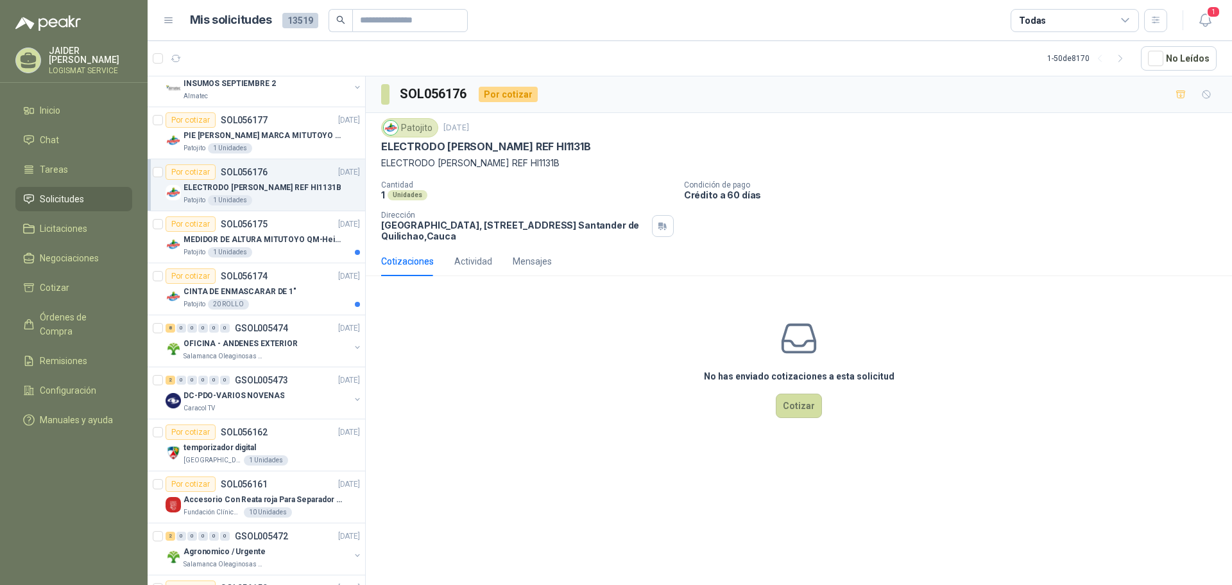
drag, startPoint x: 539, startPoint y: 160, endPoint x: 355, endPoint y: 170, distance: 183.8
click at [355, 170] on div "16 0 0 0 0 0 GSOL005479 16/09/25 ZANJÓN HONDO Santa Anita Napoles 12 0 0 0 0 0 …" at bounding box center [690, 332] width 1084 height 513
drag, startPoint x: 488, startPoint y: 187, endPoint x: 521, endPoint y: 187, distance: 33.4
click at [492, 190] on div "Cantidad 1 Unidades" at bounding box center [527, 190] width 293 height 20
drag, startPoint x: 539, startPoint y: 164, endPoint x: 371, endPoint y: 161, distance: 168.2
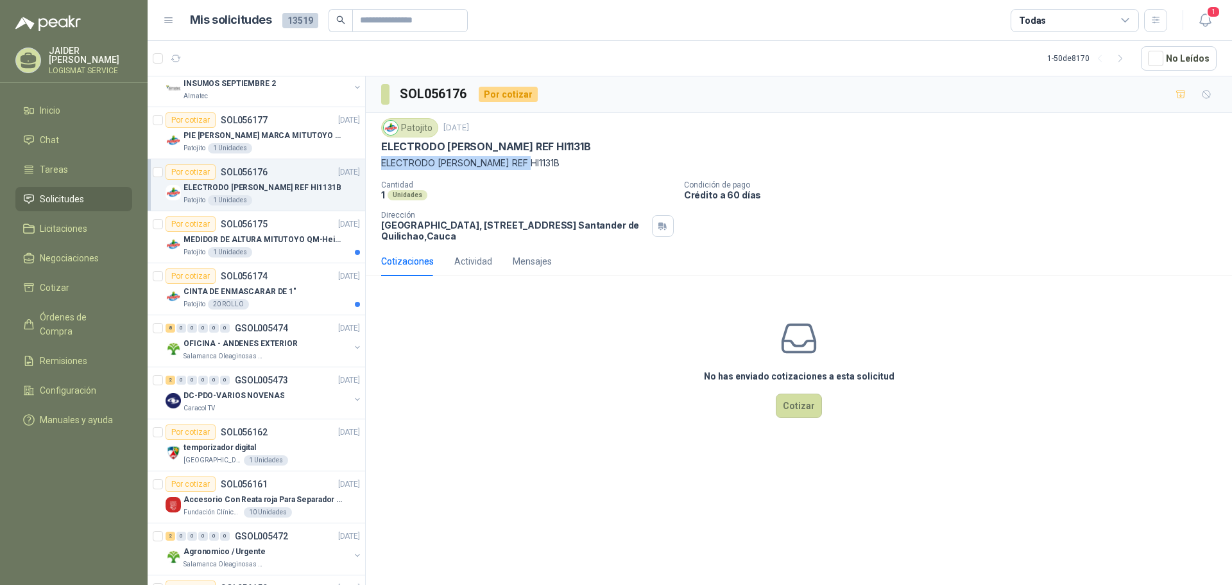
click at [372, 160] on div "Patojito 16 sept, 2025 ELECTRODO HANNAH REF HI1131B ELECTRODO HANNAH REF HI1131…" at bounding box center [799, 179] width 866 height 133
drag, startPoint x: 874, startPoint y: 201, endPoint x: 794, endPoint y: 179, distance: 82.7
click at [874, 201] on div "Cantidad 1 Unidades Condición de pago Crédito a 60 días Dirección Parque Indust…" at bounding box center [798, 210] width 835 height 61
drag, startPoint x: 553, startPoint y: 160, endPoint x: 373, endPoint y: 156, distance: 179.7
click at [373, 156] on div "Patojito 16 sept, 2025 ELECTRODO HANNAH REF HI1131B ELECTRODO HANNAH REF HI1131…" at bounding box center [799, 179] width 866 height 133
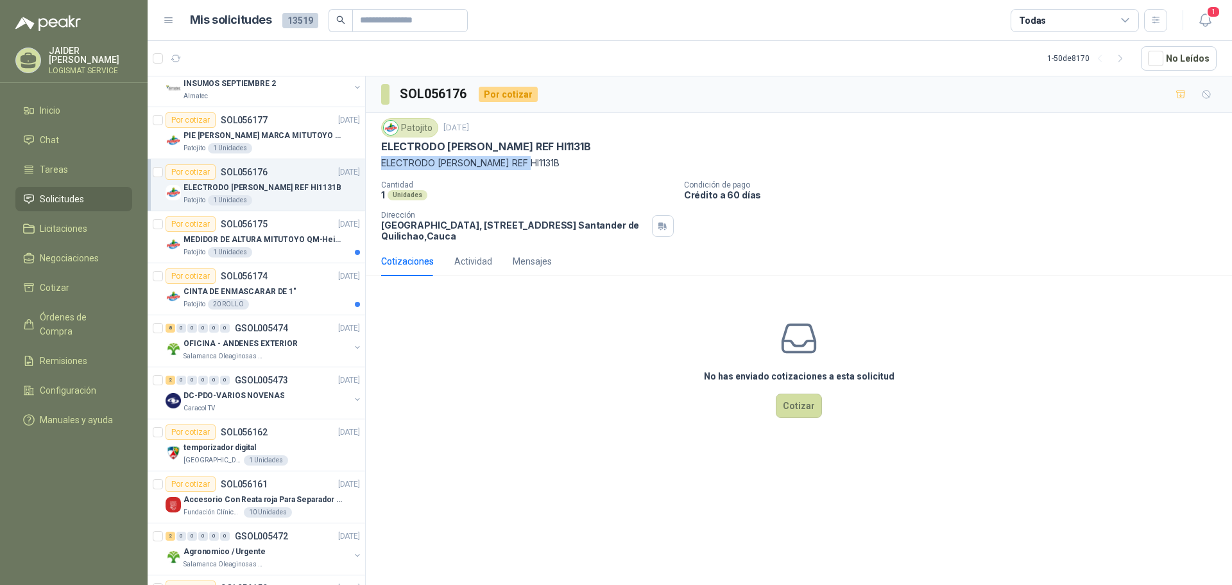
copy p "ELECTRODO [PERSON_NAME] REF HI1131B"
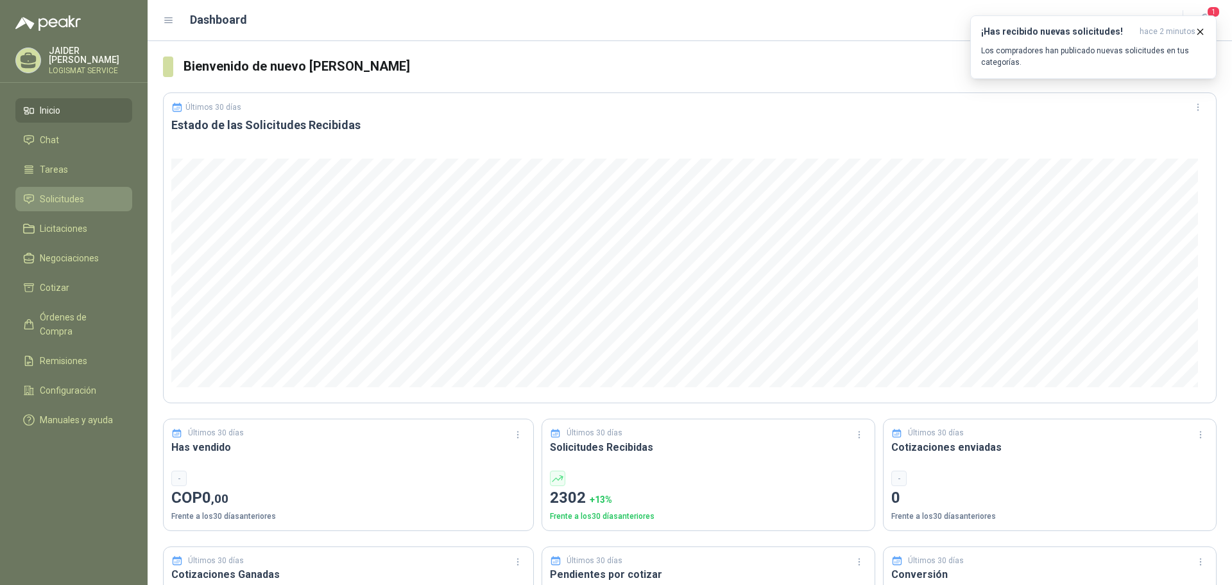
click at [55, 197] on span "Solicitudes" at bounding box center [62, 199] width 44 height 14
